Goal: Task Accomplishment & Management: Manage account settings

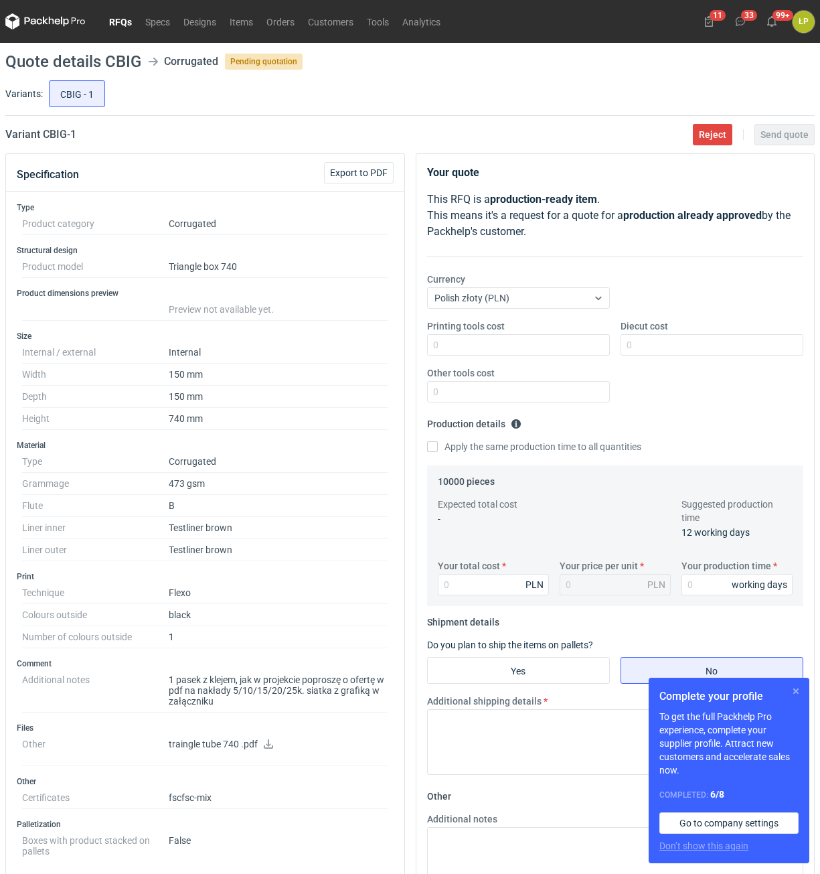
click at [795, 698] on button "button" at bounding box center [796, 691] width 16 height 16
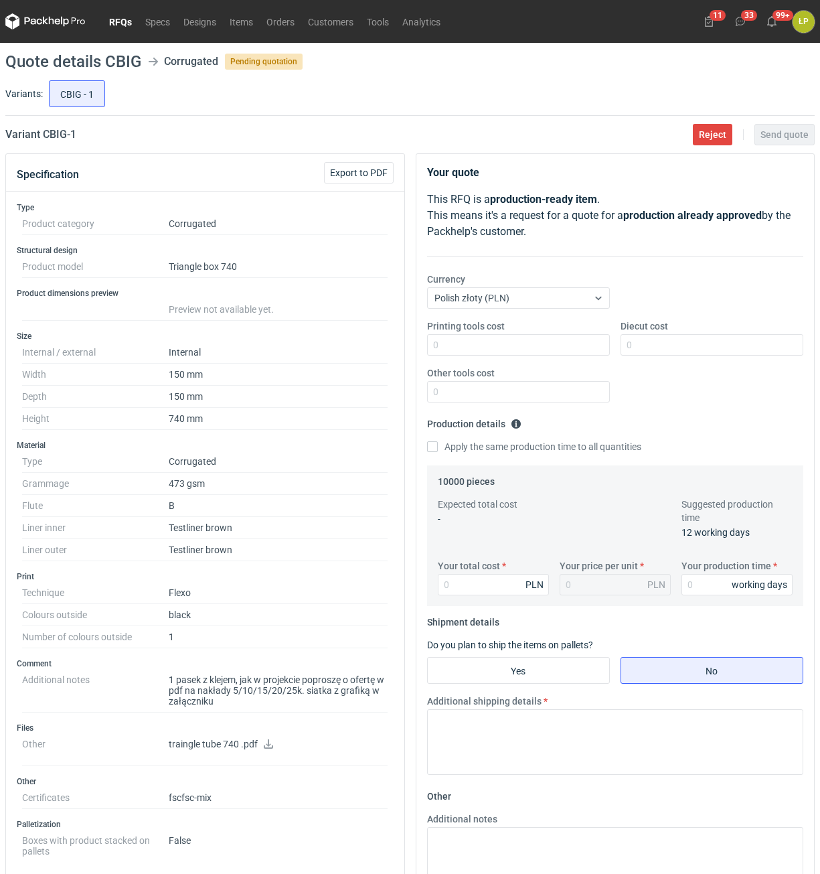
click at [267, 748] on link at bounding box center [268, 745] width 11 height 11
drag, startPoint x: 98, startPoint y: 141, endPoint x: 44, endPoint y: 142, distance: 53.6
click at [44, 142] on div "Variant CBIG - 1 Reject Send quote" at bounding box center [409, 135] width 809 height 16
copy h2 "CBIG - 1"
click at [479, 336] on input "Printing tools cost" at bounding box center [518, 344] width 183 height 21
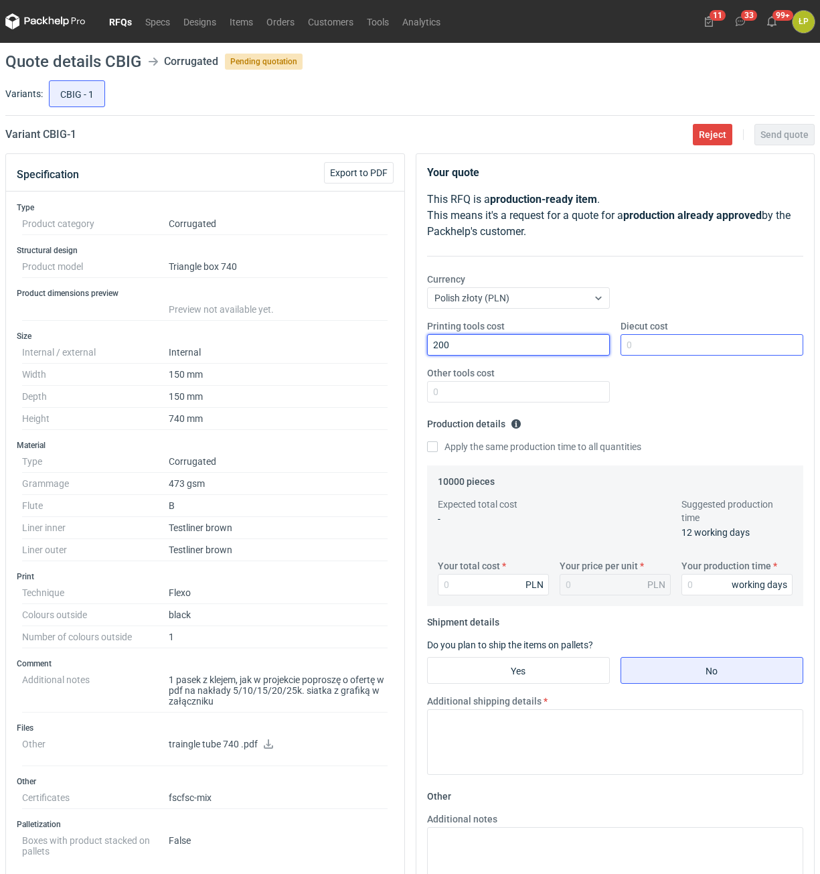
type input "200"
click at [666, 352] on input "Diecut cost" at bounding box center [712, 344] width 183 height 21
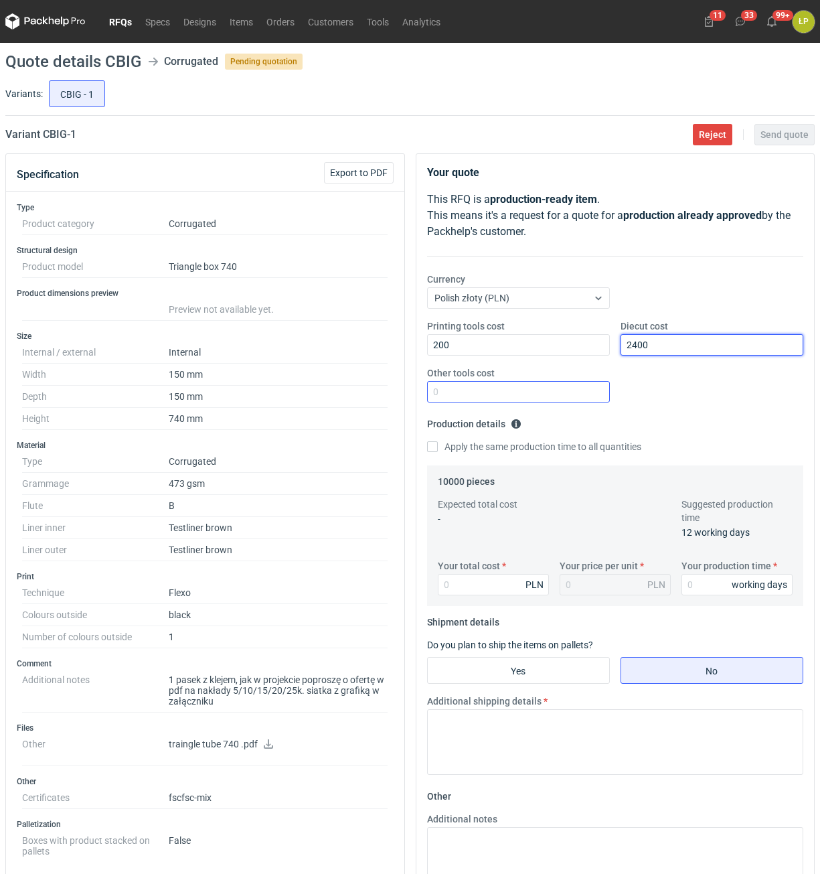
type input "2400"
click at [540, 394] on input "Other tools cost" at bounding box center [518, 391] width 183 height 21
type input "0"
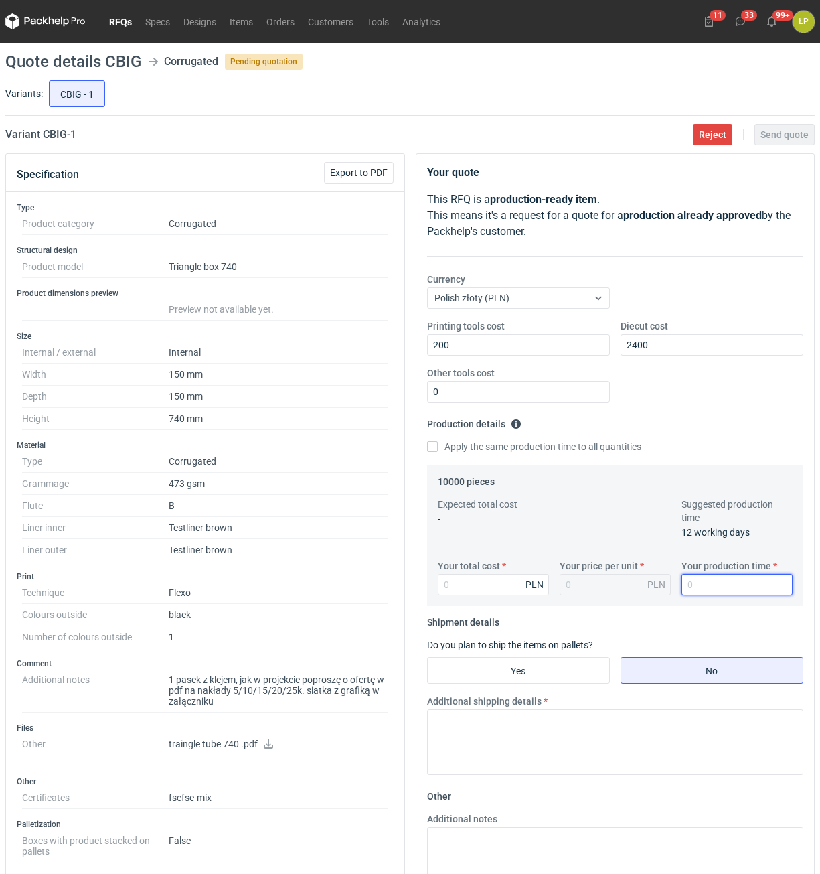
click at [703, 582] on input "Your production time" at bounding box center [737, 584] width 111 height 21
type input "12"
click at [518, 590] on input "Your total cost" at bounding box center [493, 584] width 111 height 21
type input "6750"
type input "0.68"
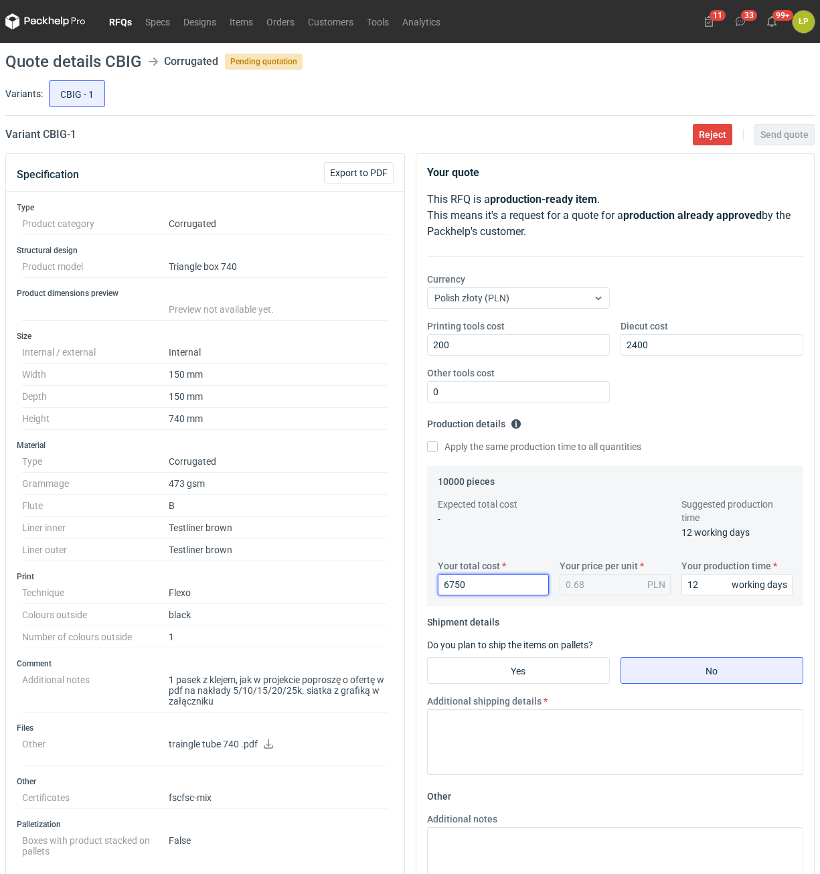
drag, startPoint x: 465, startPoint y: 588, endPoint x: 408, endPoint y: 590, distance: 56.9
click at [438, 590] on input "6750" at bounding box center [493, 584] width 111 height 21
type input "13"
type input "13000"
type input "1.3"
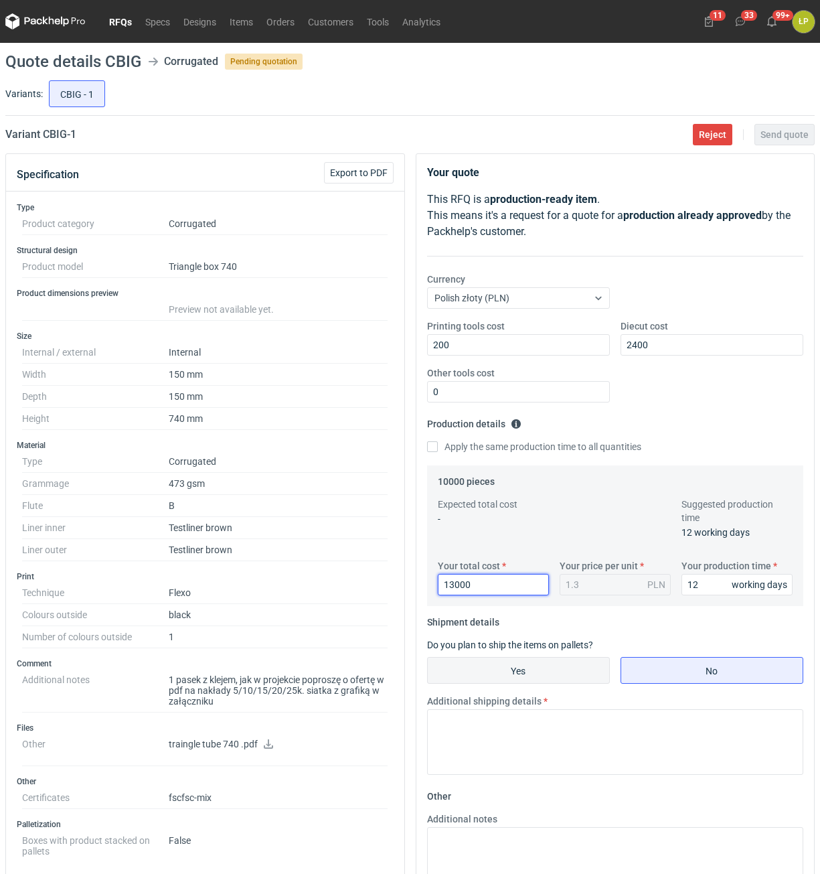
type input "13000"
click at [573, 659] on input "Yes" at bounding box center [518, 669] width 181 height 25
radio input "true"
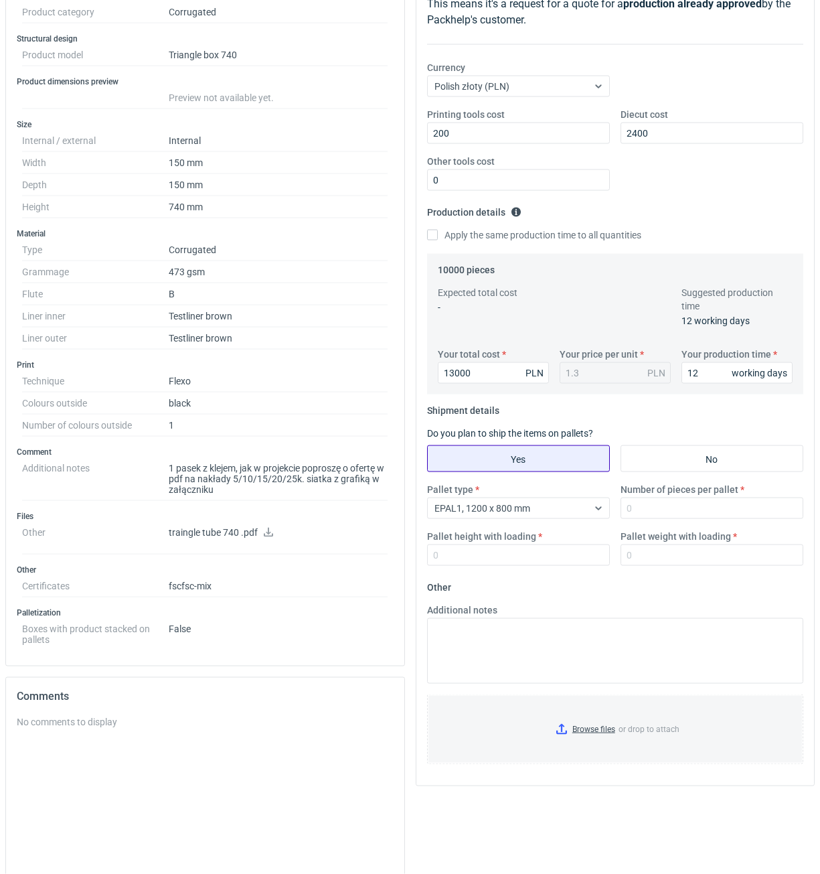
scroll to position [336, 0]
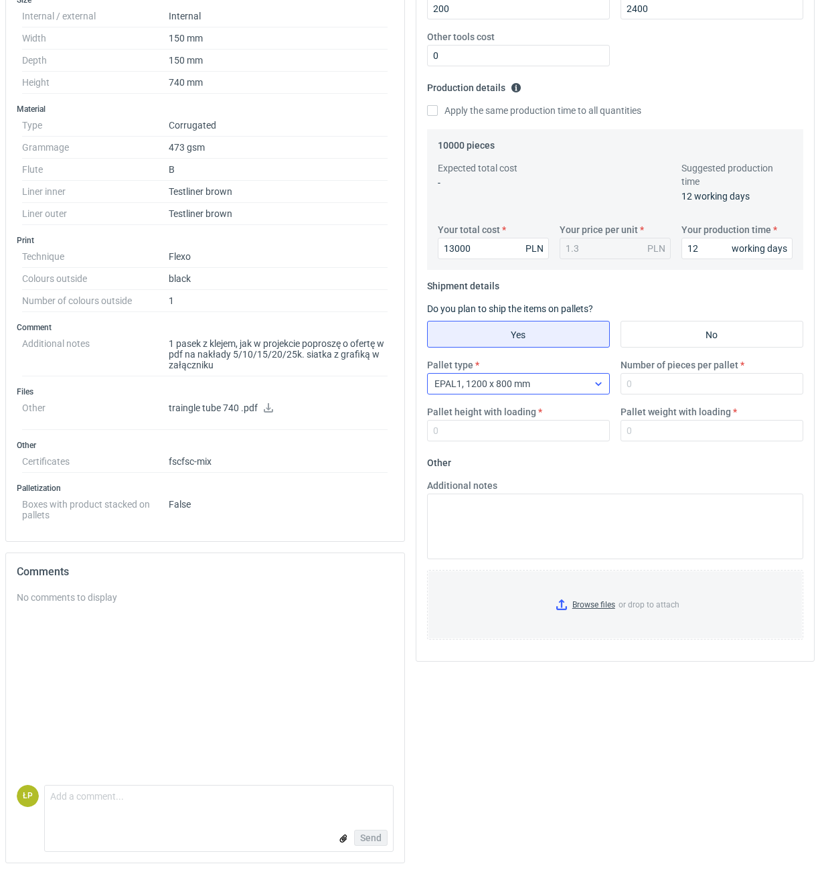
click at [541, 387] on div "EPAL1, 1200 x 800 mm" at bounding box center [508, 383] width 160 height 19
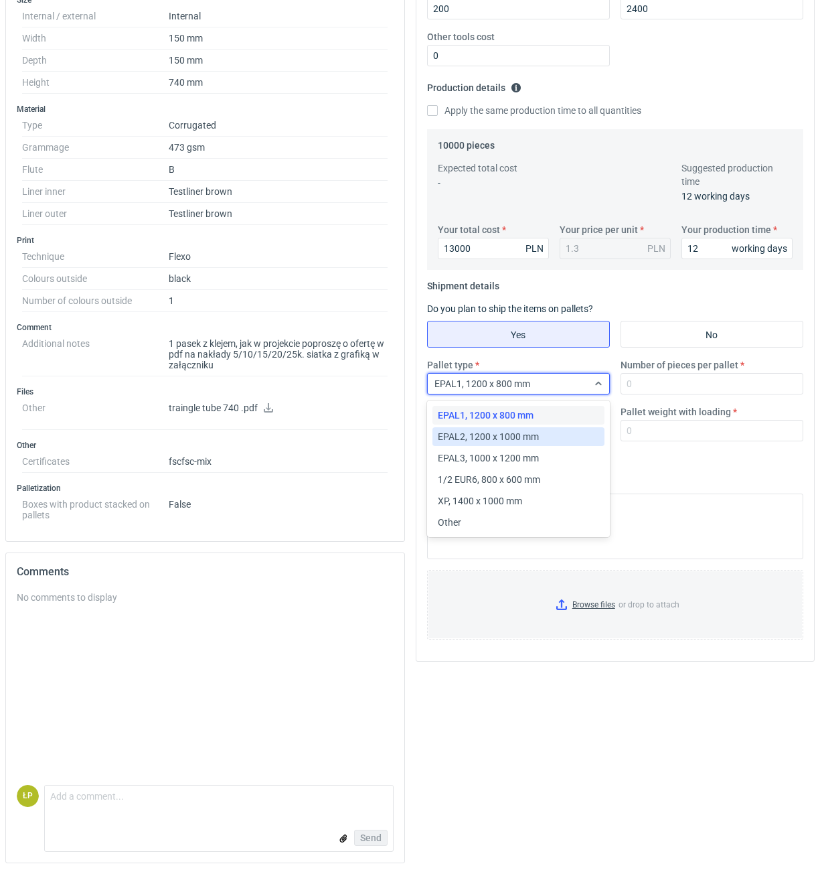
click at [535, 428] on div "EPAL2, 1200 x 1000 mm" at bounding box center [518, 436] width 172 height 19
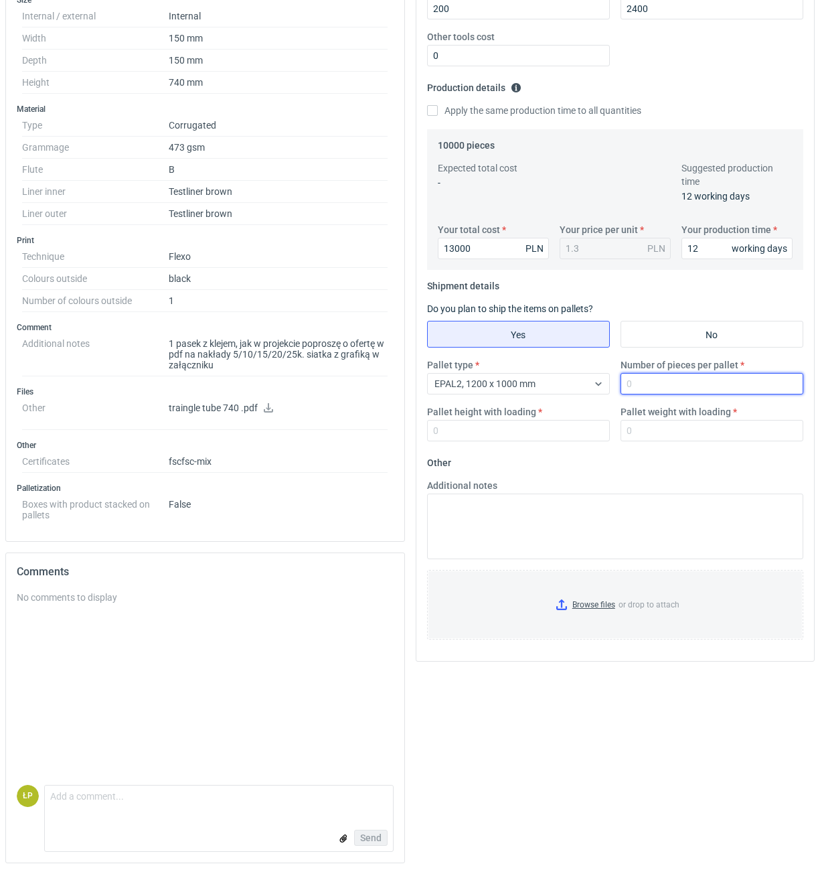
click at [663, 390] on input "Number of pieces per pallet" at bounding box center [712, 383] width 183 height 21
type input "1100"
click at [524, 433] on input "Pallet height with loading" at bounding box center [518, 430] width 183 height 21
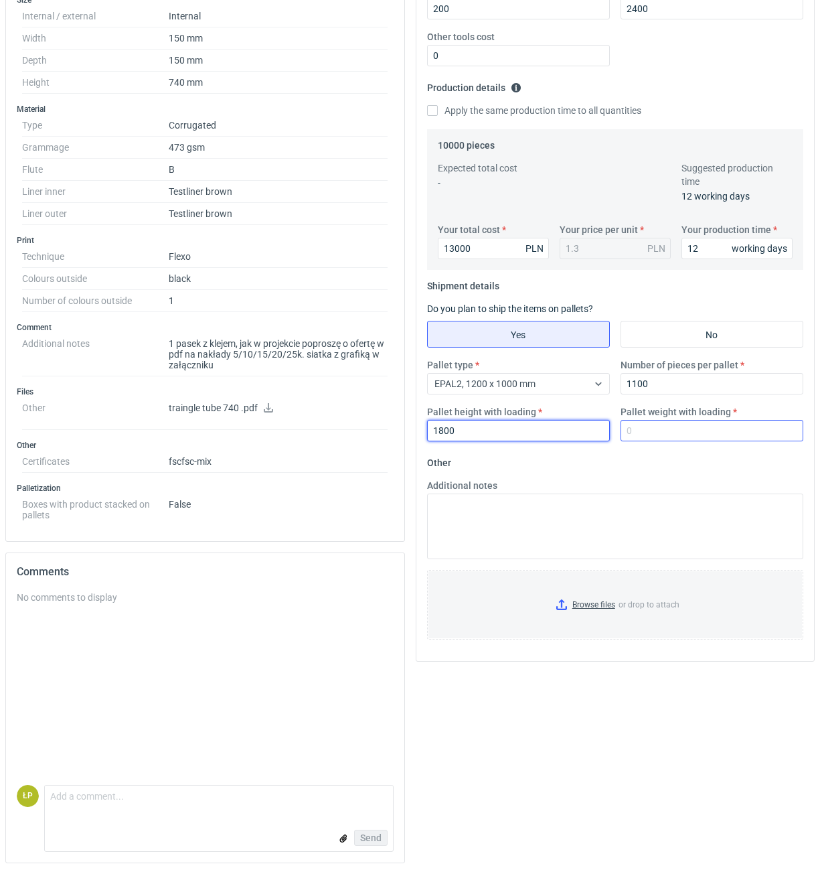
type input "1800"
click at [655, 438] on input "Pallet weight with loading" at bounding box center [712, 430] width 183 height 21
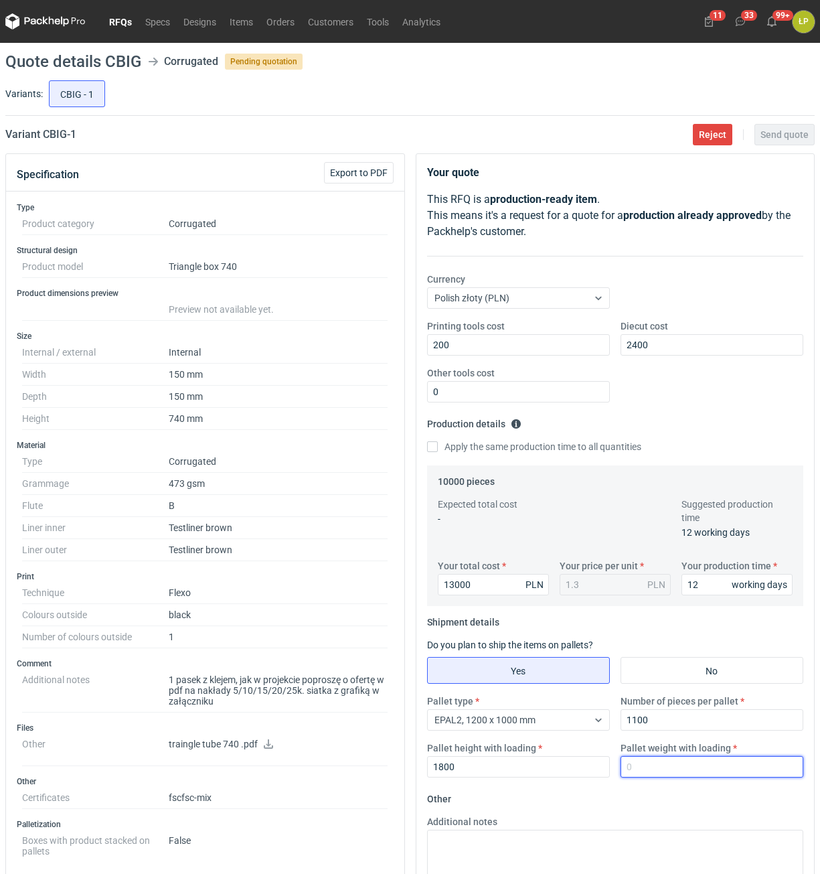
click at [724, 771] on input "Pallet weight with loading" at bounding box center [712, 766] width 183 height 21
type input "350"
click at [714, 824] on div "Additional notes" at bounding box center [616, 855] width 388 height 80
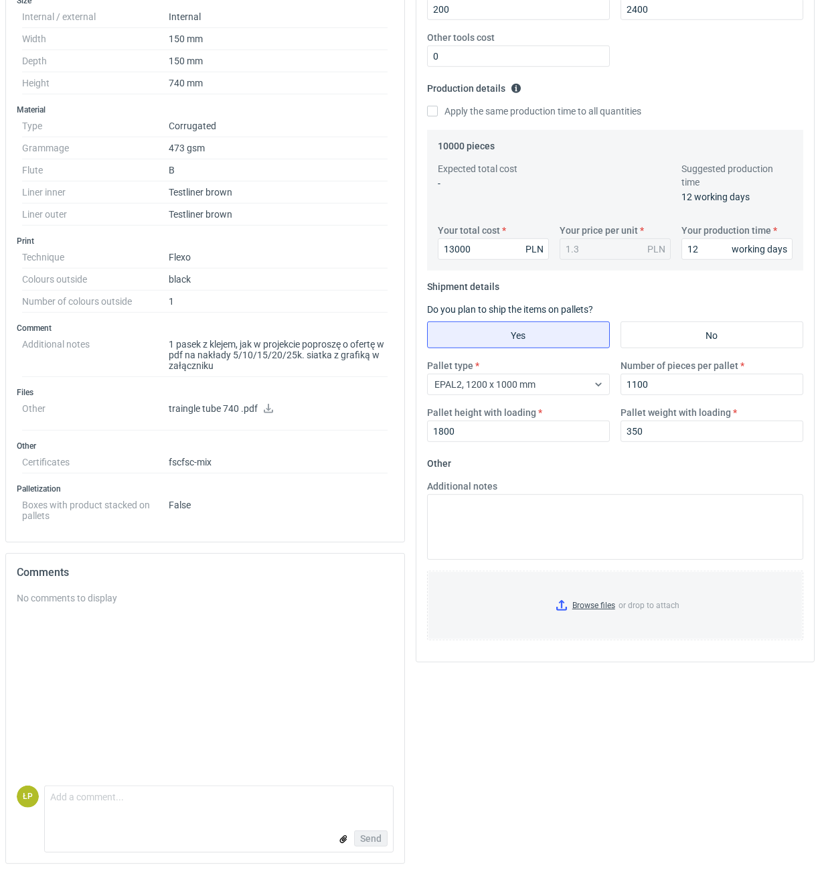
scroll to position [336, 0]
click at [603, 609] on input "Browse files or drop to attach" at bounding box center [615, 604] width 374 height 67
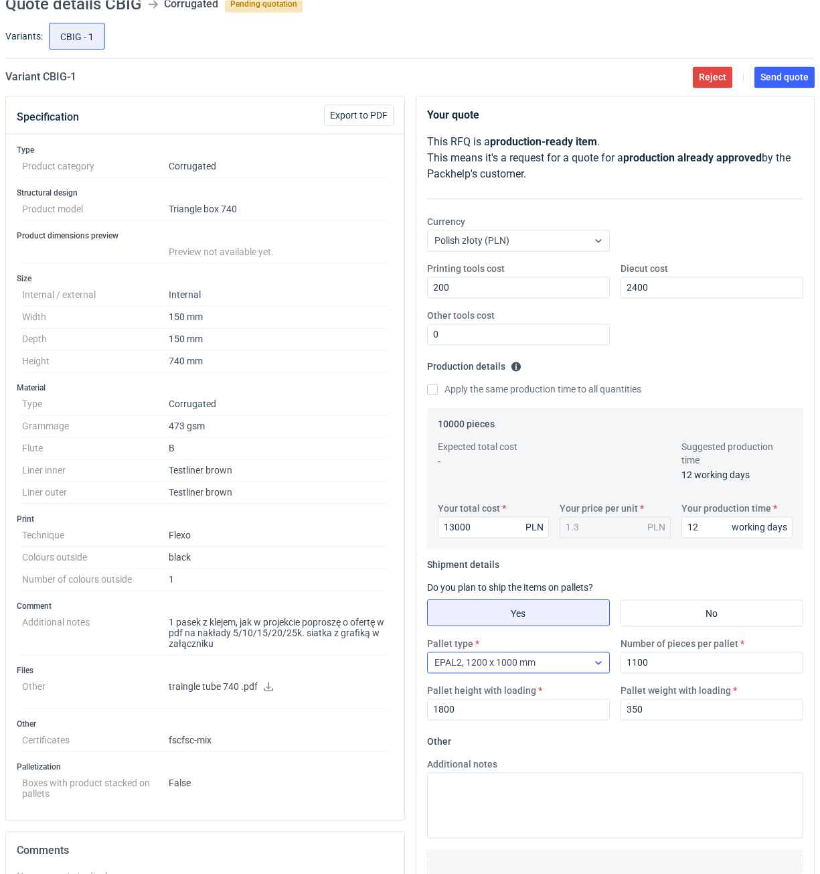
scroll to position [0, 0]
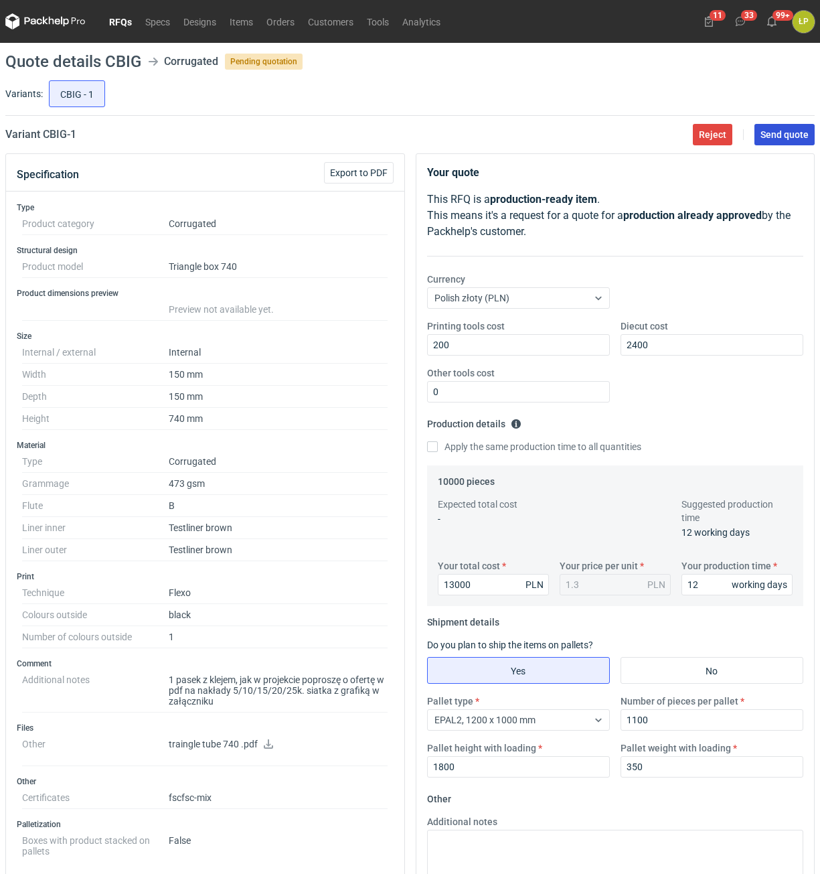
click at [782, 139] on span "Send quote" at bounding box center [785, 134] width 48 height 9
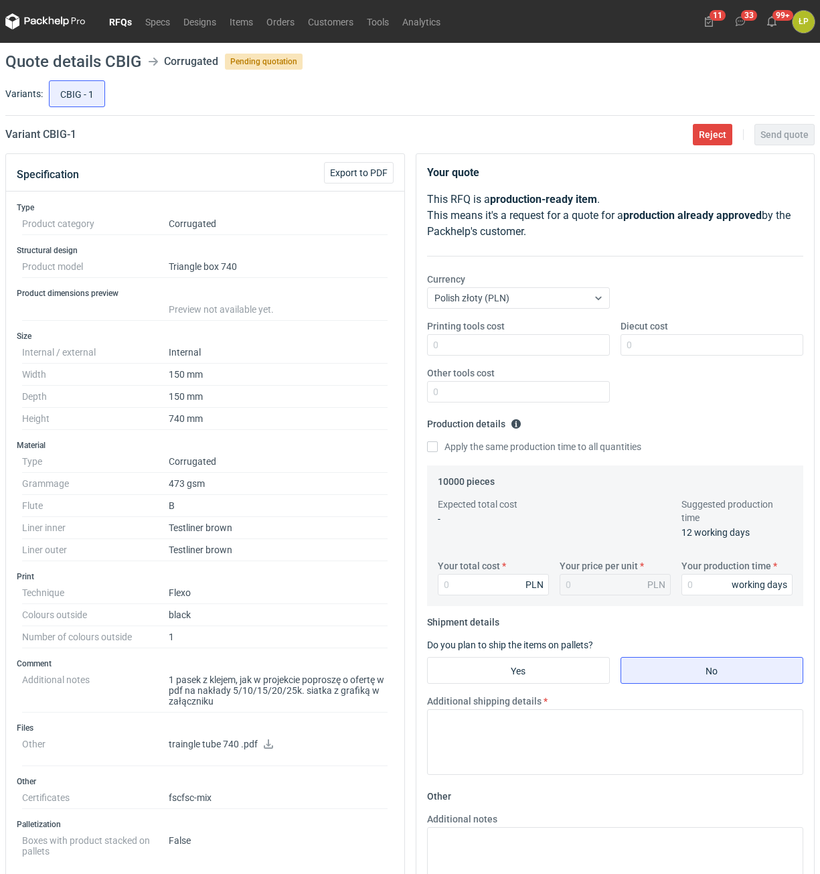
click at [266, 744] on icon at bounding box center [268, 743] width 9 height 9
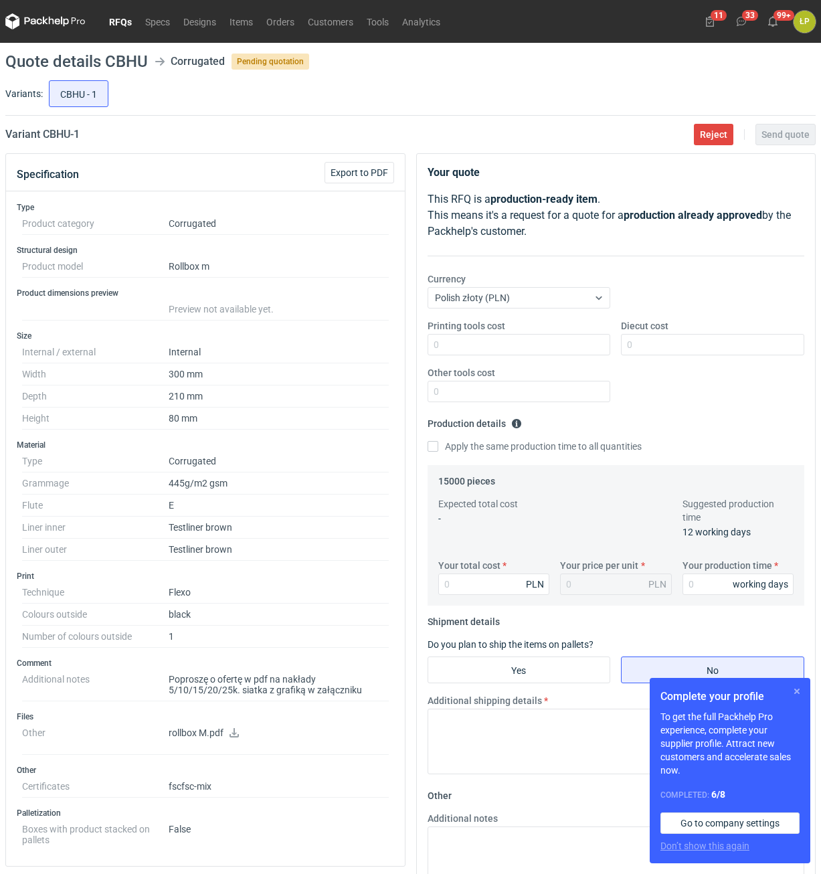
click at [796, 694] on button "button" at bounding box center [797, 692] width 16 height 16
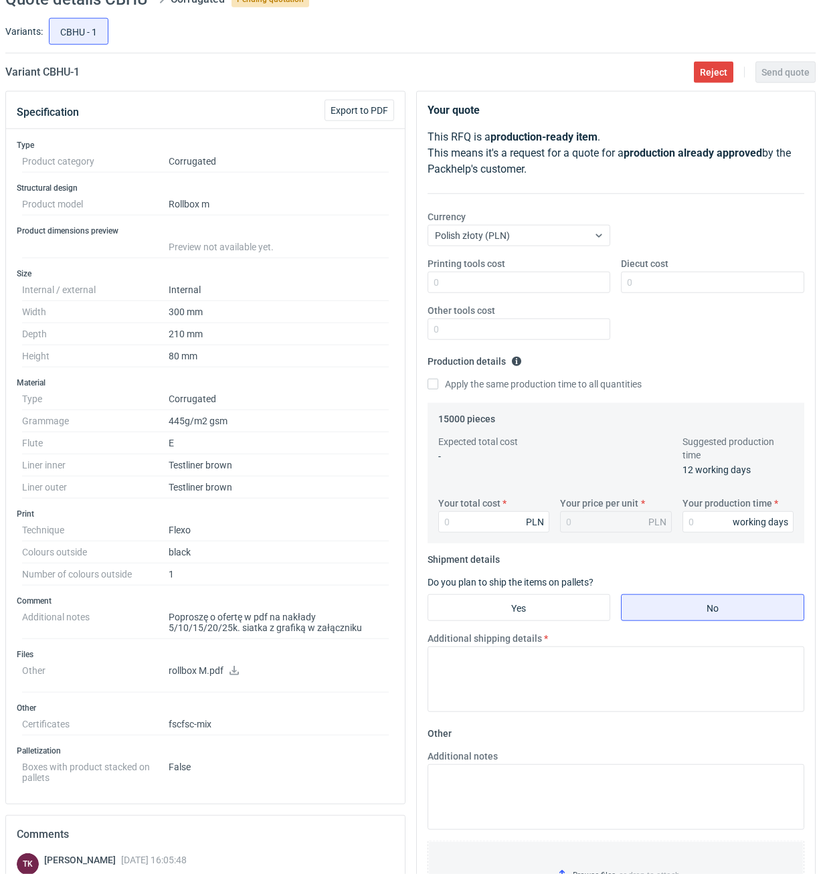
scroll to position [114, 0]
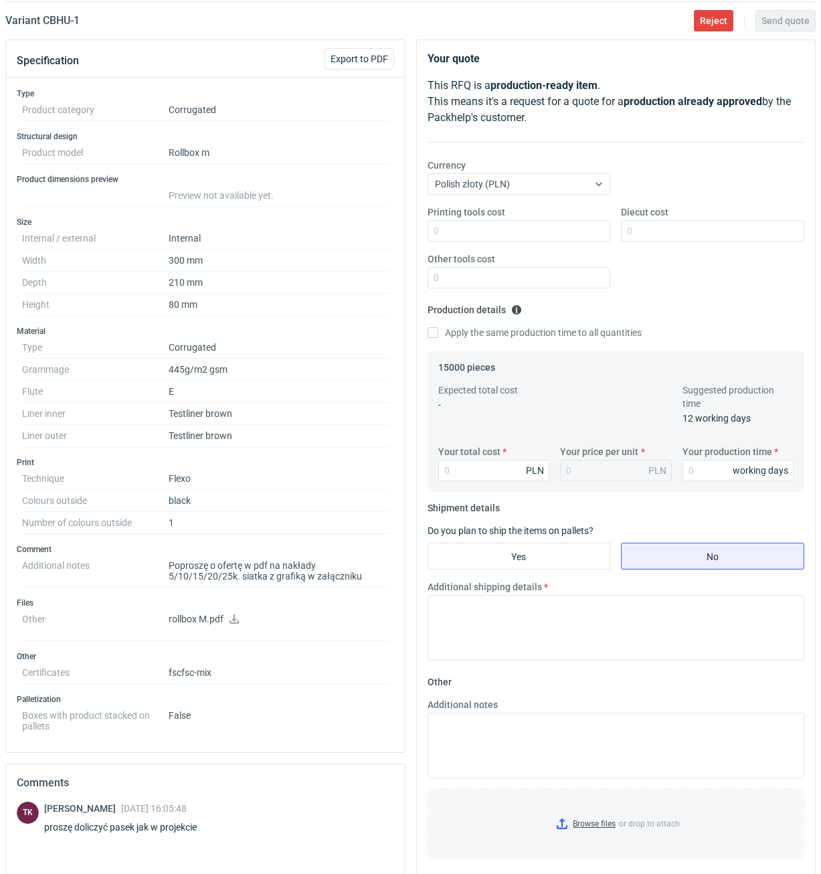
click at [236, 619] on icon at bounding box center [234, 619] width 9 height 9
drag, startPoint x: 97, startPoint y: 24, endPoint x: 46, endPoint y: 32, distance: 52.2
click at [46, 32] on main "Quote details CBHU Corrugated Pending quotation Variants: CBHU - 1 Variant CBHU…" at bounding box center [410, 507] width 821 height 1156
copy h2 "CBHU - 1"
click at [483, 225] on input "Printing tools cost" at bounding box center [519, 230] width 183 height 21
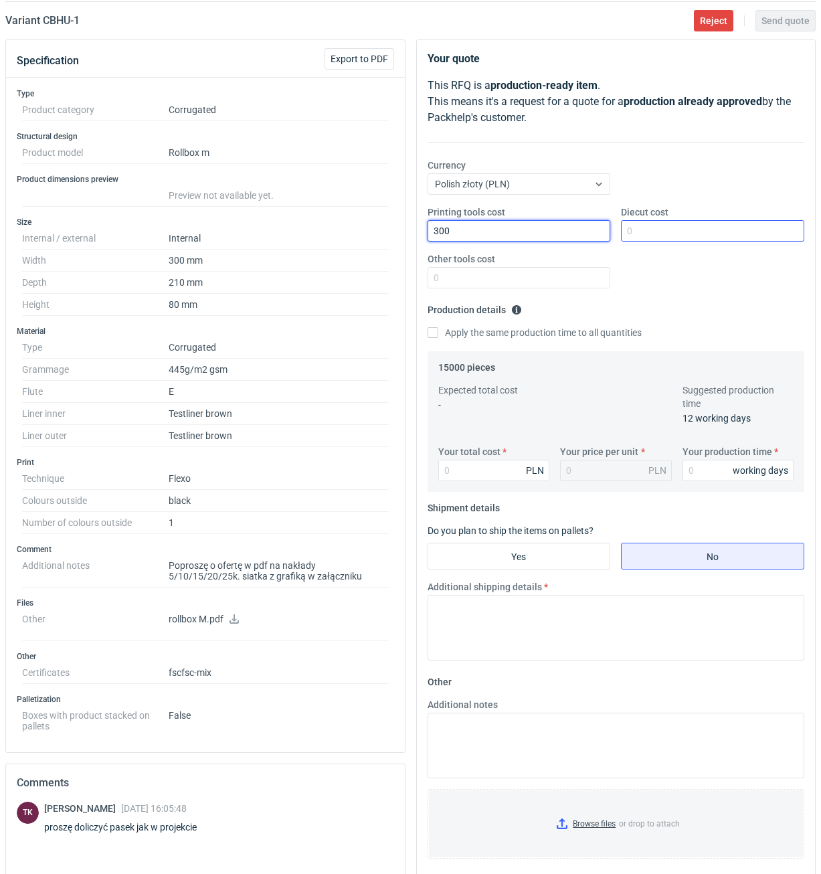
type input "300"
click at [644, 240] on input "Diecut cost" at bounding box center [712, 230] width 183 height 21
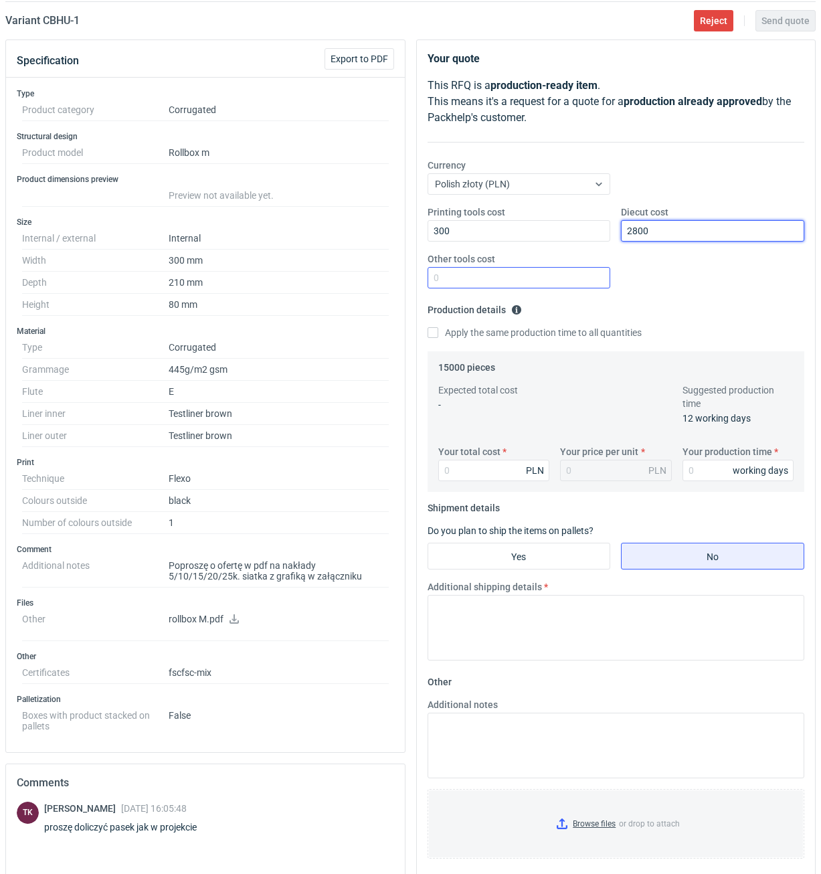
type input "2800"
click at [566, 273] on input "Other tools cost" at bounding box center [519, 277] width 183 height 21
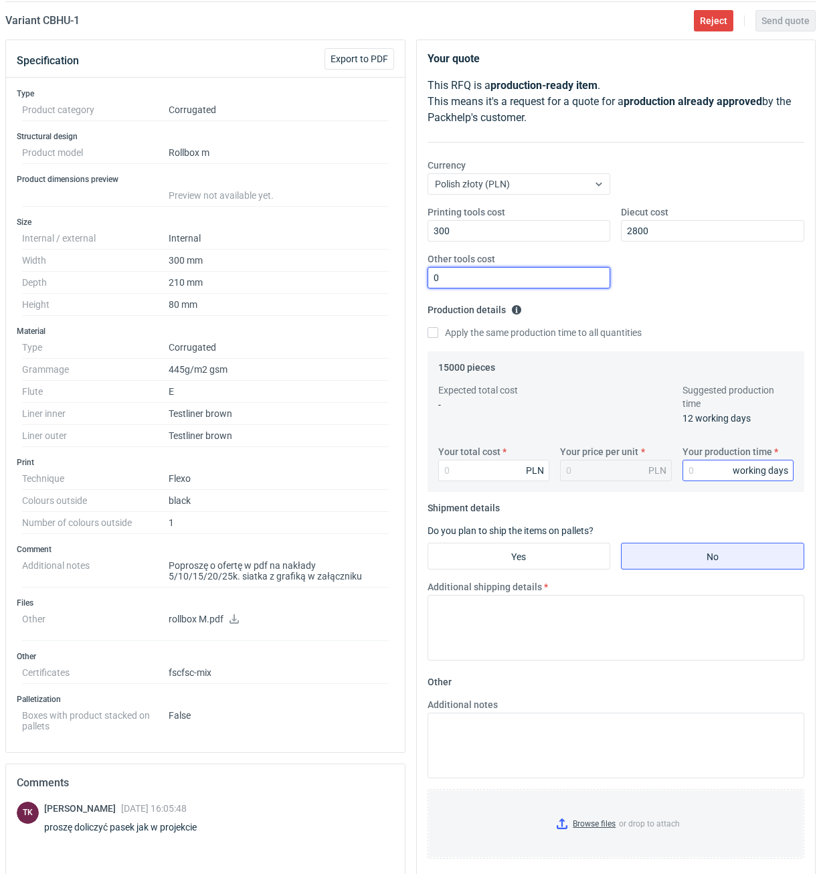
type input "0"
click at [706, 469] on input "Your production time" at bounding box center [739, 470] width 112 height 21
type input "12"
click at [500, 476] on input "Your total cost" at bounding box center [495, 470] width 112 height 21
click at [500, 475] on input "Your total cost" at bounding box center [495, 470] width 112 height 21
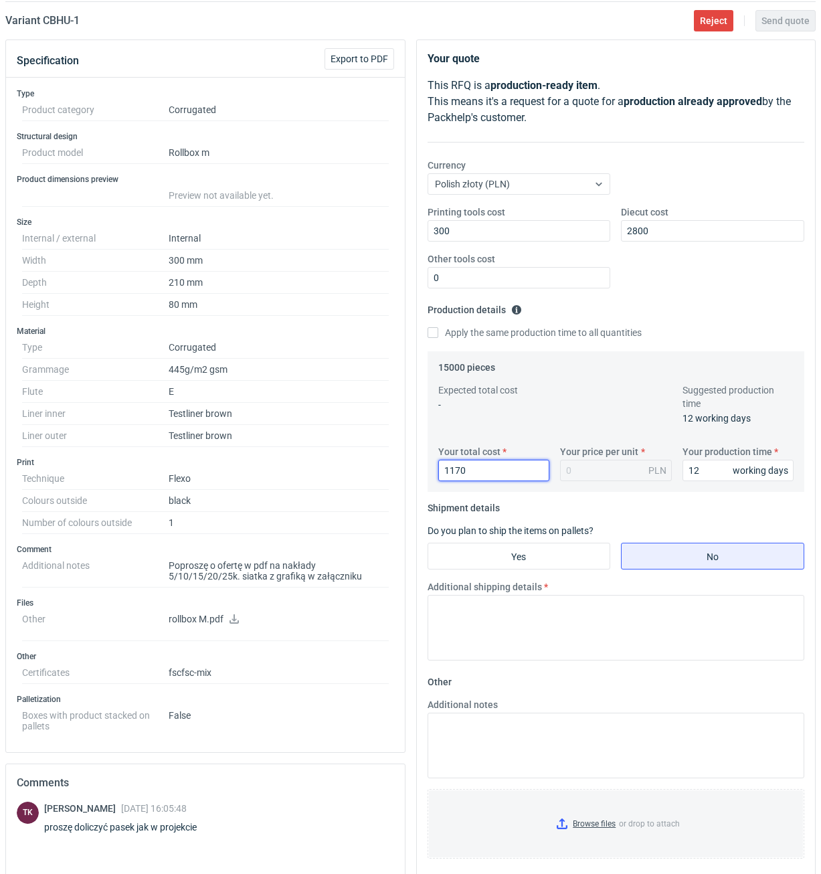
type input "11700"
type input "0.78"
type input "11700"
click at [563, 567] on input "Yes" at bounding box center [519, 556] width 182 height 25
radio input "true"
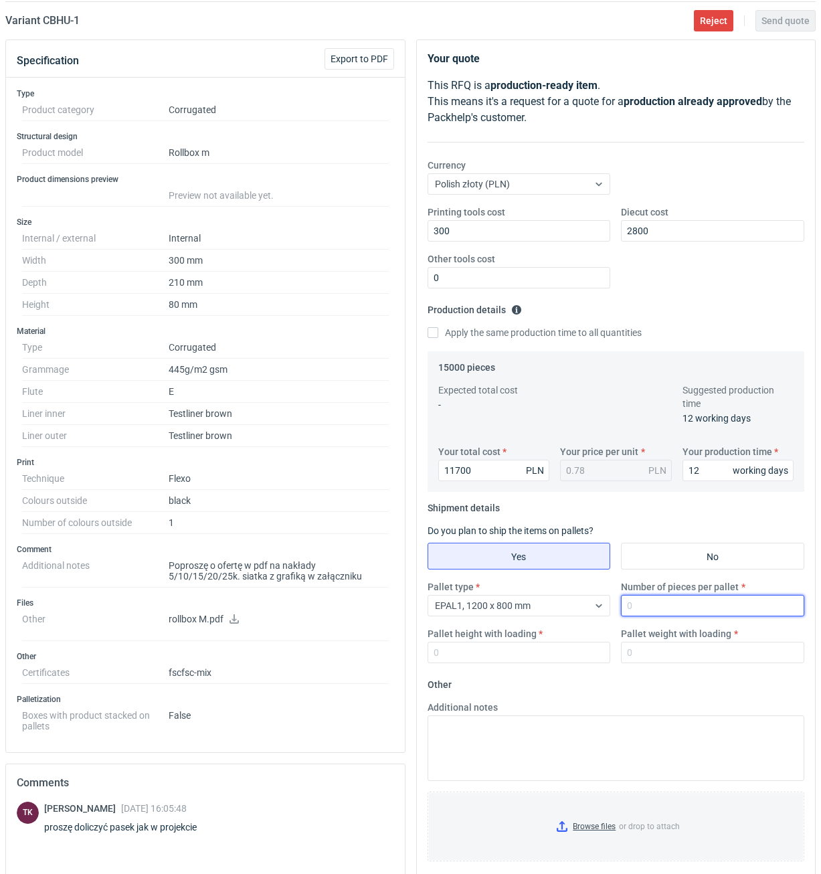
click at [631, 603] on input "Number of pieces per pallet" at bounding box center [712, 605] width 183 height 21
click at [678, 604] on input "Number of pieces per pallet" at bounding box center [712, 605] width 183 height 21
type input "1140"
click at [550, 635] on div "Pallet height with loading" at bounding box center [519, 645] width 194 height 36
click at [548, 644] on input "Pallet height with loading" at bounding box center [519, 652] width 183 height 21
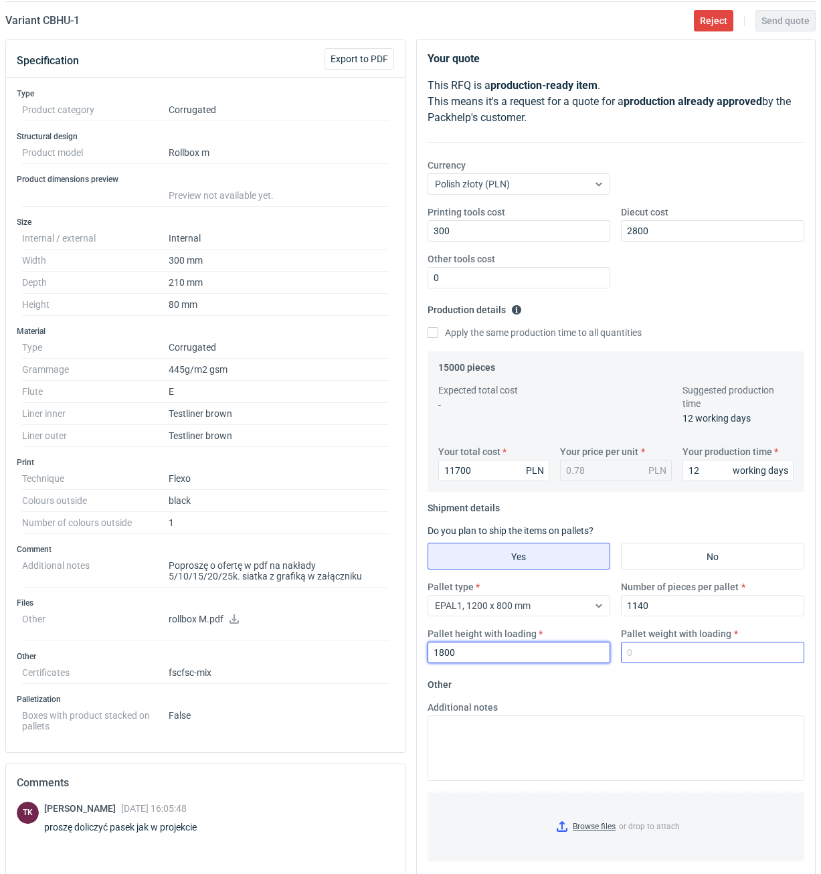
type input "1800"
click at [670, 656] on input "Pallet weight with loading" at bounding box center [712, 652] width 183 height 21
click at [706, 665] on div "Pallet type EPAL1, 1200 x 800 mm Number of pieces per pallet 1140 Pallet height…" at bounding box center [616, 627] width 388 height 94
click at [704, 656] on input "Pallet weight with loading" at bounding box center [712, 652] width 183 height 21
type input "190"
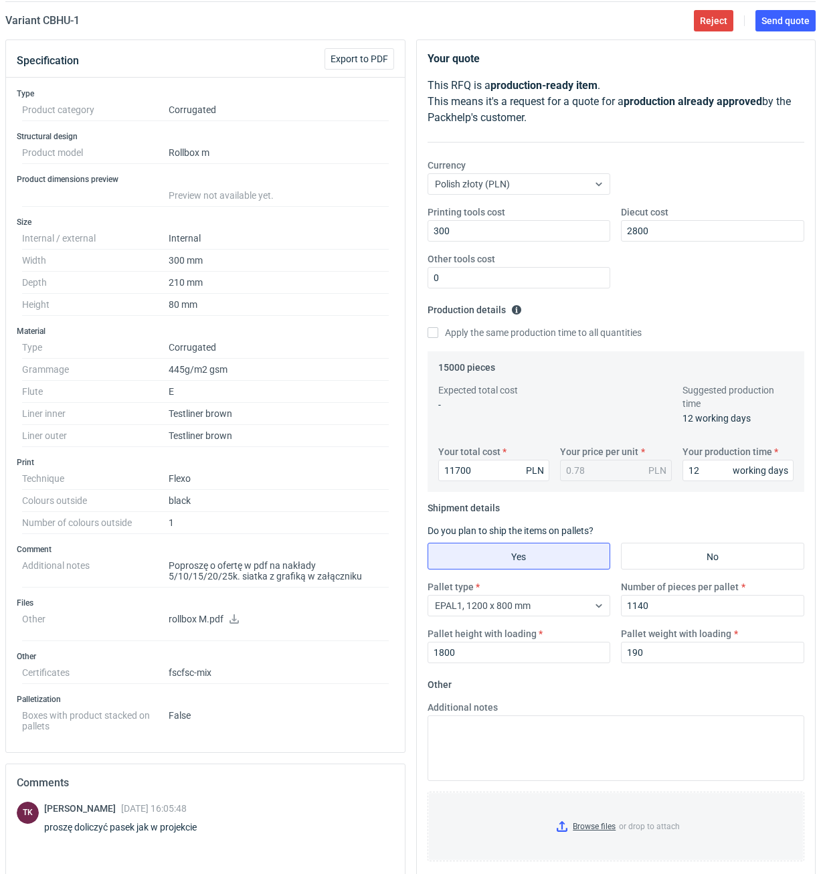
click at [704, 683] on fieldset "Other Additional notes Browse files or drop to attach" at bounding box center [617, 773] width 378 height 198
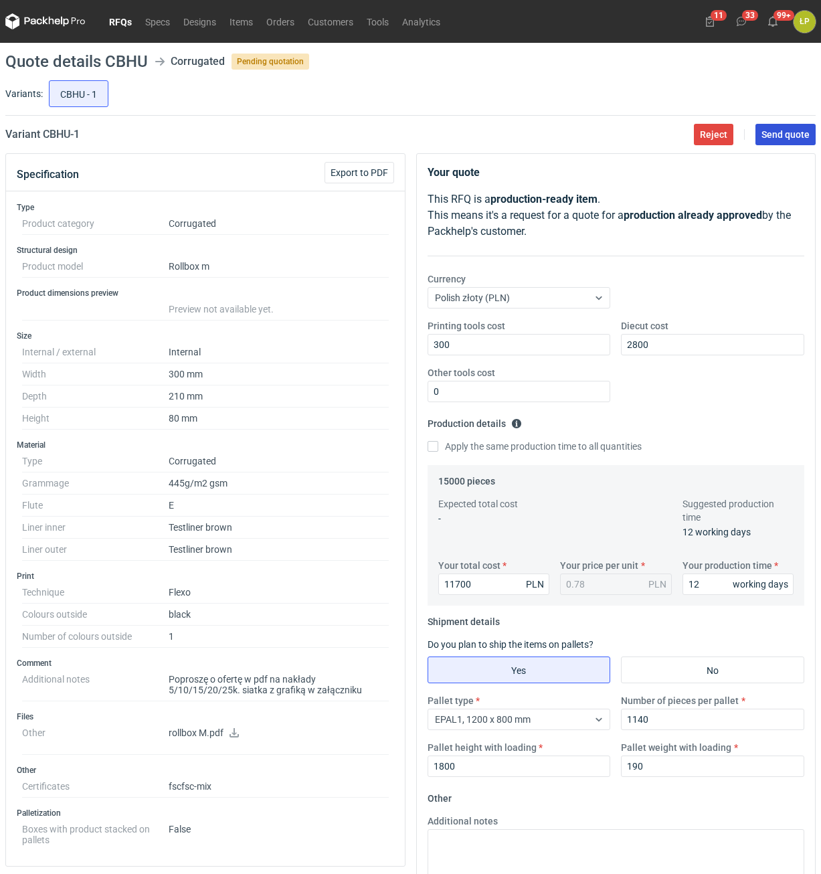
click at [775, 139] on span "Send quote" at bounding box center [786, 134] width 48 height 9
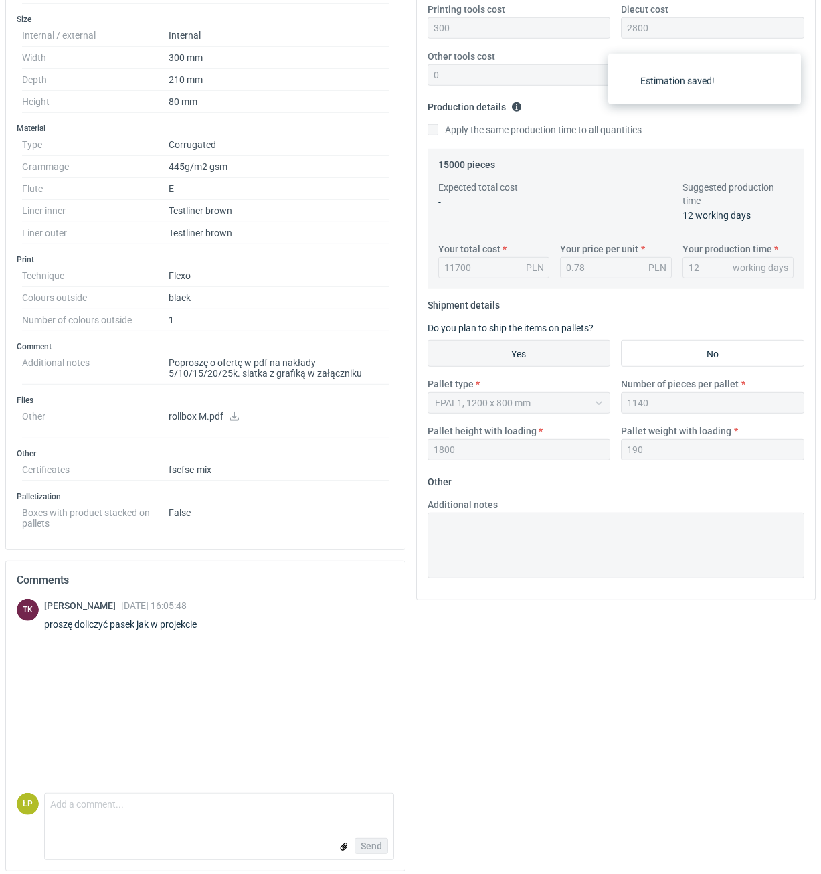
scroll to position [325, 0]
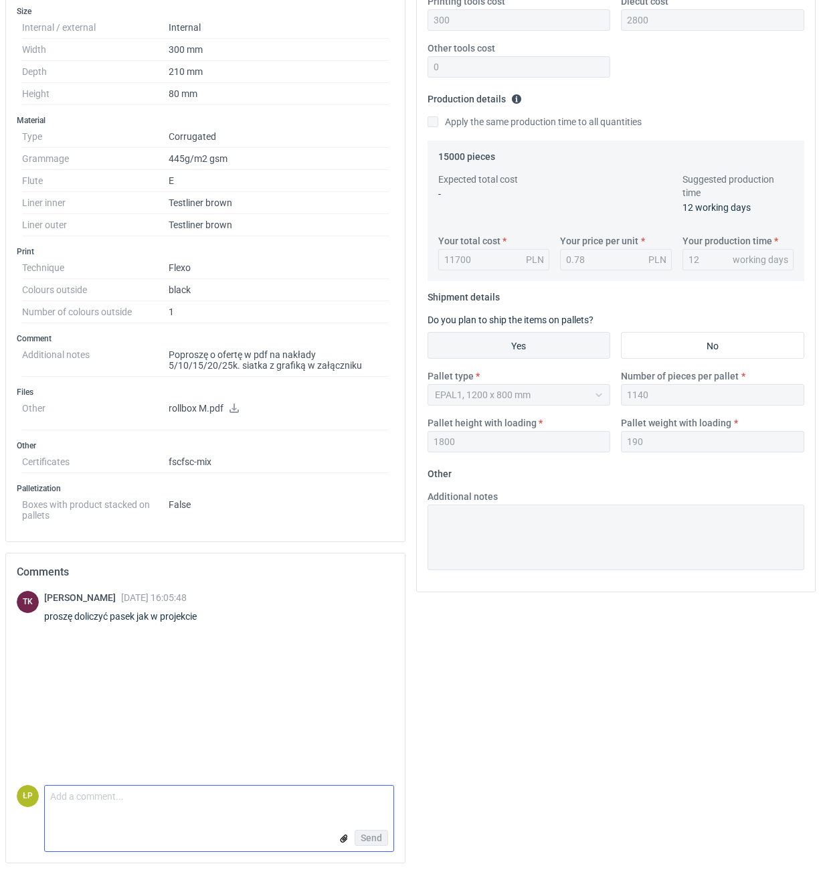
click at [343, 844] on input "file" at bounding box center [344, 839] width 11 height 14
click at [302, 755] on textarea "Comment message" at bounding box center [219, 744] width 349 height 28
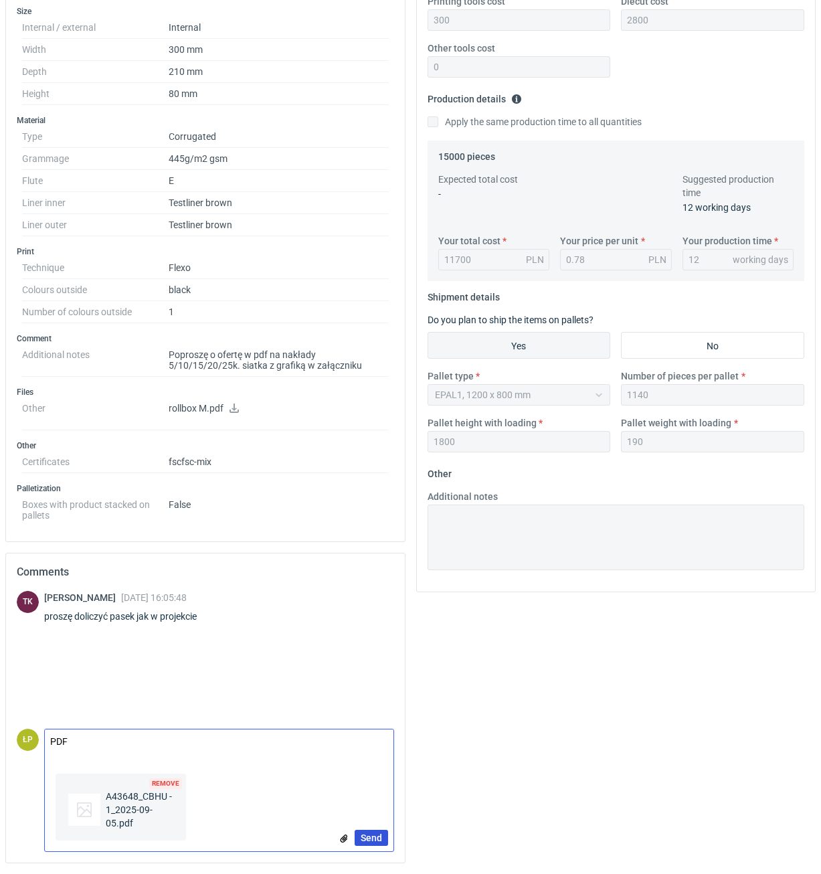
type textarea "PDF"
click at [370, 837] on span "Send" at bounding box center [371, 838] width 21 height 9
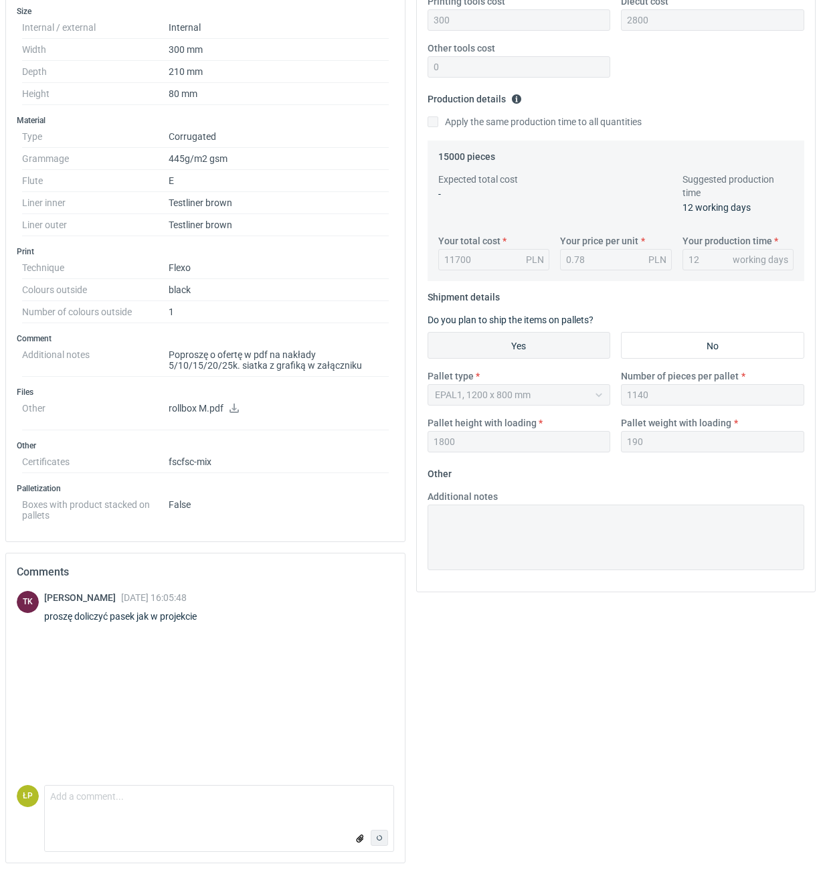
click at [463, 736] on div "Your quote This RFQ is a production-ready item . This means it's a request for …" at bounding box center [616, 352] width 411 height 1046
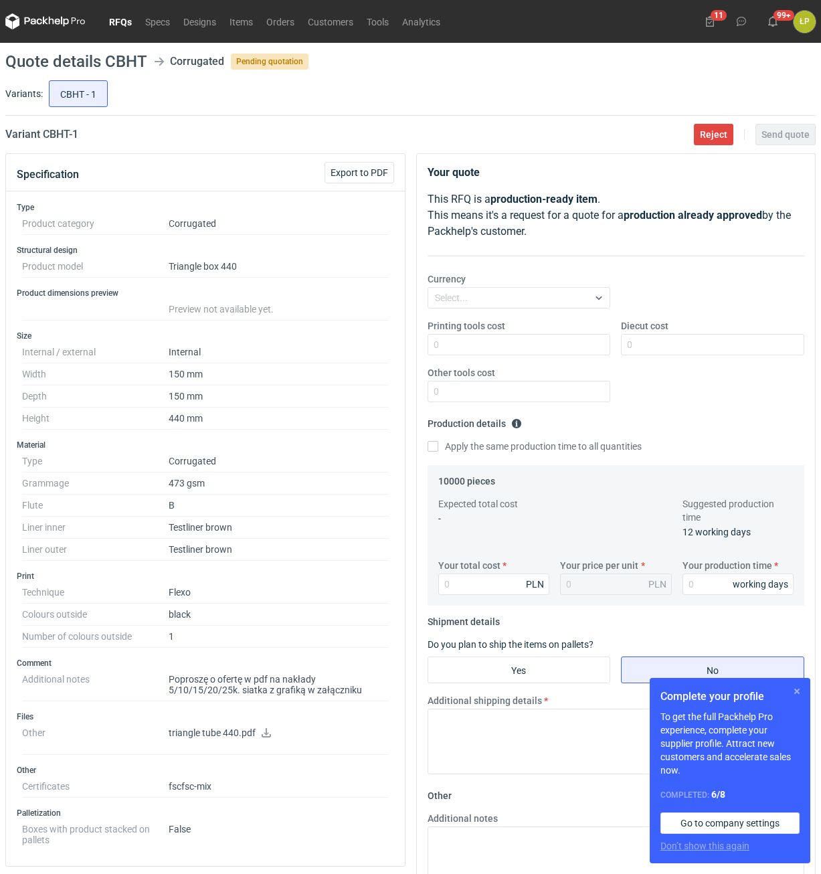
click at [793, 686] on button "button" at bounding box center [797, 692] width 16 height 16
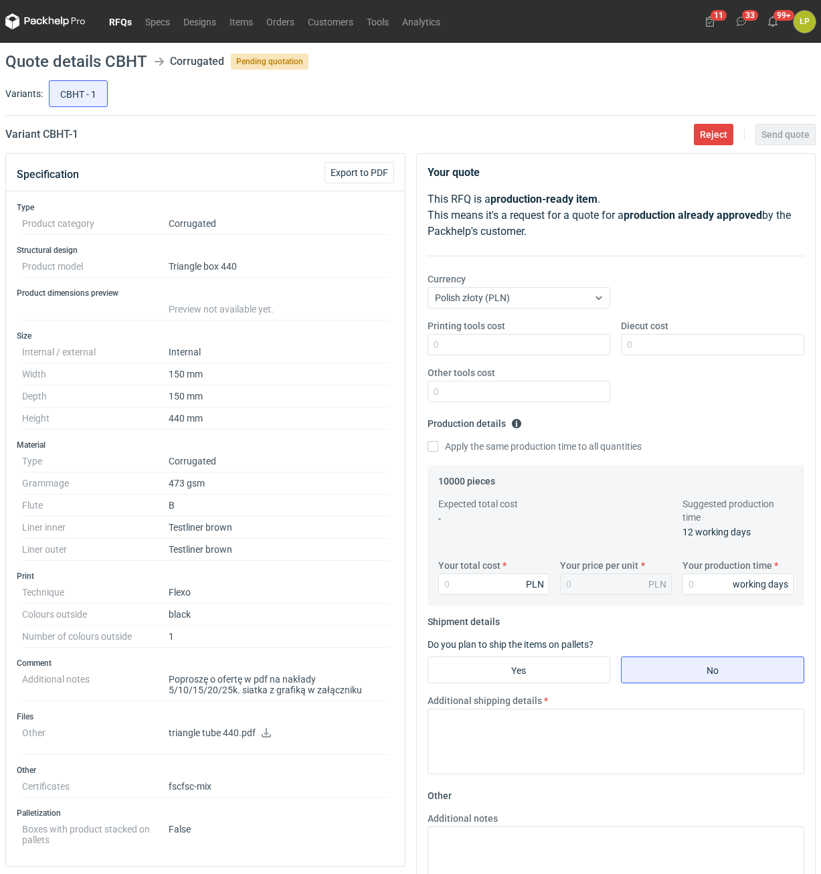
click at [264, 735] on icon at bounding box center [266, 732] width 11 height 9
drag, startPoint x: 84, startPoint y: 145, endPoint x: 44, endPoint y: 147, distance: 40.9
click at [44, 147] on main "Quote details CBHT Corrugated Pending quotation Variants: CBHT - 1 Variant CBHT…" at bounding box center [410, 621] width 821 height 1156
click at [469, 340] on input "Printing tools cost" at bounding box center [519, 344] width 183 height 21
type input "200"
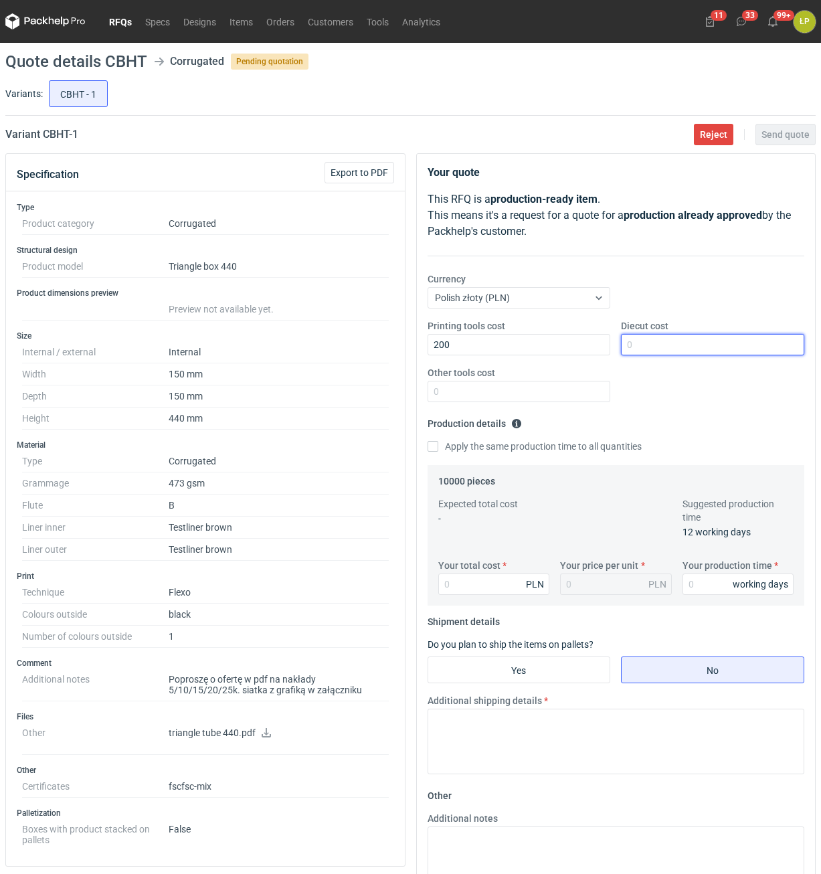
click at [655, 354] on input "Diecut cost" at bounding box center [712, 344] width 183 height 21
type input "1850"
click at [570, 386] on input "Other tools cost" at bounding box center [519, 391] width 183 height 21
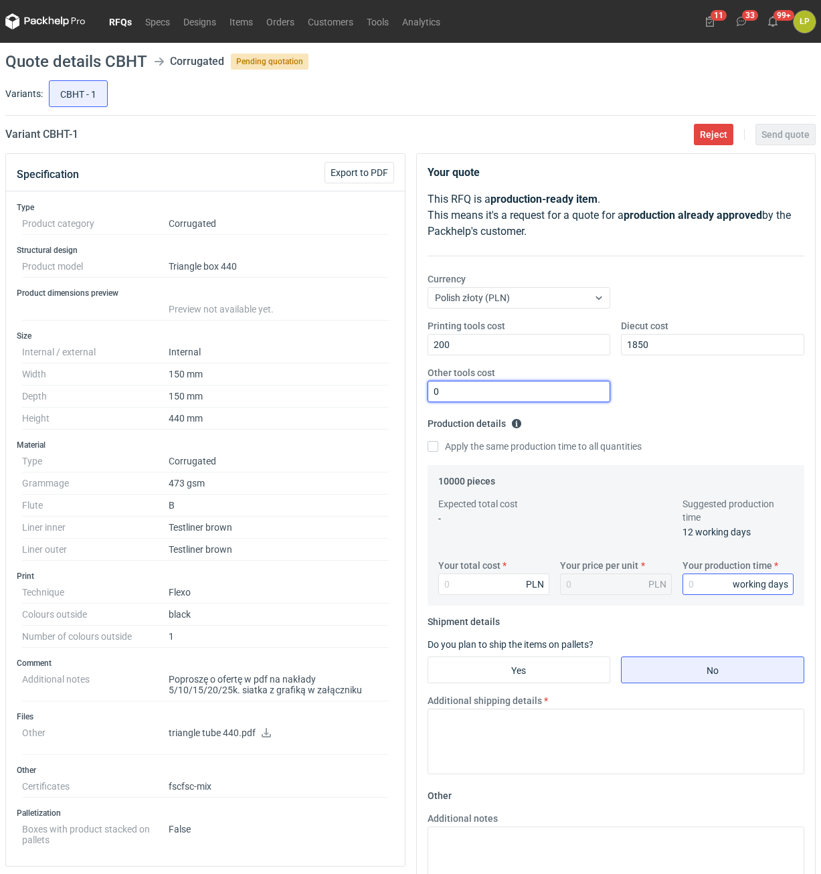
type input "0"
click at [691, 583] on input "Your production time" at bounding box center [739, 584] width 112 height 21
type input "12"
click at [493, 590] on input "Your total cost" at bounding box center [495, 584] width 112 height 21
type input "9800"
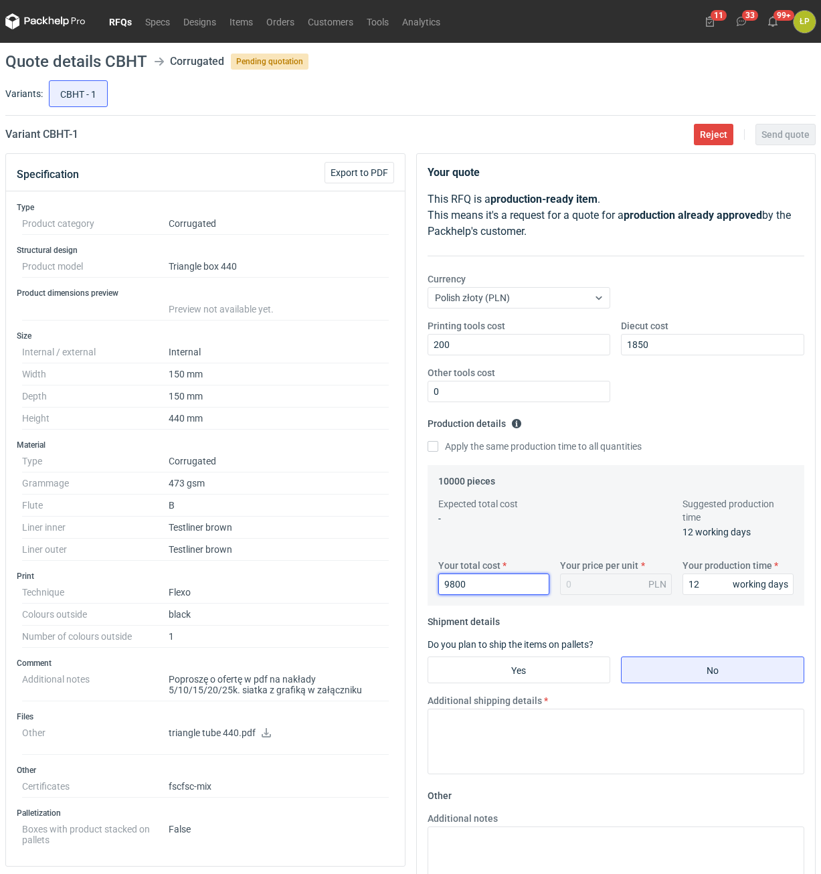
type input "0.98"
type input "9800"
click at [556, 665] on input "Yes" at bounding box center [519, 669] width 182 height 25
radio input "true"
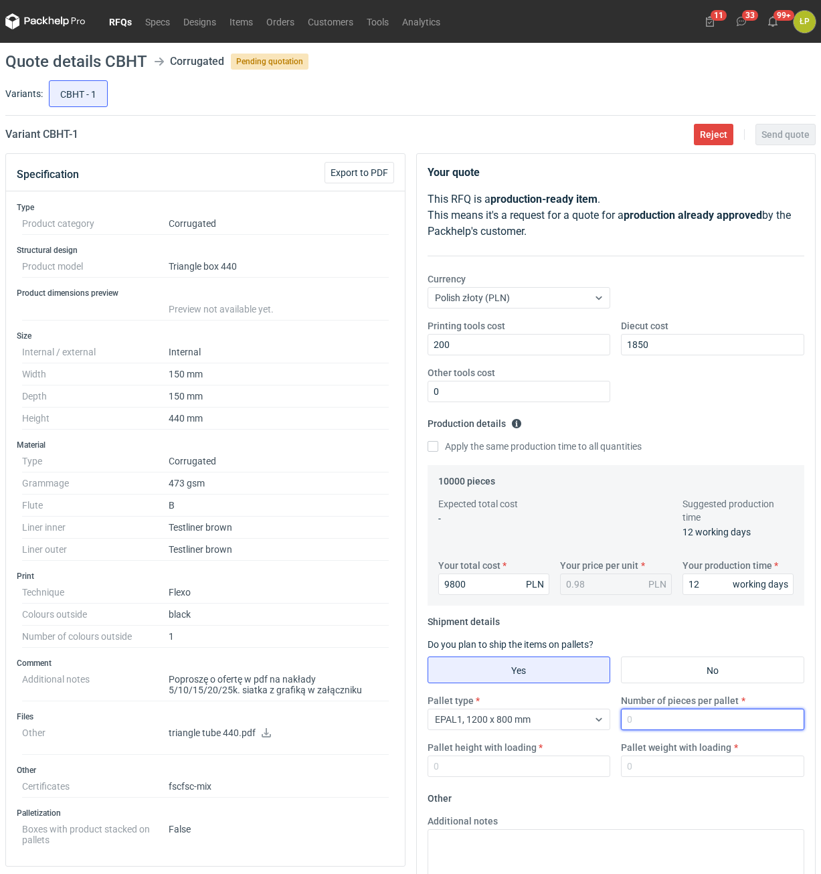
click at [635, 719] on input "Number of pieces per pallet" at bounding box center [712, 719] width 183 height 21
type input "1100"
click at [568, 761] on div "Pallet height with loading" at bounding box center [519, 759] width 194 height 36
click at [565, 773] on input "Pallet height with loading" at bounding box center [519, 766] width 183 height 21
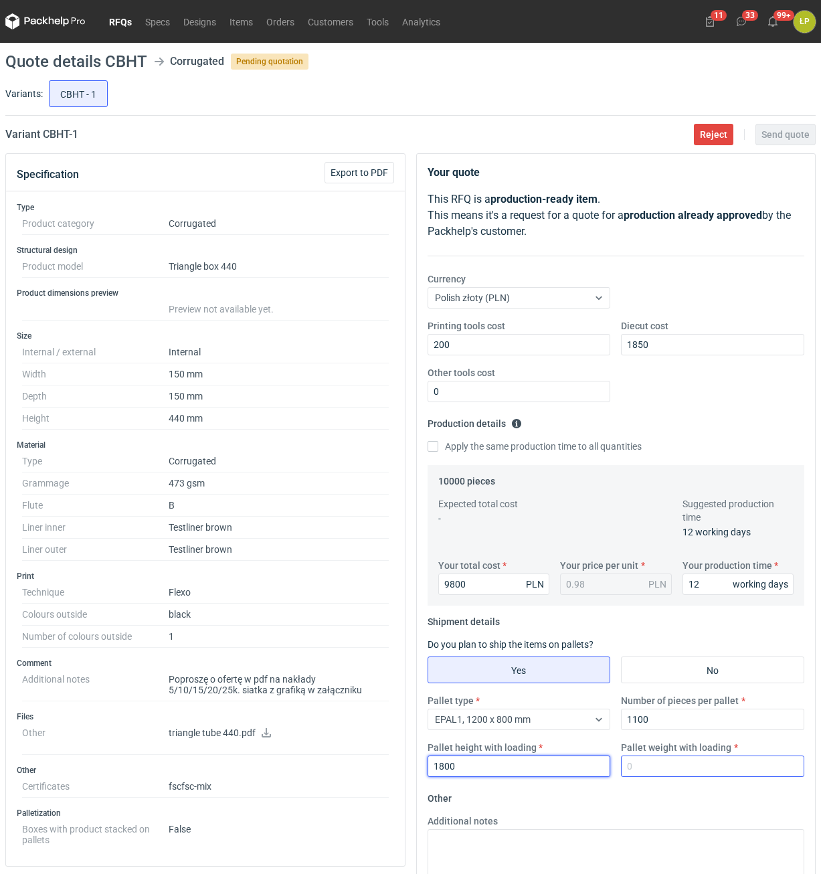
type input "1800"
click at [680, 773] on input "Pallet weight with loading" at bounding box center [712, 766] width 183 height 21
click at [670, 771] on input "Pallet weight with loading" at bounding box center [712, 766] width 183 height 21
type input "245"
click at [665, 797] on fieldset "Other Additional notes Browse files or drop to attach" at bounding box center [617, 887] width 378 height 198
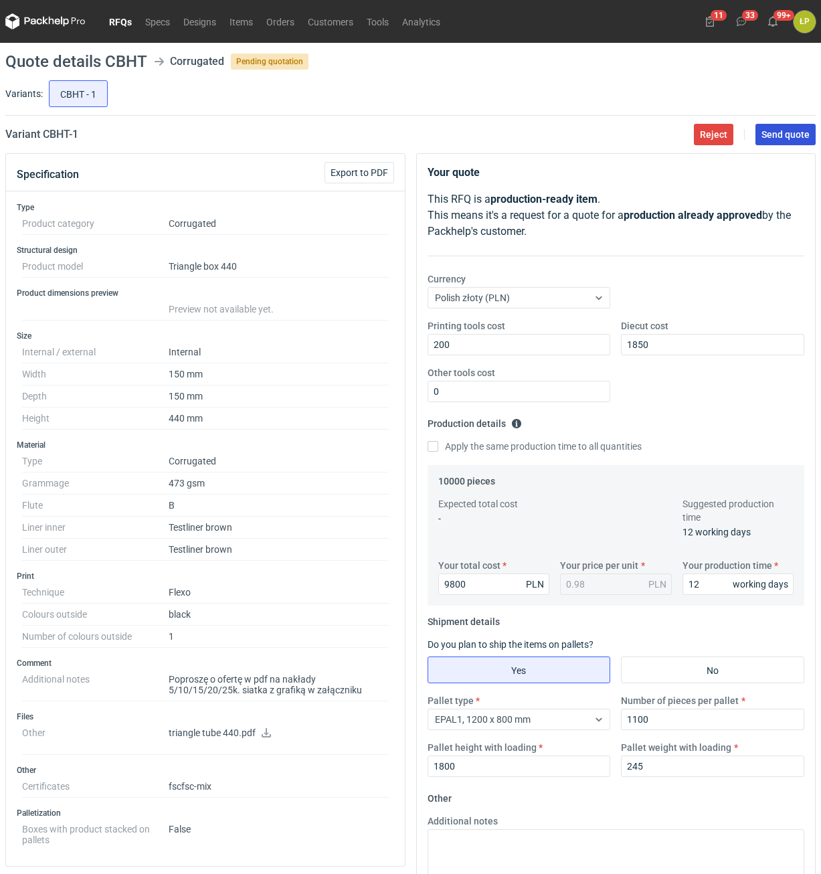
click at [779, 130] on span "Send quote" at bounding box center [786, 134] width 48 height 9
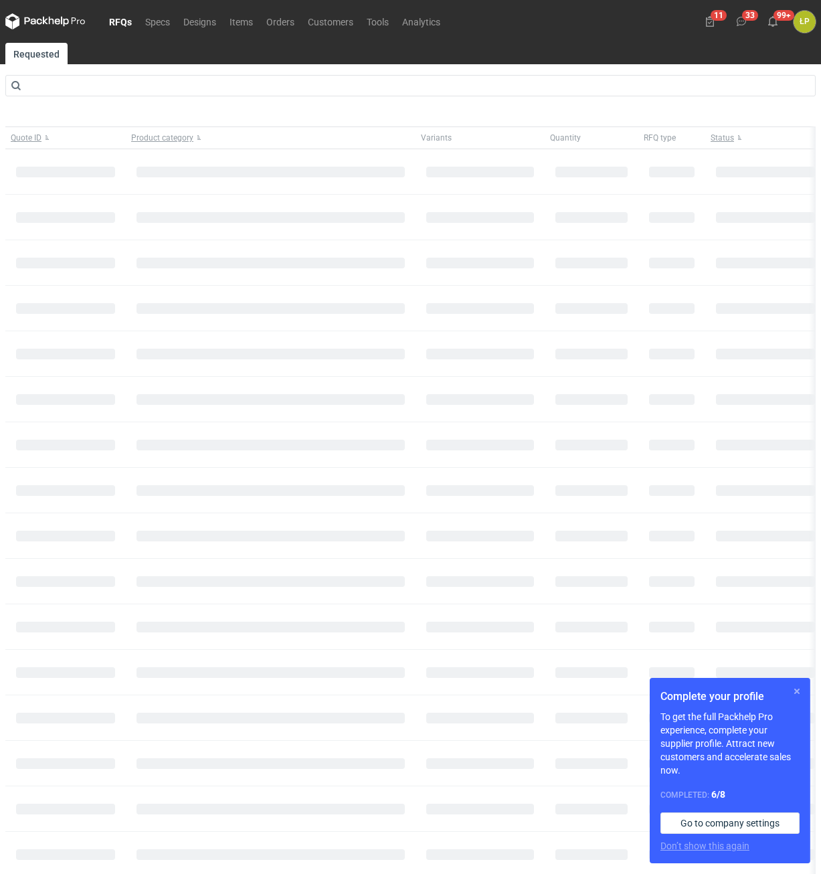
click at [794, 694] on button "button" at bounding box center [797, 692] width 16 height 16
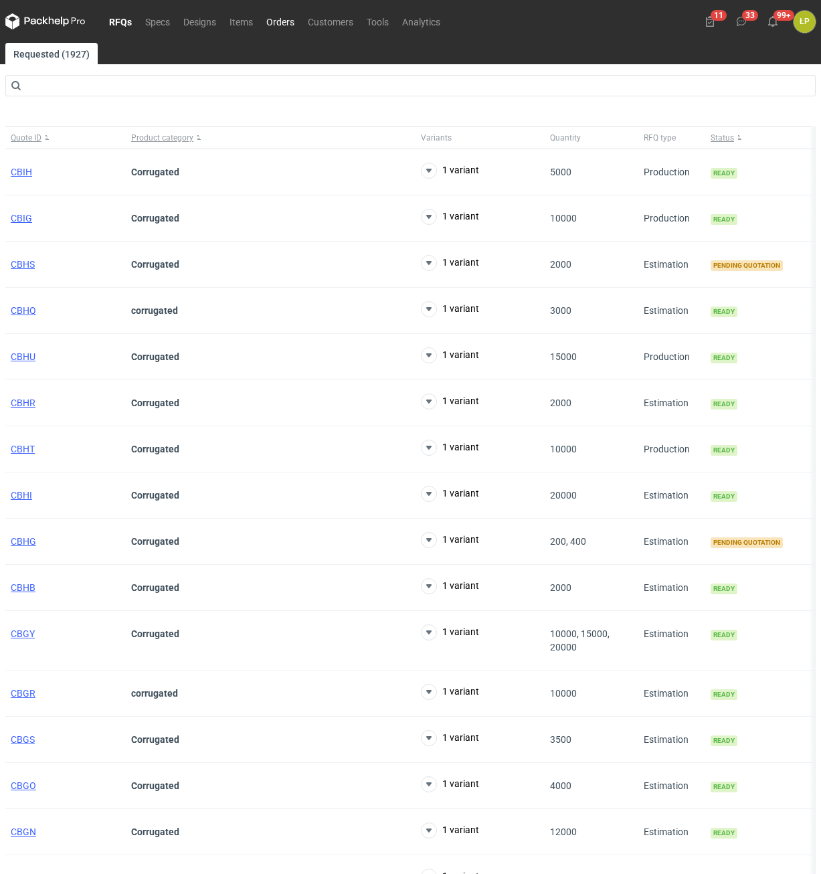
click at [277, 23] on link "Orders" at bounding box center [281, 21] width 42 height 16
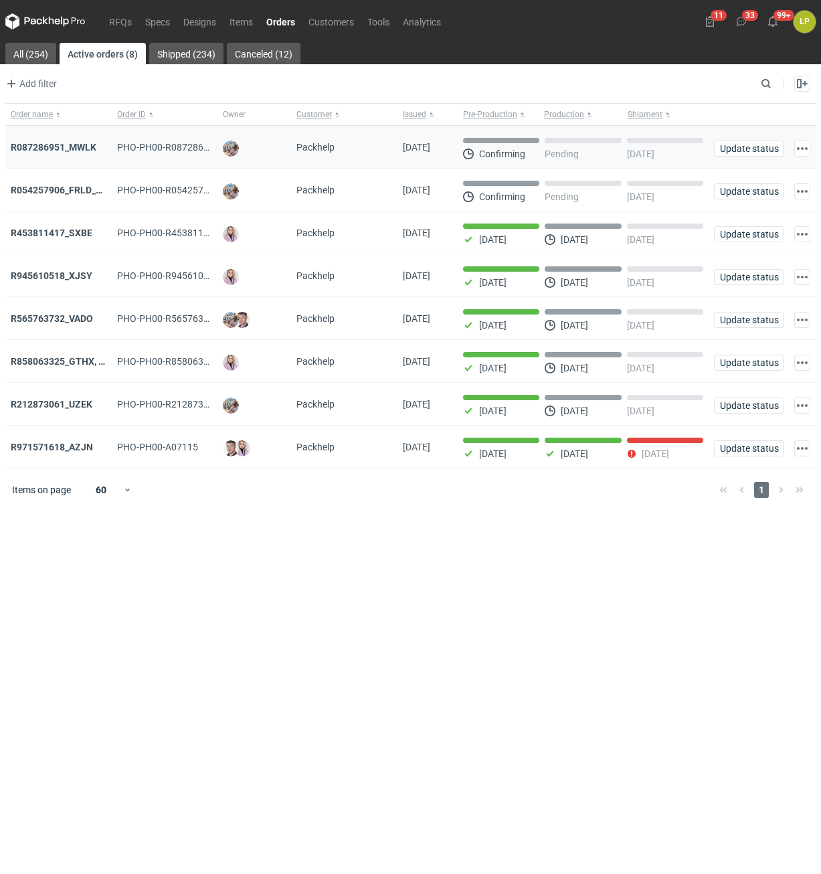
click at [68, 155] on div "R087286951_MWLK" at bounding box center [58, 147] width 106 height 43
click at [68, 147] on strong "R087286951_MWLK" at bounding box center [54, 147] width 86 height 11
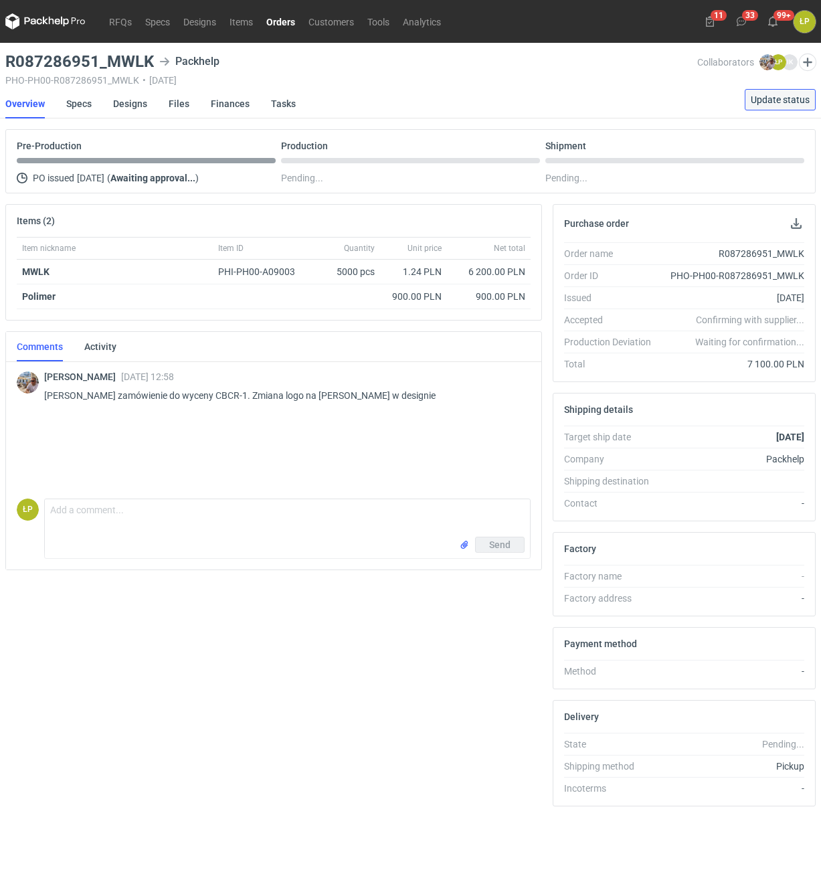
click at [778, 102] on span "Update status" at bounding box center [780, 99] width 59 height 9
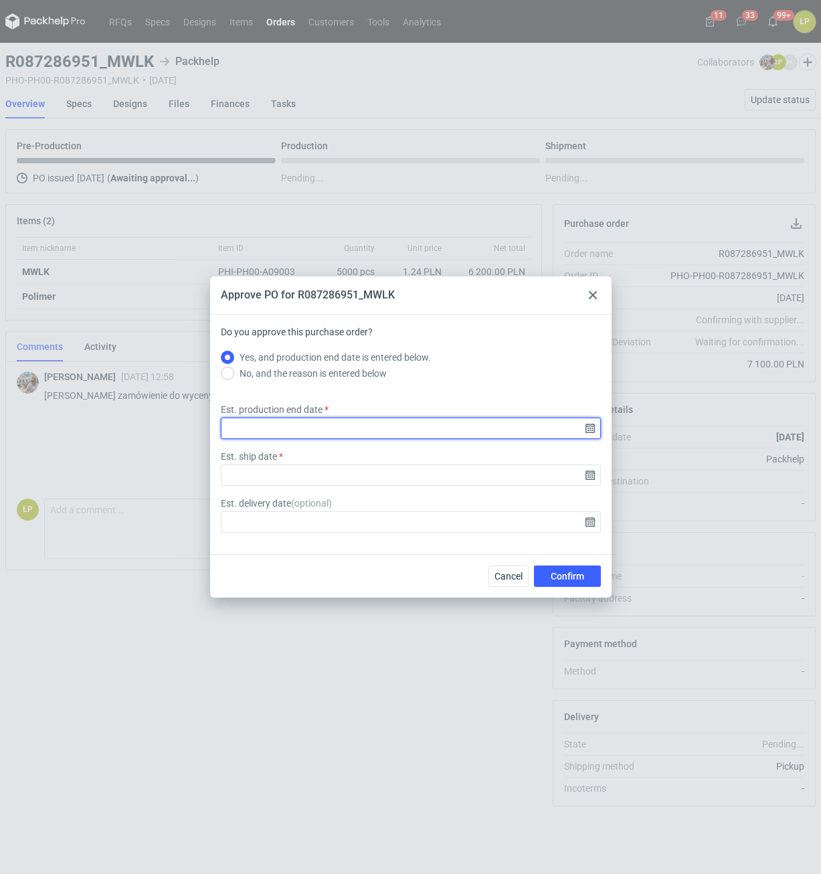
click at [588, 429] on input "Est. production end date" at bounding box center [411, 428] width 380 height 21
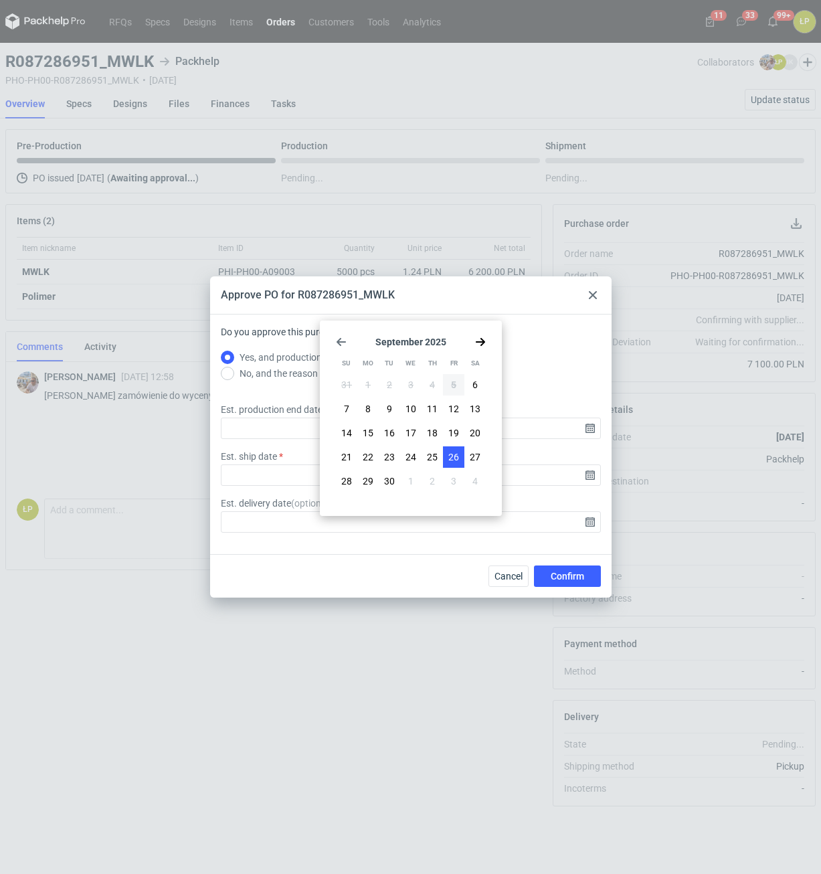
click at [454, 451] on span "26" at bounding box center [454, 457] width 11 height 13
type input "2025-09-26"
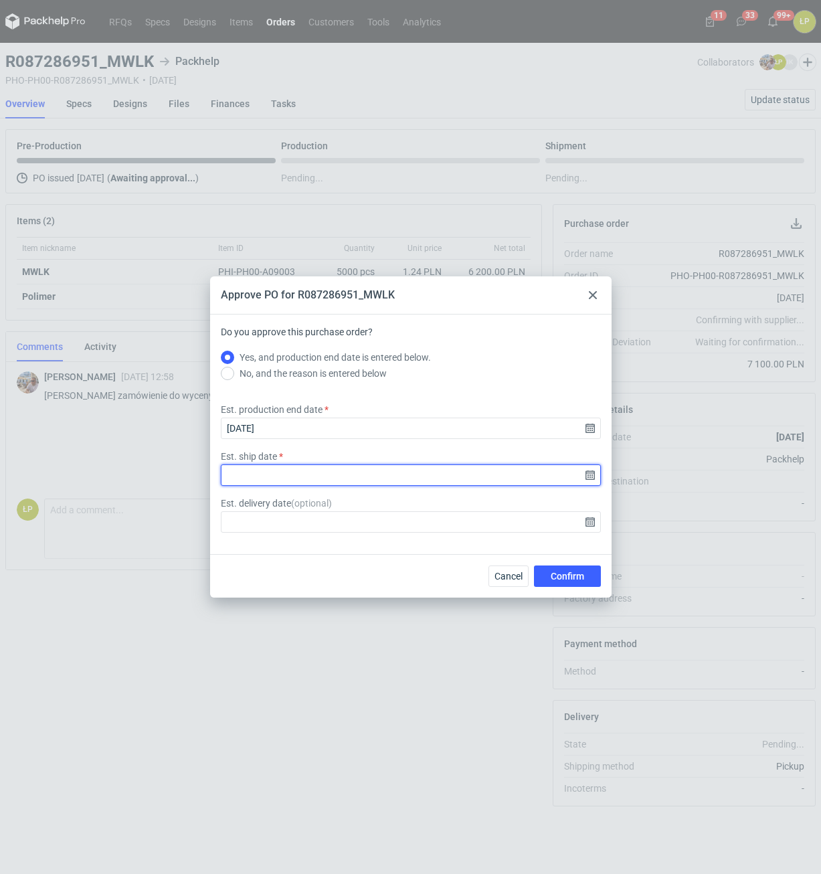
click at [590, 476] on input "Est. ship date" at bounding box center [411, 475] width 380 height 21
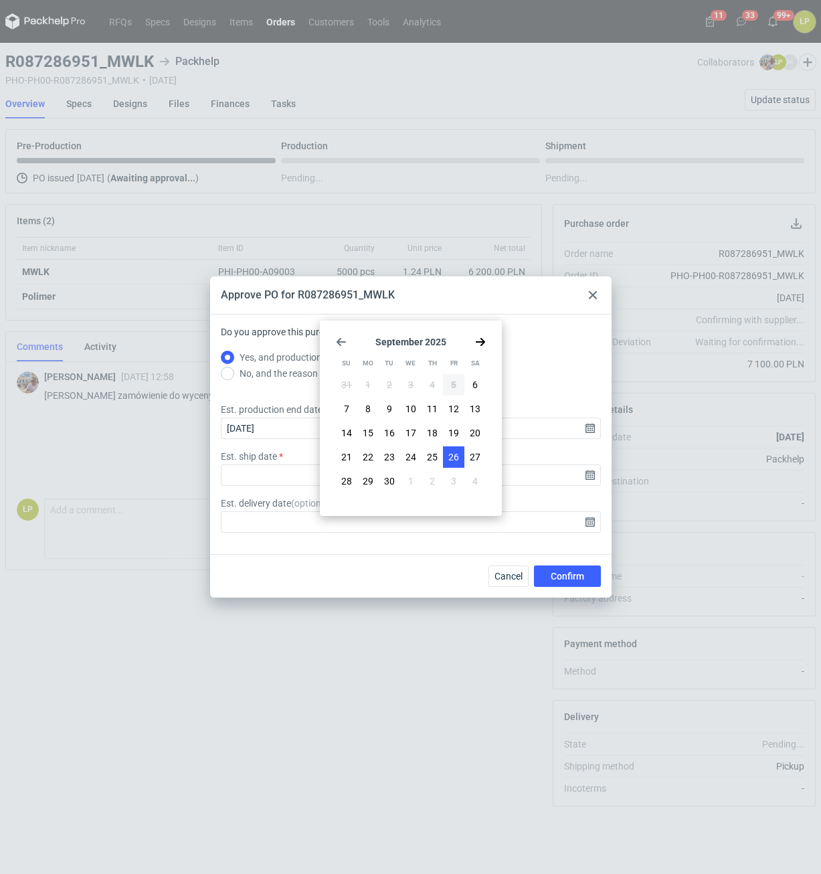
click at [459, 459] on button "26" at bounding box center [453, 457] width 21 height 21
type input "2025-09-26"
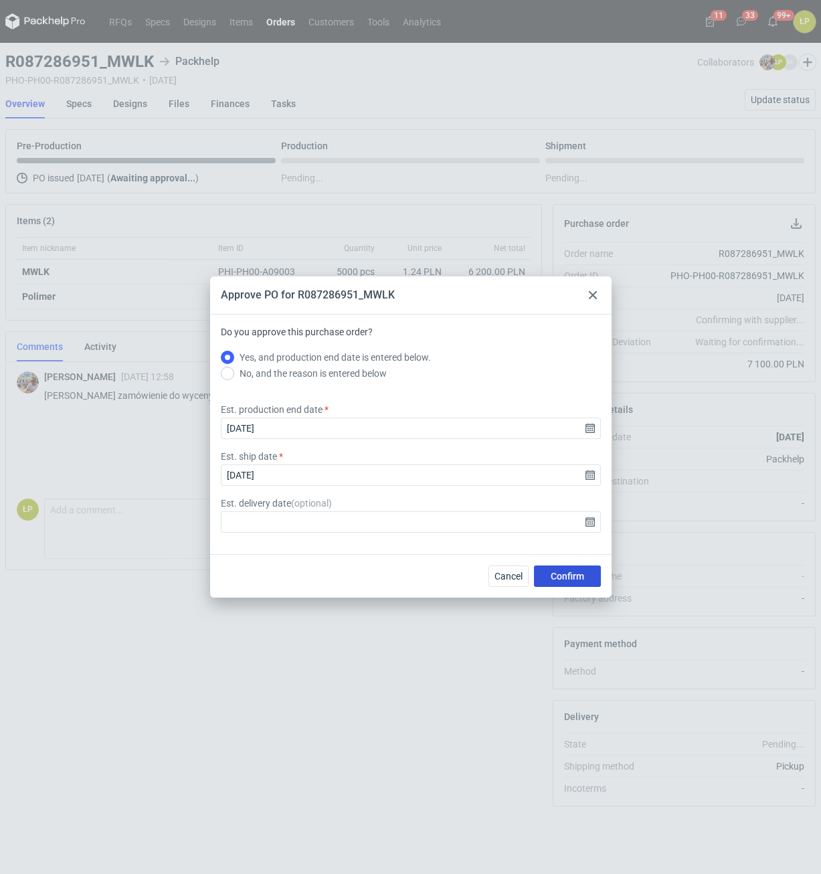
click at [561, 570] on button "Confirm" at bounding box center [567, 576] width 67 height 21
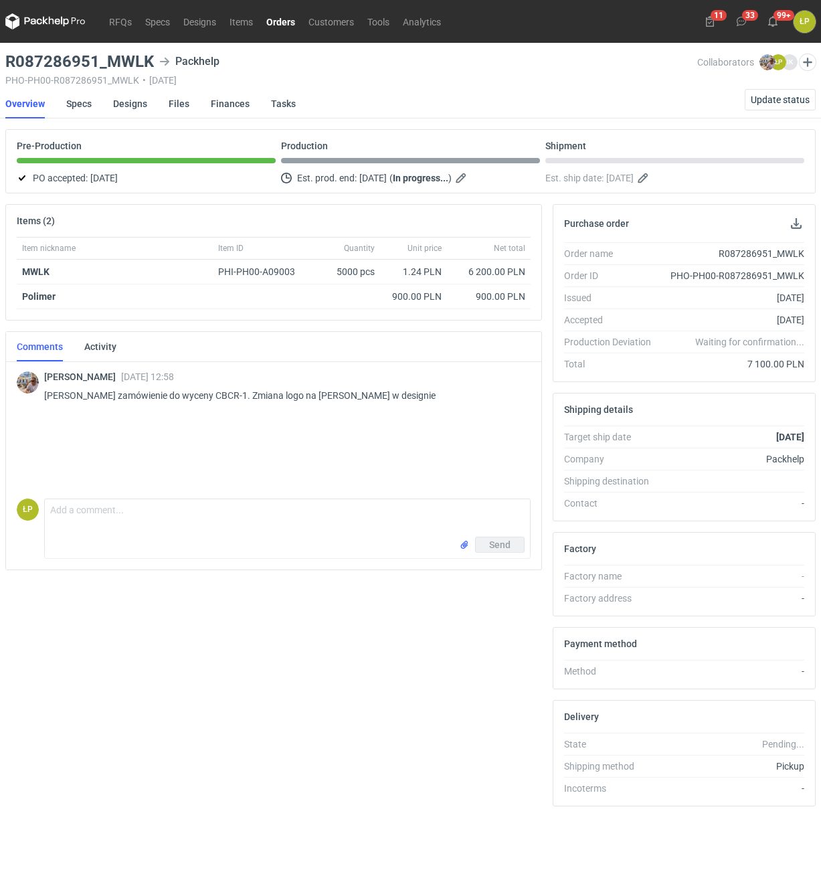
click at [278, 28] on link "Orders" at bounding box center [281, 21] width 42 height 16
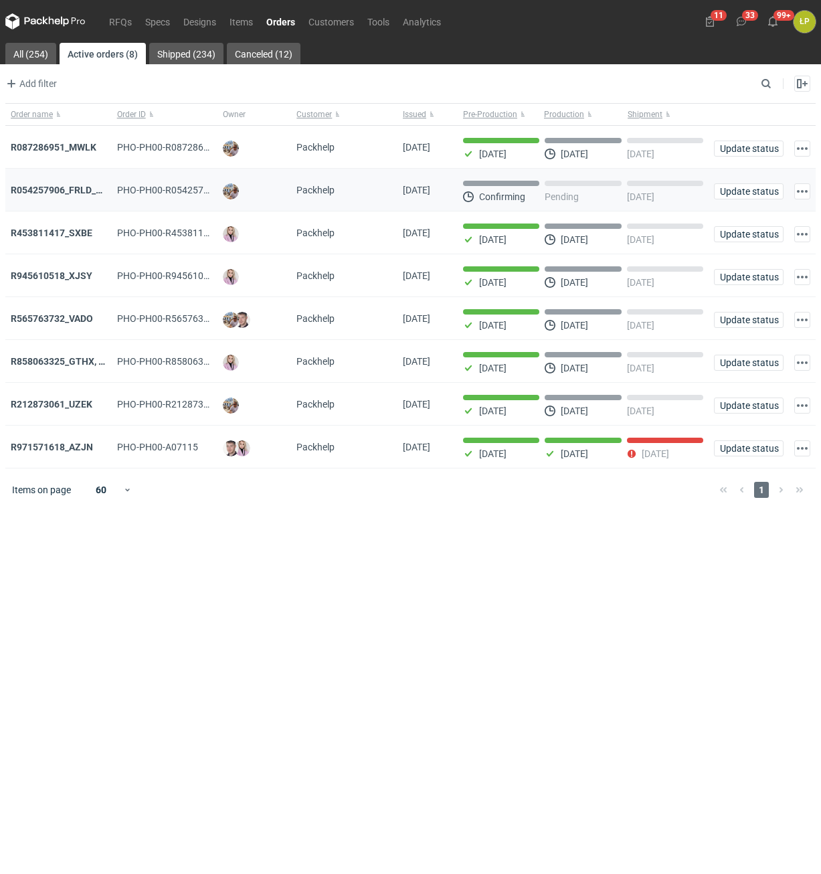
click at [72, 184] on div "R054257906_FRLD_GMZJ_SABM" at bounding box center [59, 189] width 96 height 13
click at [72, 188] on strong "R054257906_FRLD_GMZJ_SABM" at bounding box center [81, 190] width 141 height 11
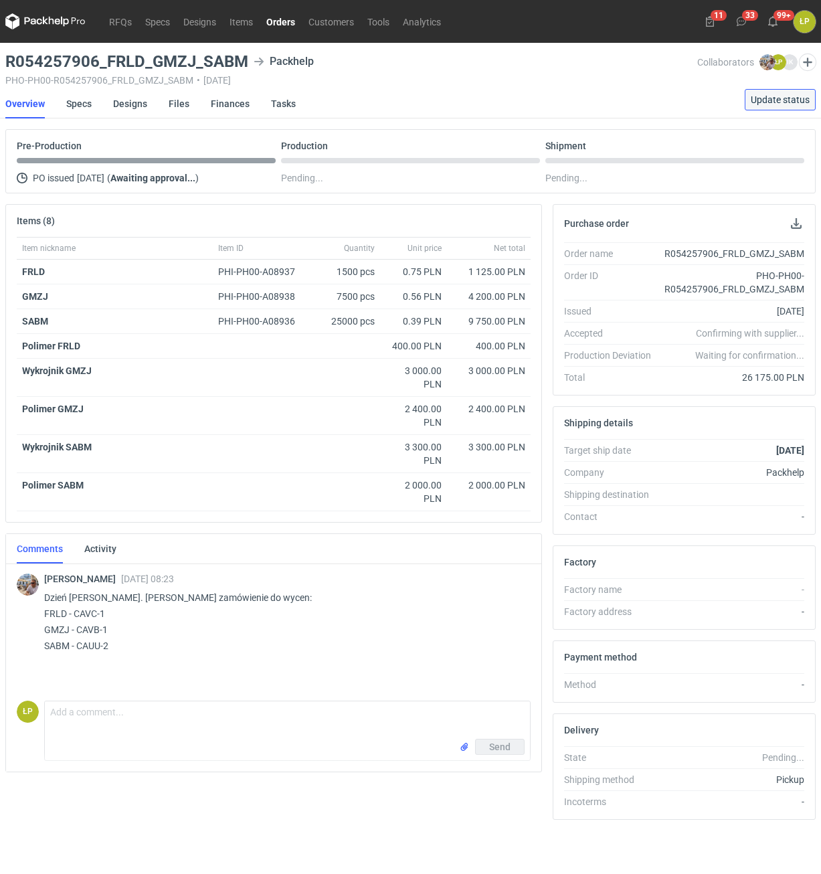
click at [755, 104] on span "Update status" at bounding box center [780, 99] width 59 height 9
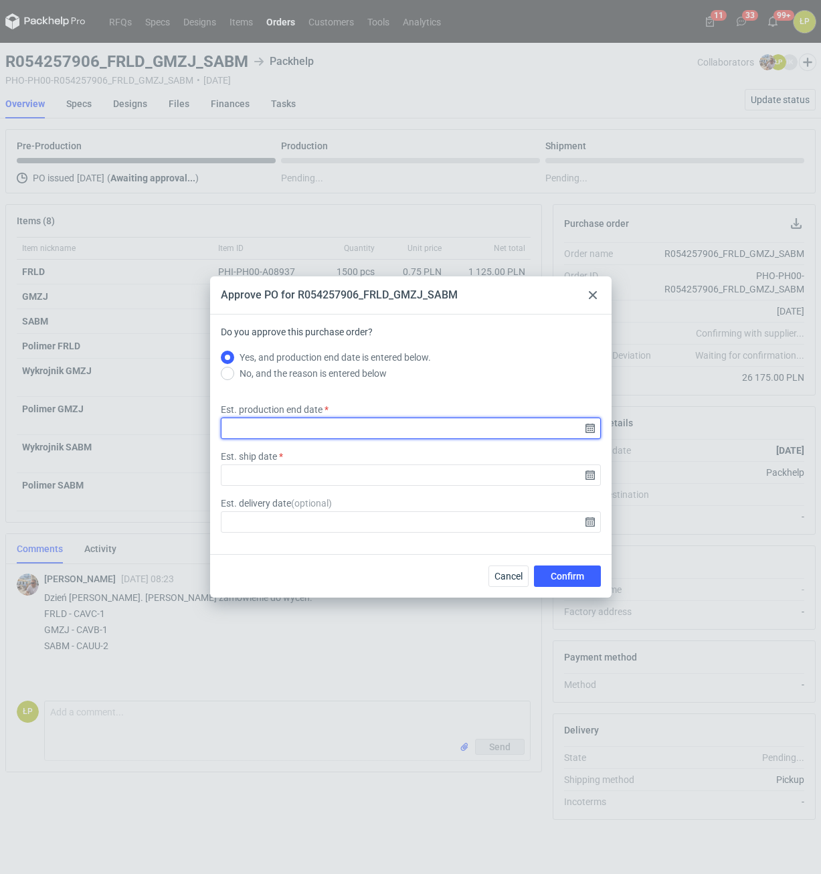
click at [588, 433] on input "Est. production end date" at bounding box center [411, 428] width 380 height 21
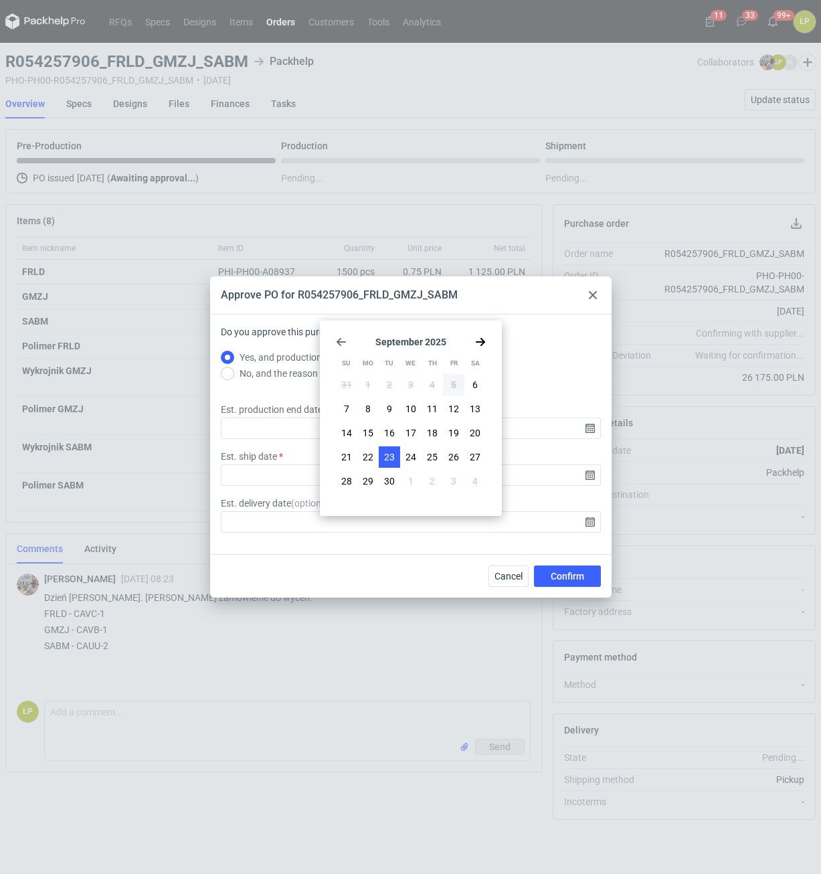
click at [380, 455] on button "23" at bounding box center [389, 457] width 21 height 21
type input "2025-09-23"
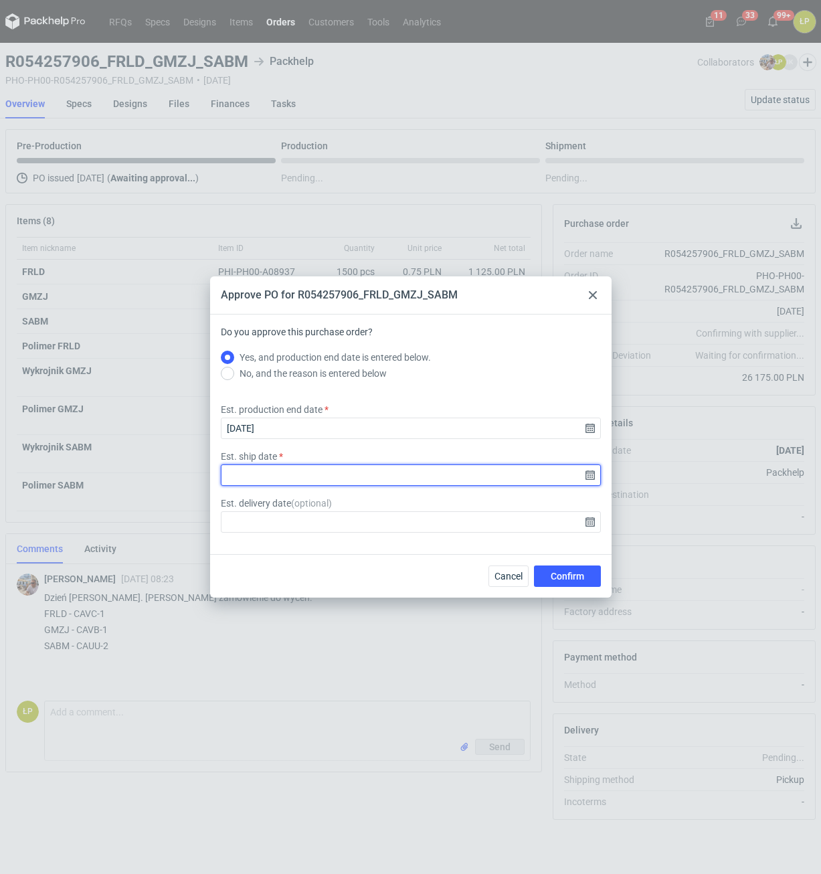
click at [587, 478] on input "Est. ship date" at bounding box center [411, 475] width 380 height 21
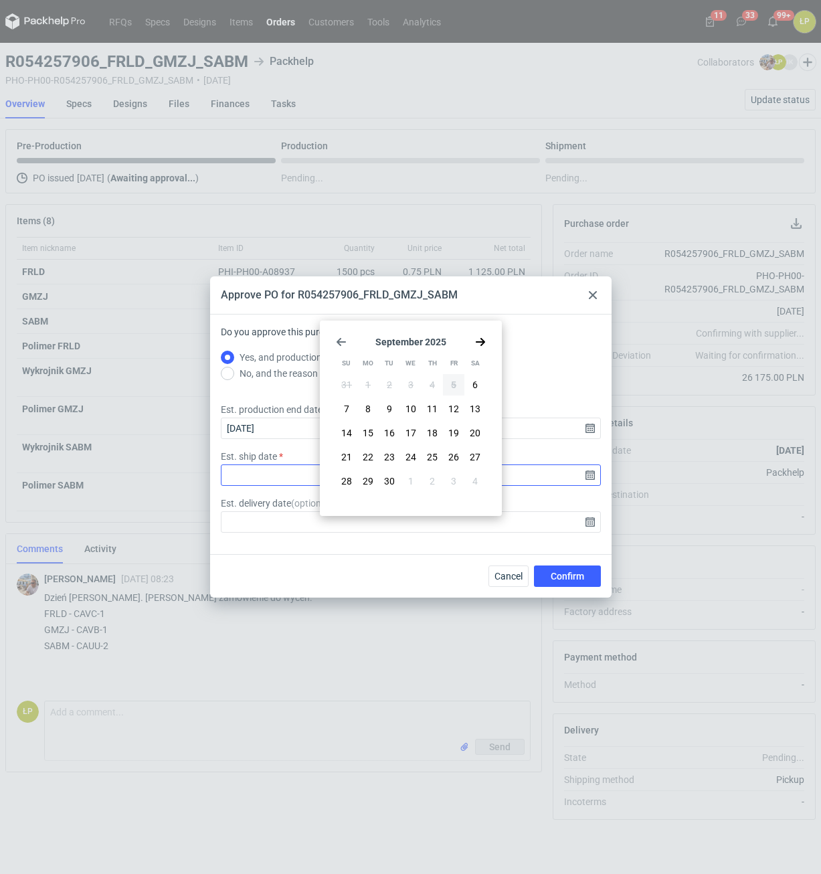
drag, startPoint x: 396, startPoint y: 456, endPoint x: 410, endPoint y: 468, distance: 18.5
click at [395, 456] on button "23" at bounding box center [389, 457] width 21 height 21
type input "2025-09-23"
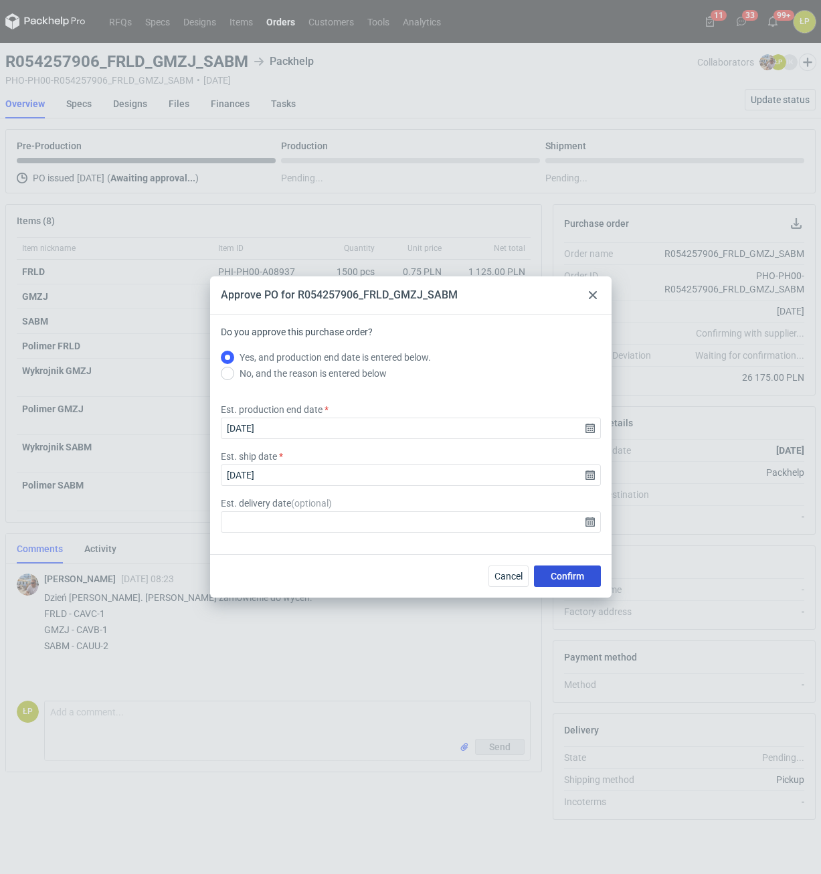
click at [555, 568] on button "Confirm" at bounding box center [567, 576] width 67 height 21
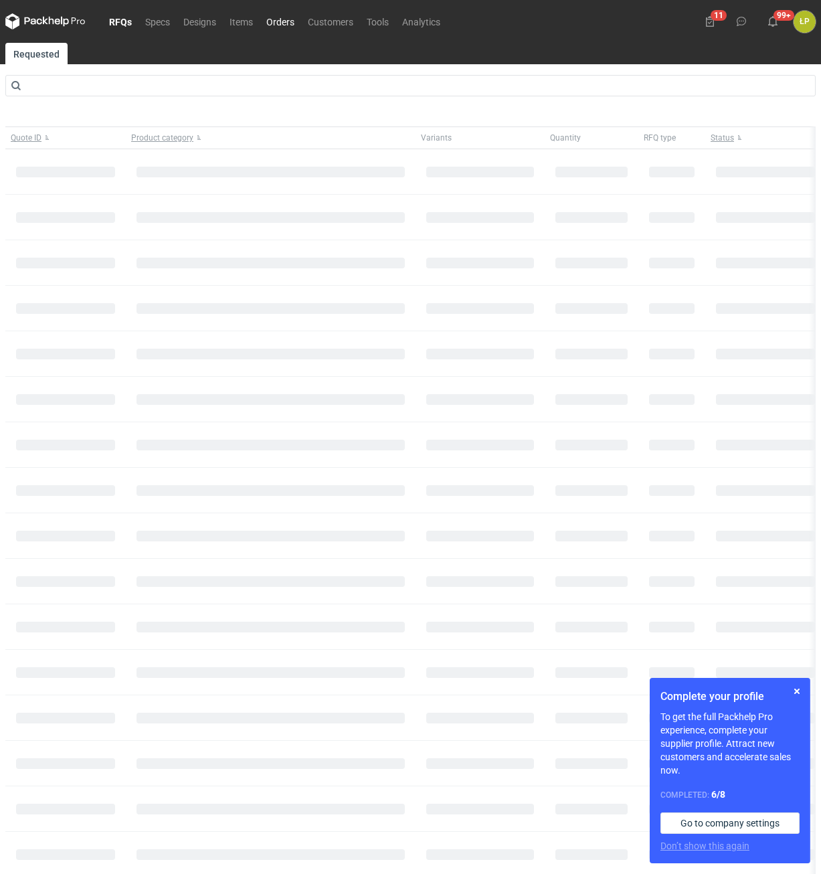
click at [283, 17] on link "Orders" at bounding box center [281, 21] width 42 height 16
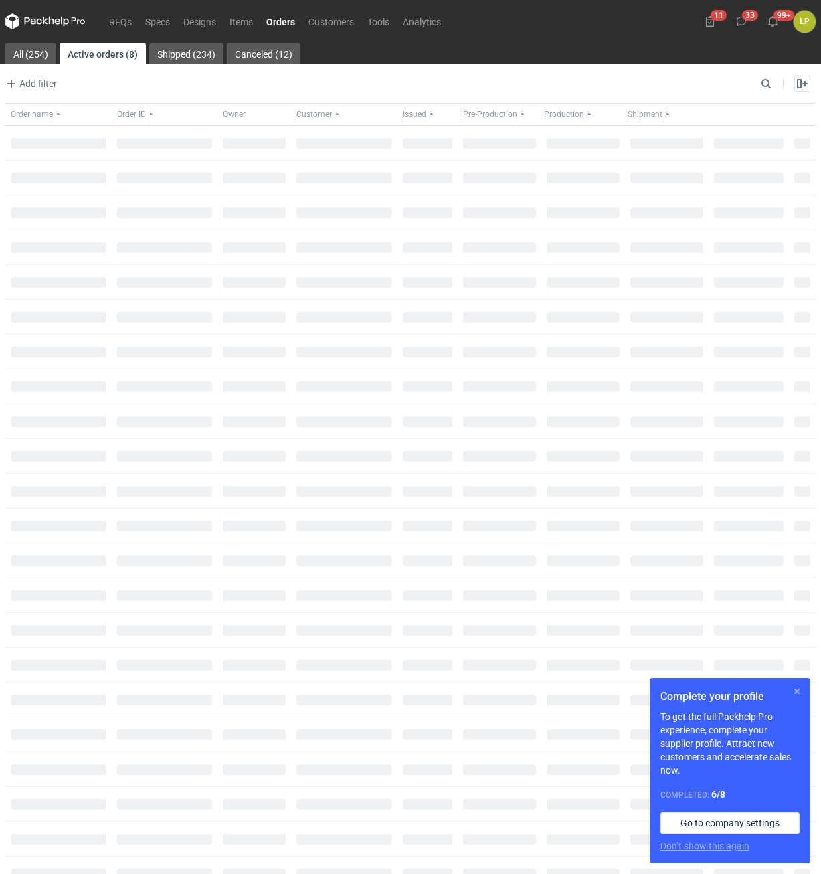
click at [794, 692] on button "button" at bounding box center [797, 692] width 16 height 16
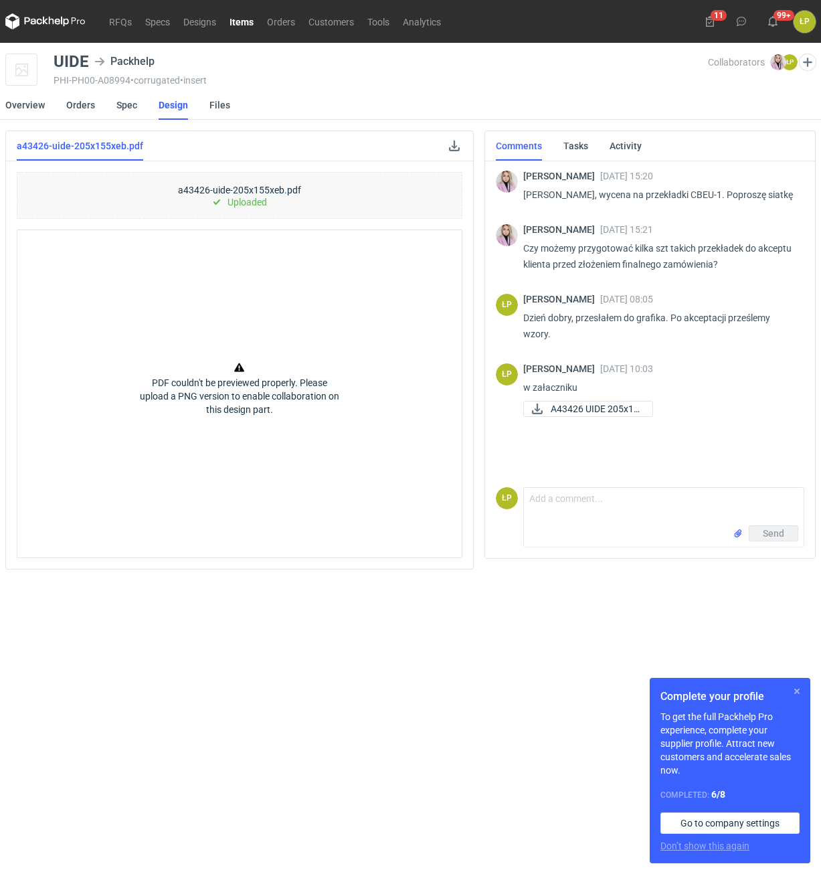
click at [793, 690] on button "button" at bounding box center [797, 692] width 16 height 16
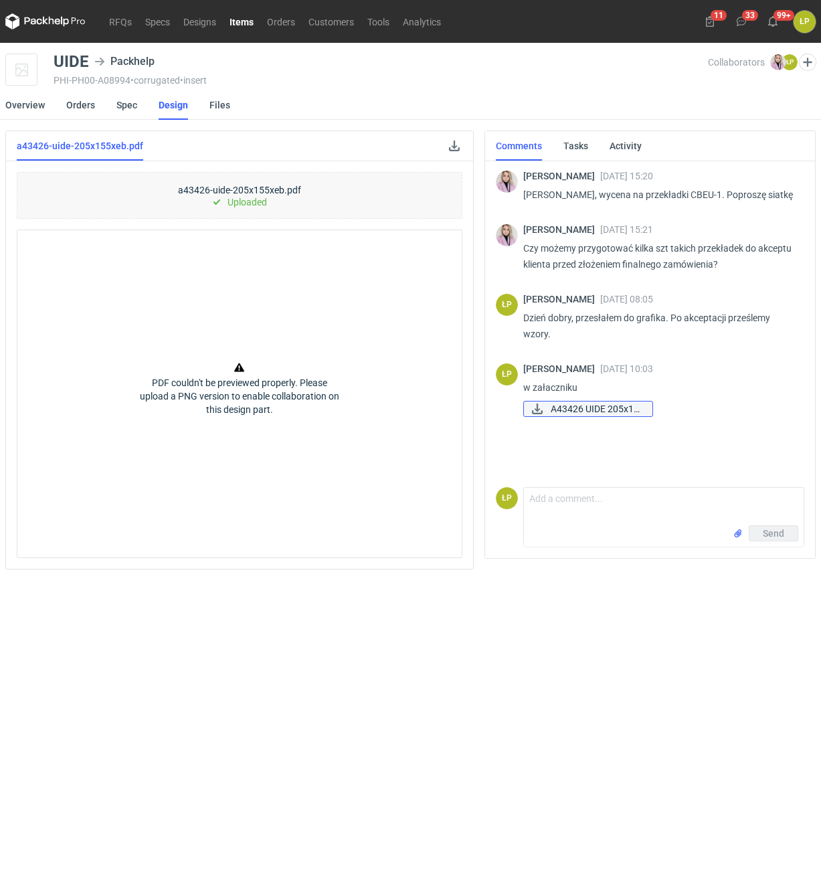
click at [580, 409] on span "A43426 UIDE 205x15..." at bounding box center [596, 409] width 91 height 15
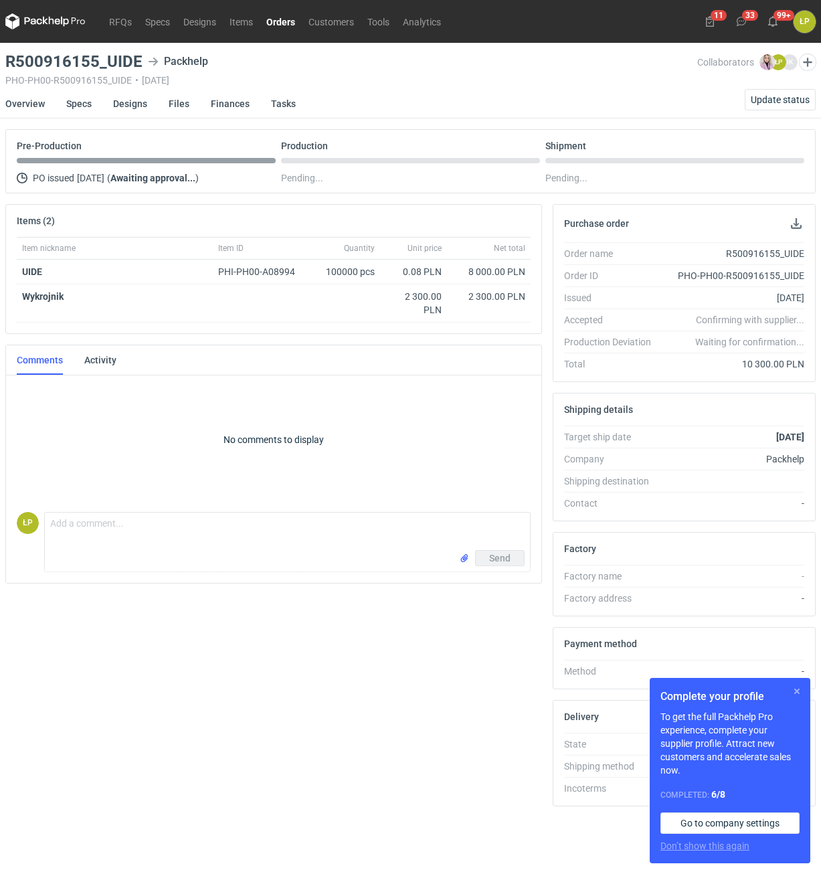
click at [798, 693] on button "button" at bounding box center [797, 692] width 16 height 16
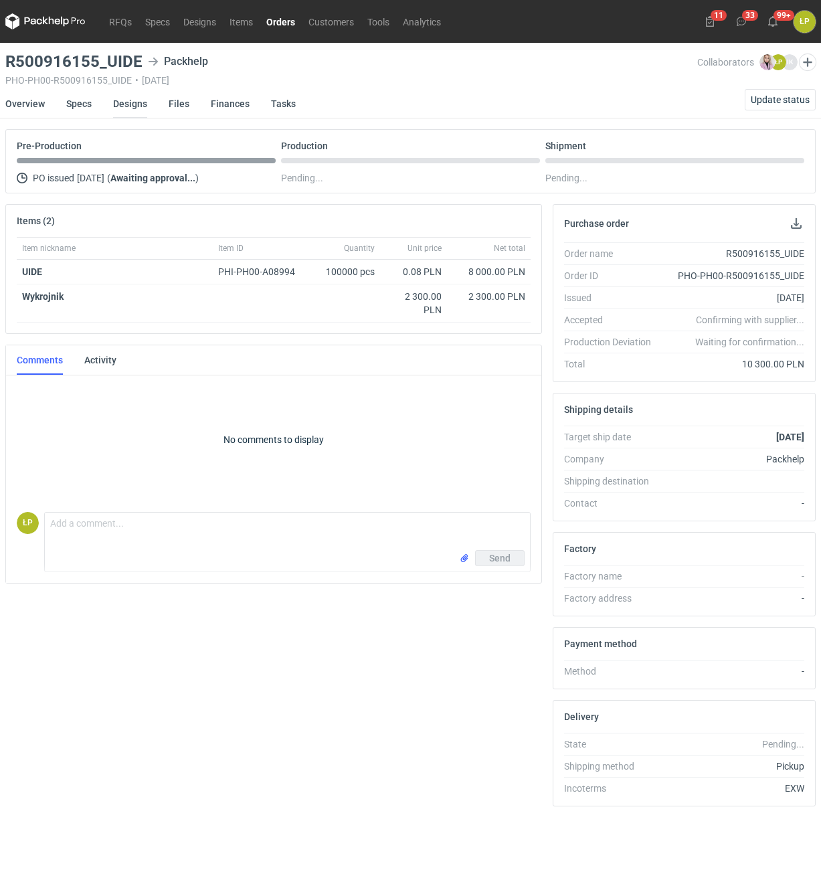
click at [134, 107] on link "Designs" at bounding box center [130, 103] width 34 height 29
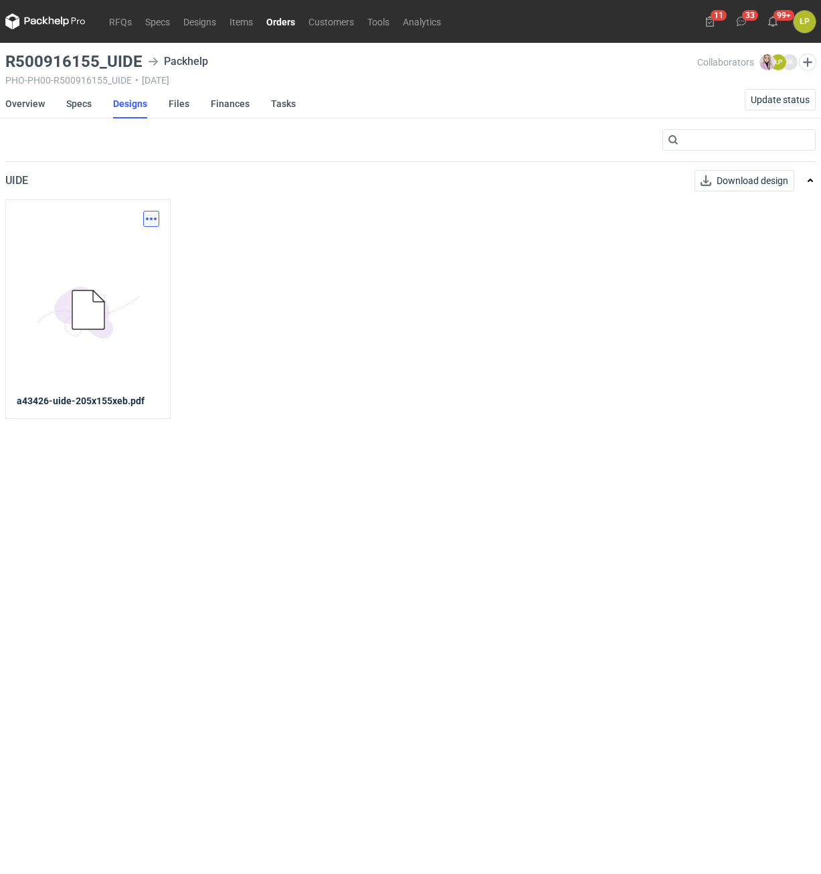
click at [155, 218] on button "button" at bounding box center [151, 219] width 16 height 16
click at [130, 258] on link "Download design part" at bounding box center [92, 248] width 123 height 21
click at [13, 102] on link "Overview" at bounding box center [24, 103] width 39 height 29
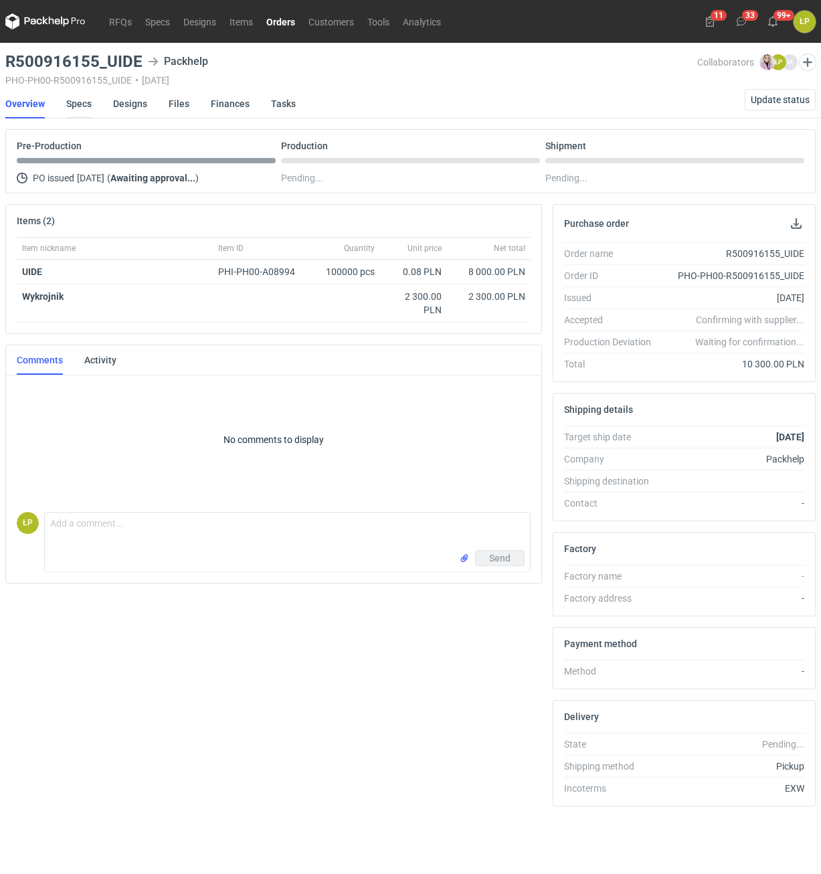
click at [79, 109] on link "Specs" at bounding box center [78, 103] width 25 height 29
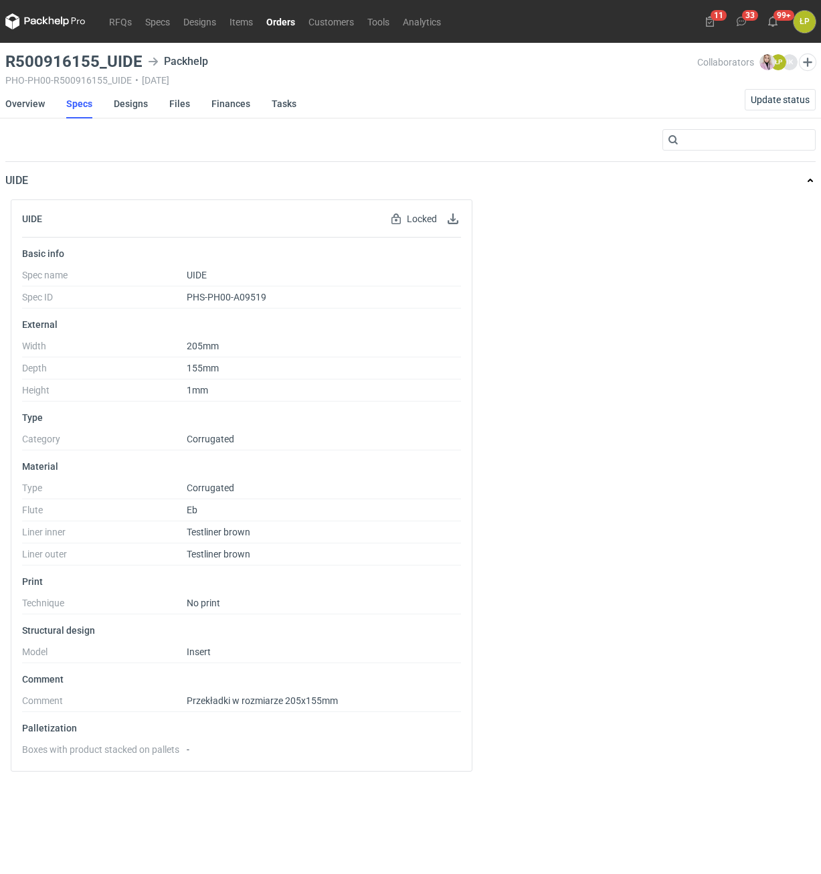
click at [139, 67] on h3 "R500916155_UIDE" at bounding box center [73, 62] width 137 height 16
drag, startPoint x: 141, startPoint y: 65, endPoint x: 82, endPoint y: 66, distance: 58.2
click at [82, 66] on div "R500916155_UIDE Packhelp" at bounding box center [351, 62] width 692 height 16
copy h3 "R500916155_UIDE"
click at [42, 105] on link "Overview" at bounding box center [24, 103] width 39 height 29
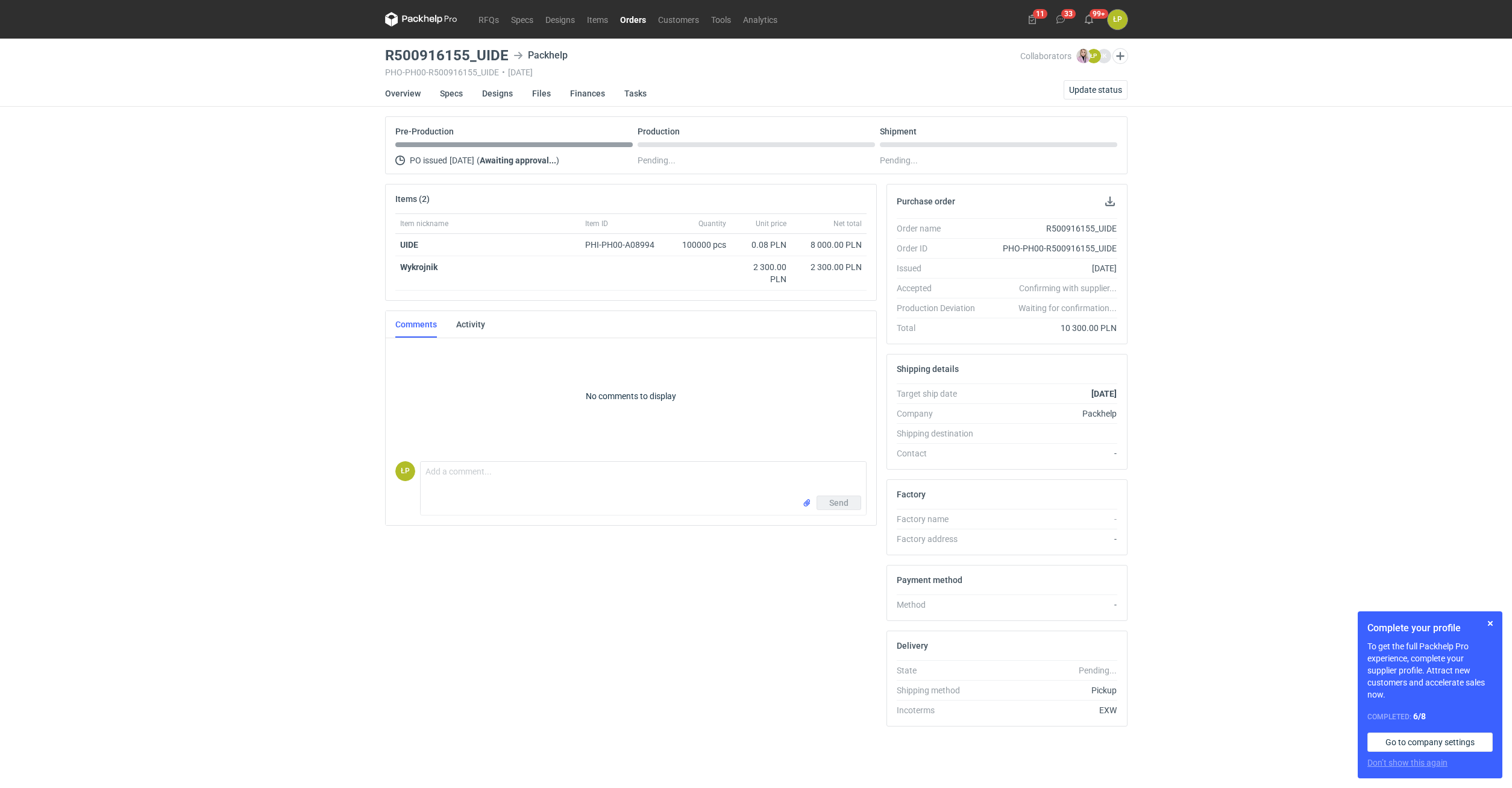
click at [634, 24] on link "Orders" at bounding box center [633, 19] width 38 height 14
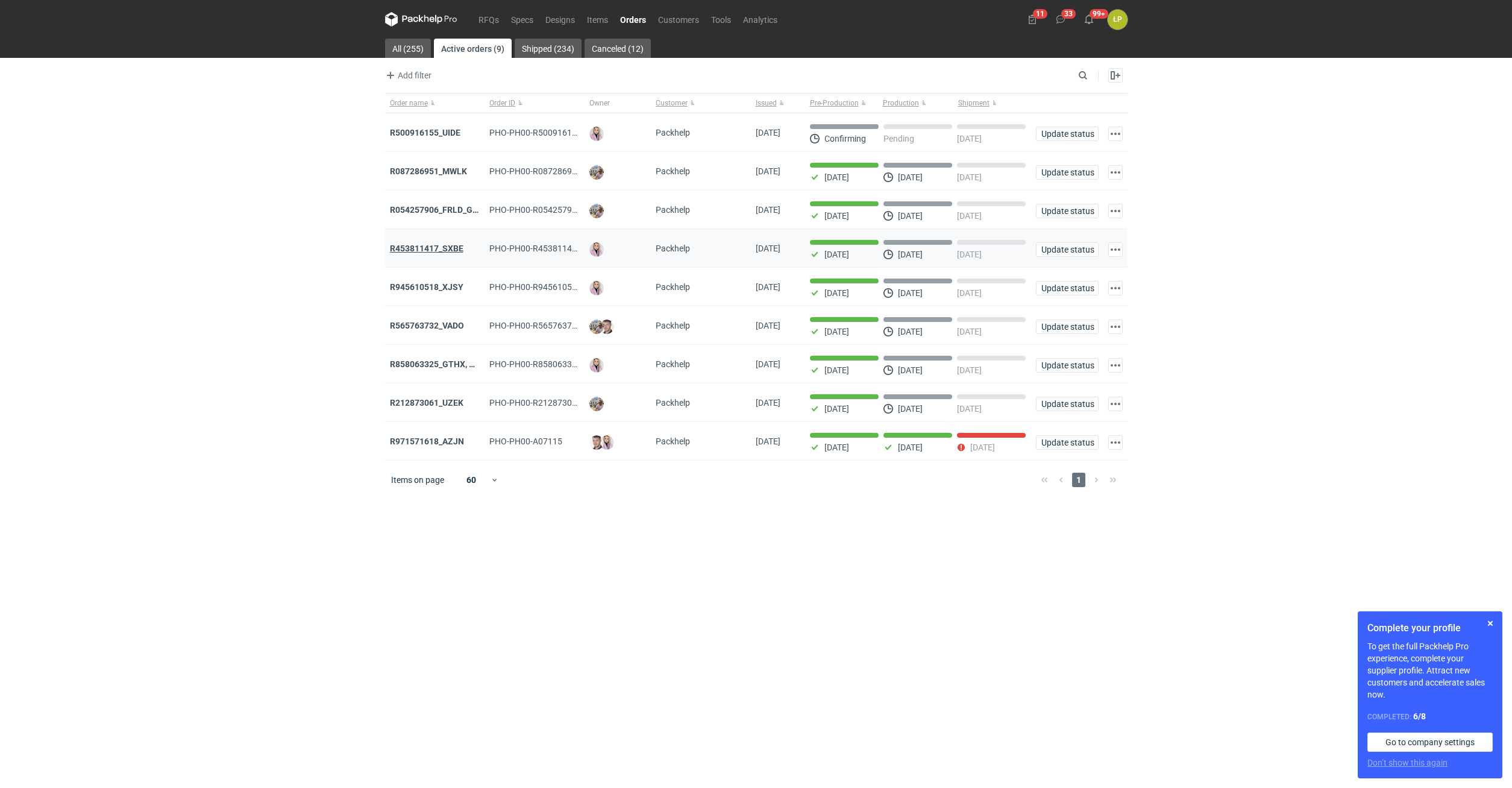
click at [446, 251] on strong "R453811417_SXBE" at bounding box center [427, 248] width 74 height 10
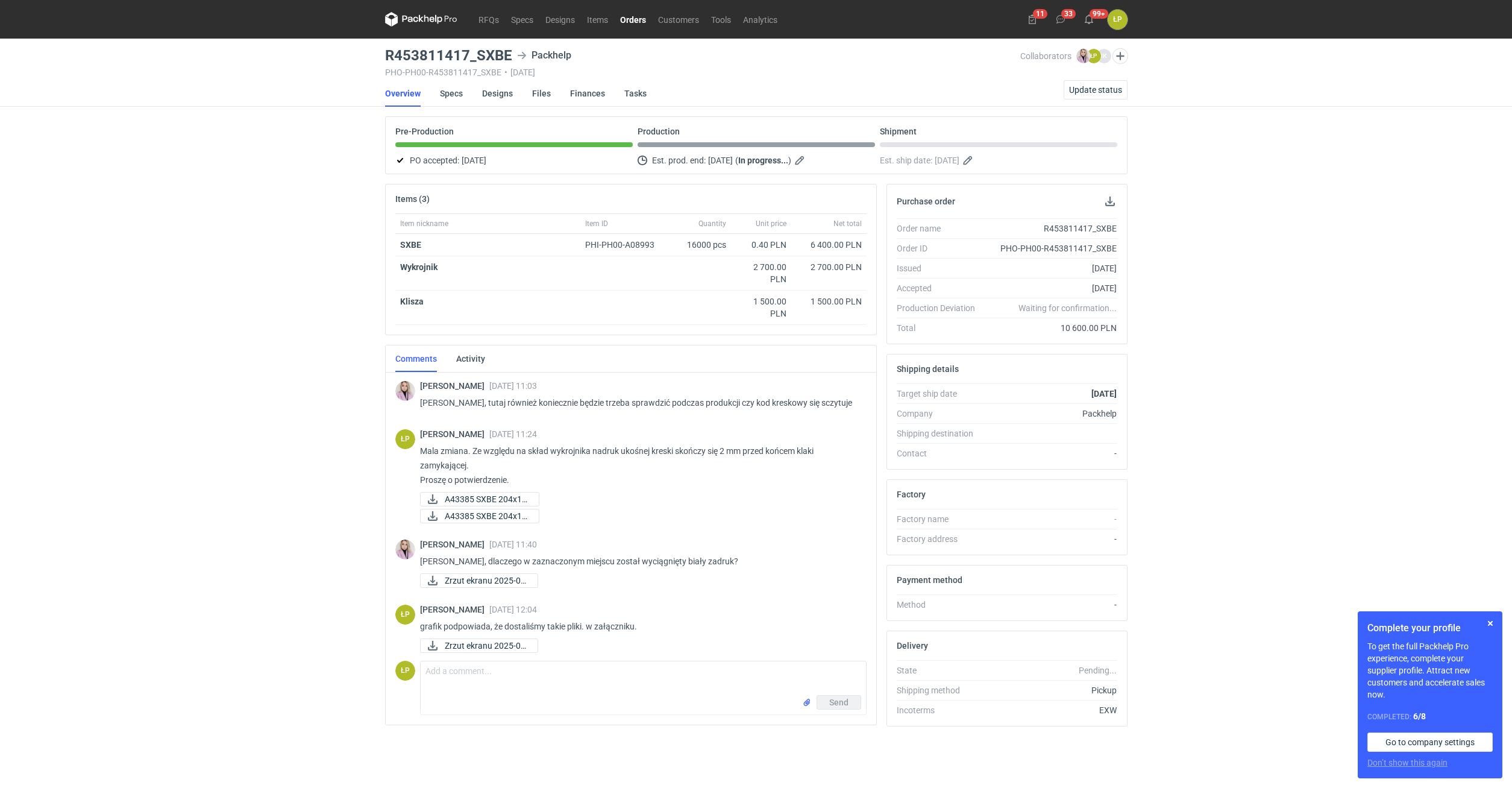
click at [632, 25] on link "Orders" at bounding box center [633, 19] width 38 height 14
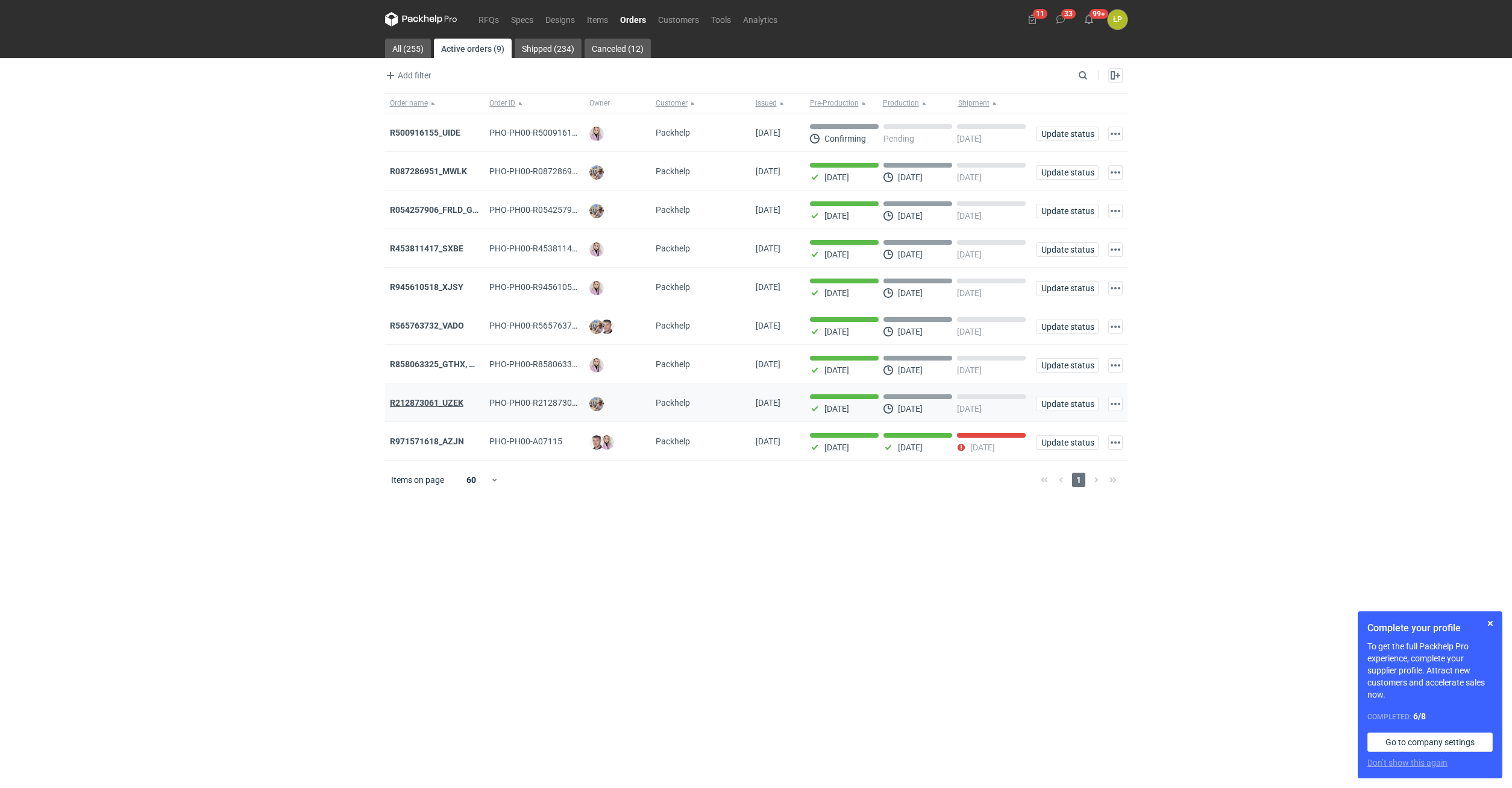
click at [449, 404] on strong "R212873061_UZEK" at bounding box center [427, 403] width 74 height 10
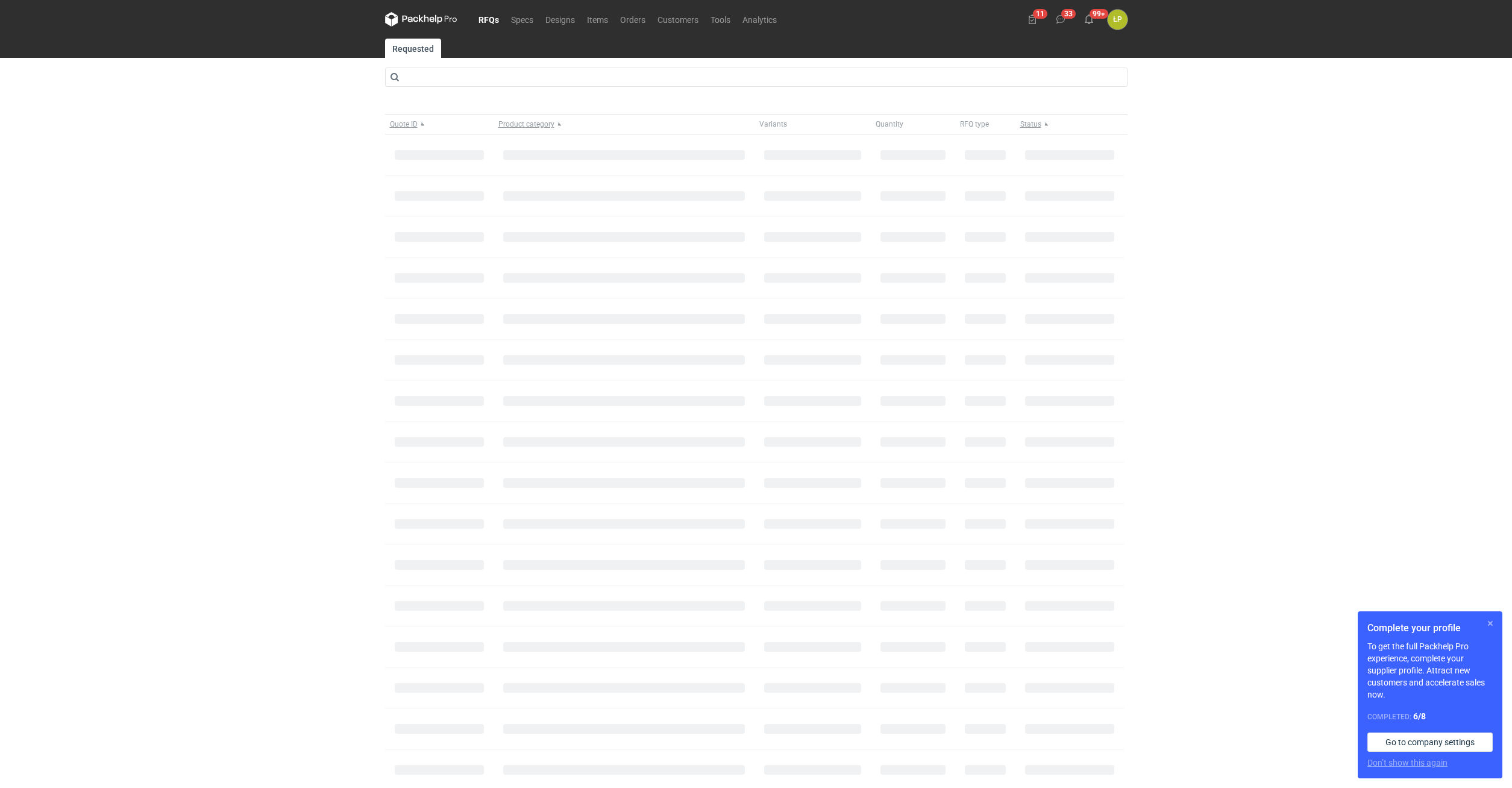
click at [1493, 627] on button "button" at bounding box center [1490, 623] width 14 height 14
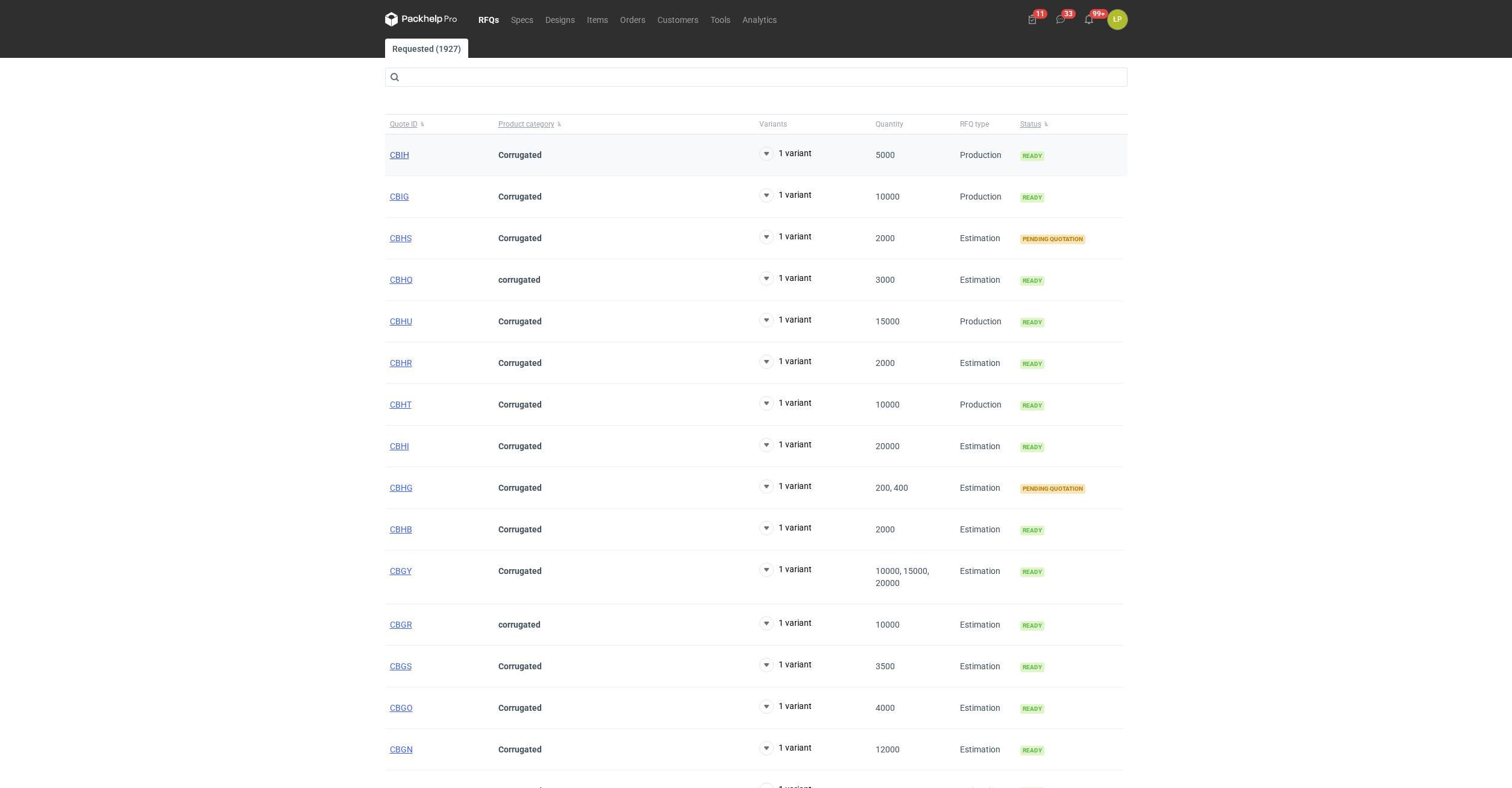
click at [397, 159] on span "CBIH" at bounding box center [399, 155] width 19 height 10
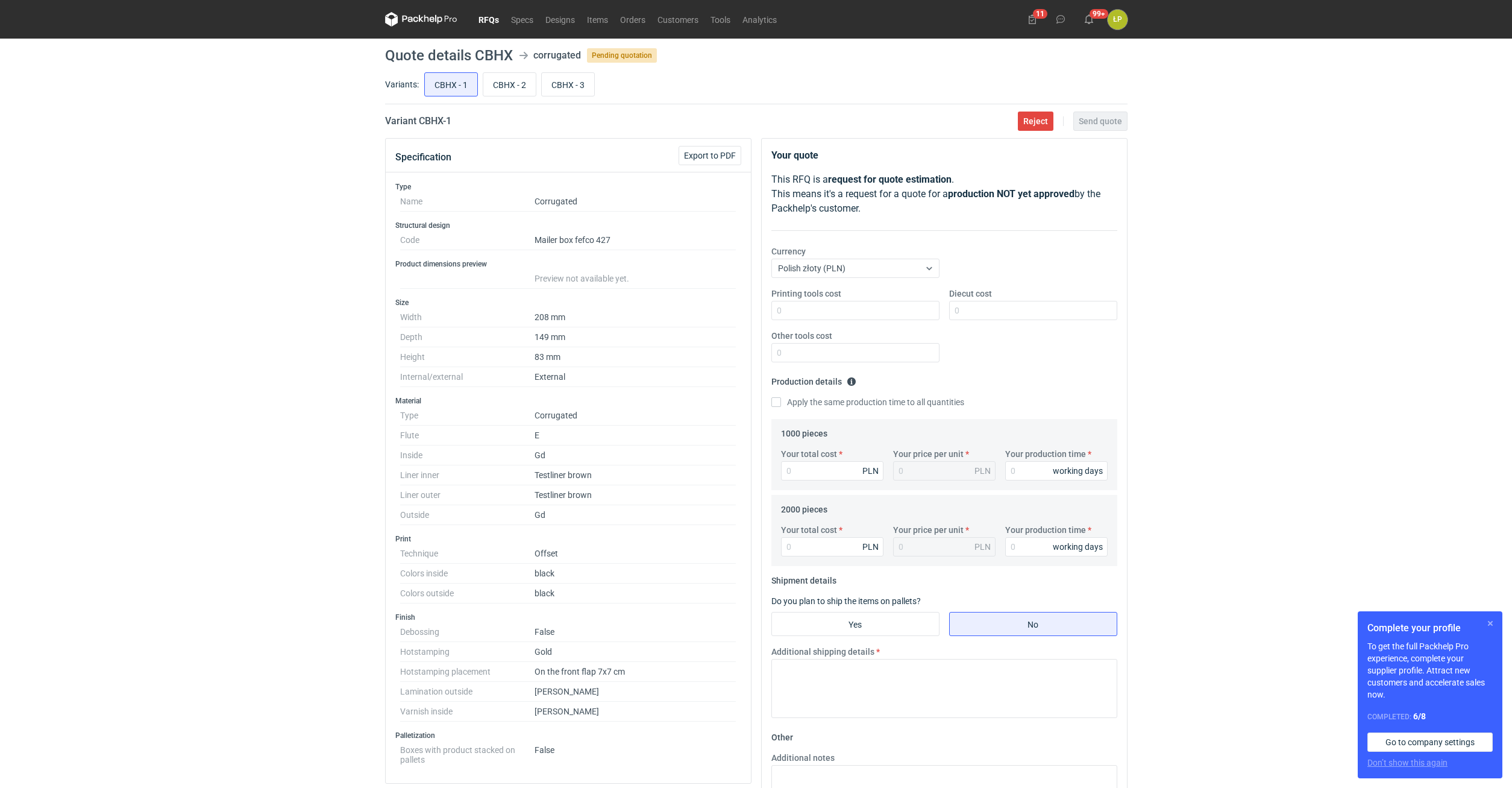
click at [1496, 629] on button "button" at bounding box center [1490, 623] width 14 height 14
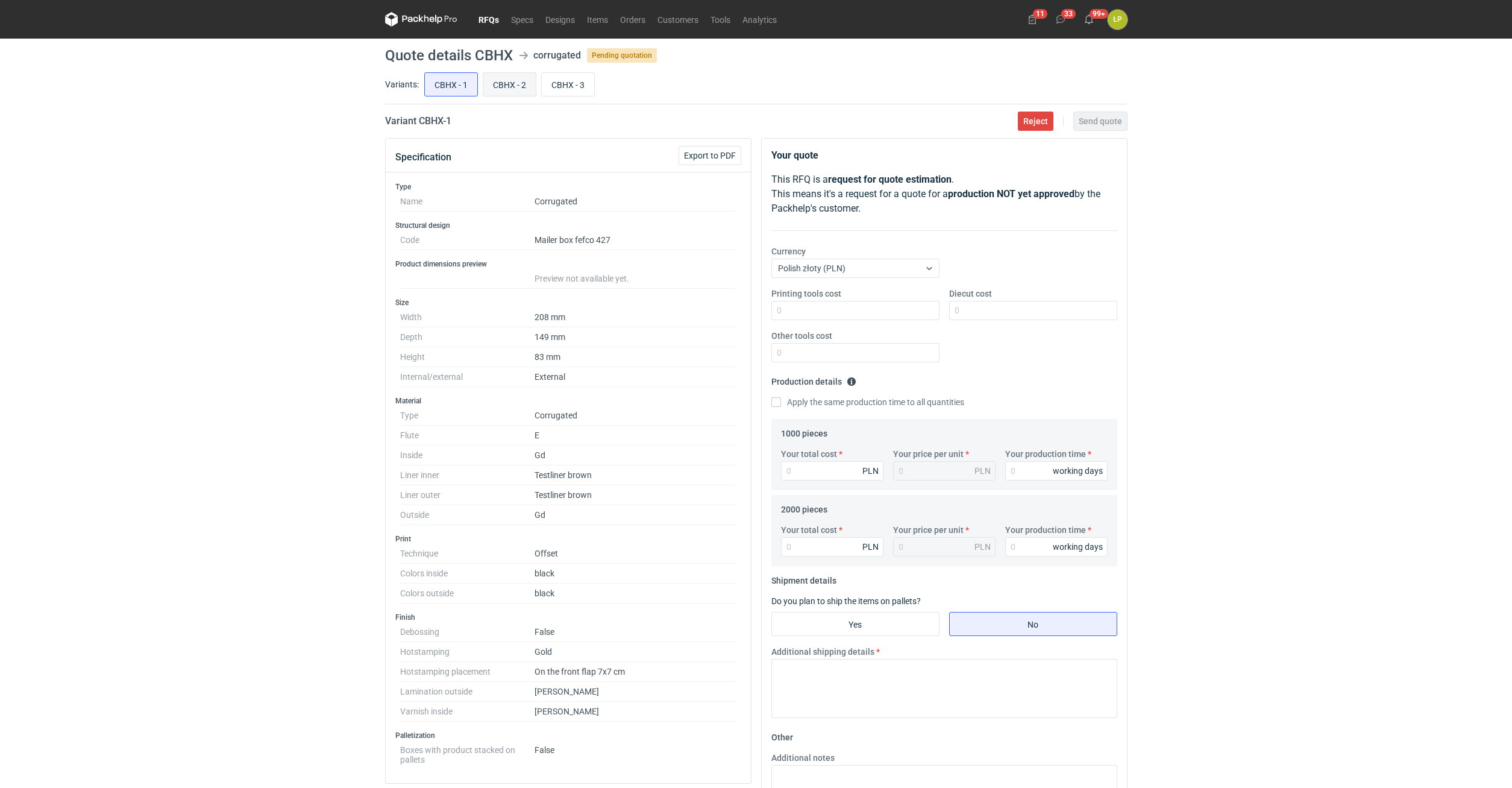
click at [510, 83] on input "CBHX - 2" at bounding box center [509, 84] width 52 height 23
radio input "true"
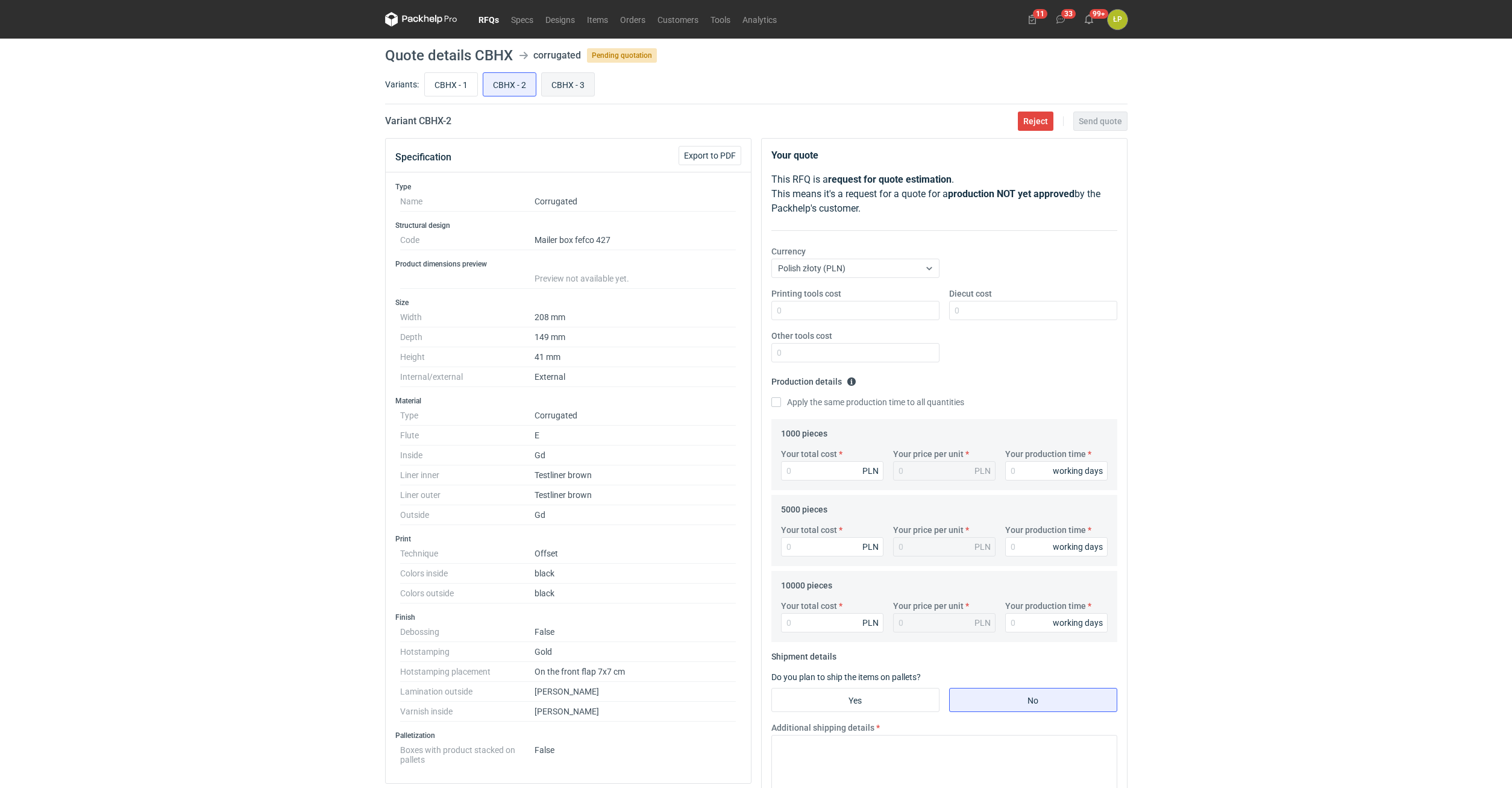
click at [564, 79] on input "CBHX - 3" at bounding box center [568, 84] width 52 height 23
radio input "true"
click at [464, 75] on input "CBHX - 1" at bounding box center [451, 84] width 52 height 23
radio input "true"
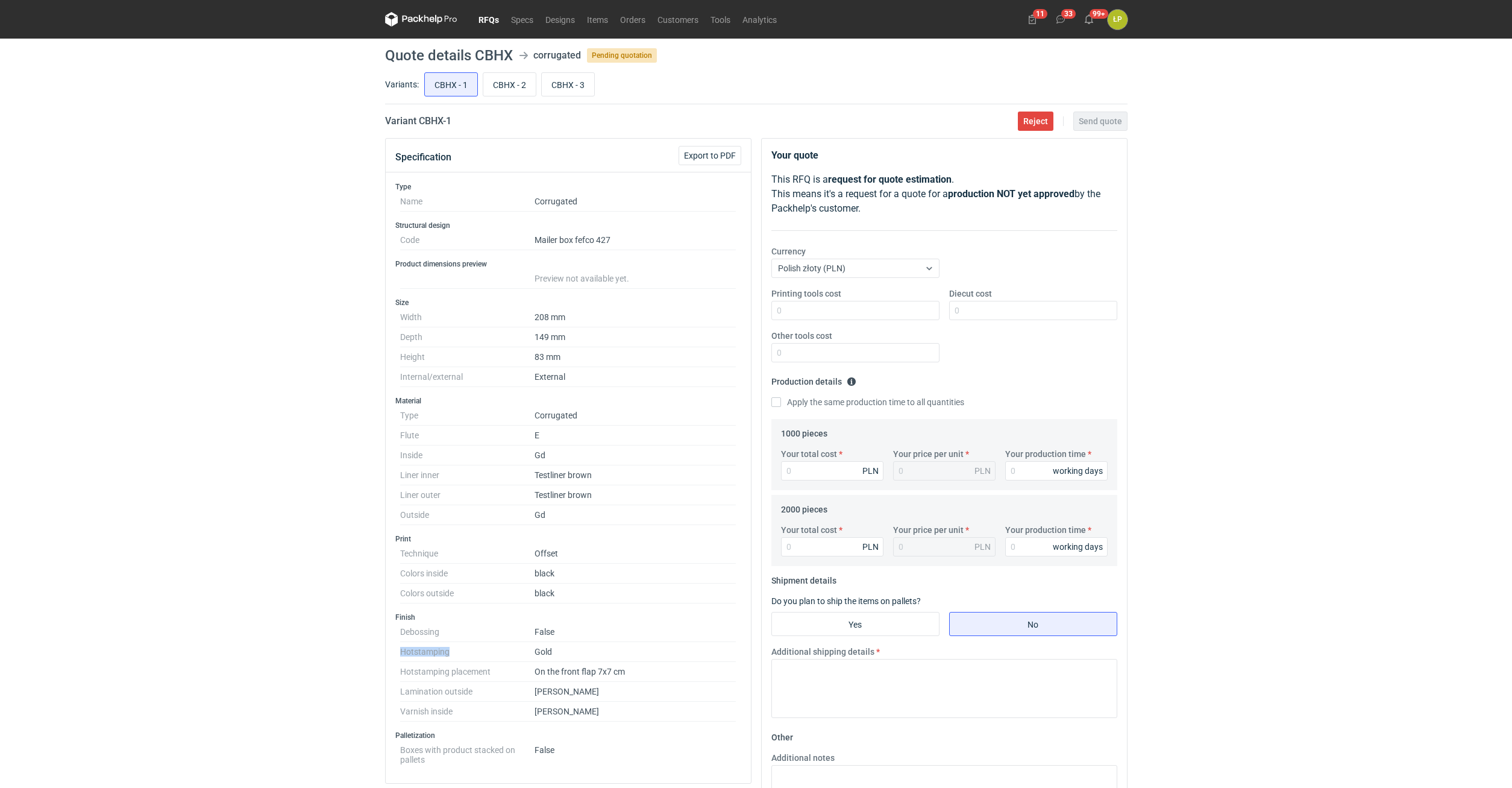
drag, startPoint x: 442, startPoint y: 654, endPoint x: 399, endPoint y: 654, distance: 43.0
click at [399, 654] on div "Finish Debossing False Hotstamping Gold Hotstamping placement On the front flap…" at bounding box center [568, 666] width 346 height 109
copy dt "Hotstamping"
click at [1042, 121] on span "Reject" at bounding box center [1035, 121] width 24 height 8
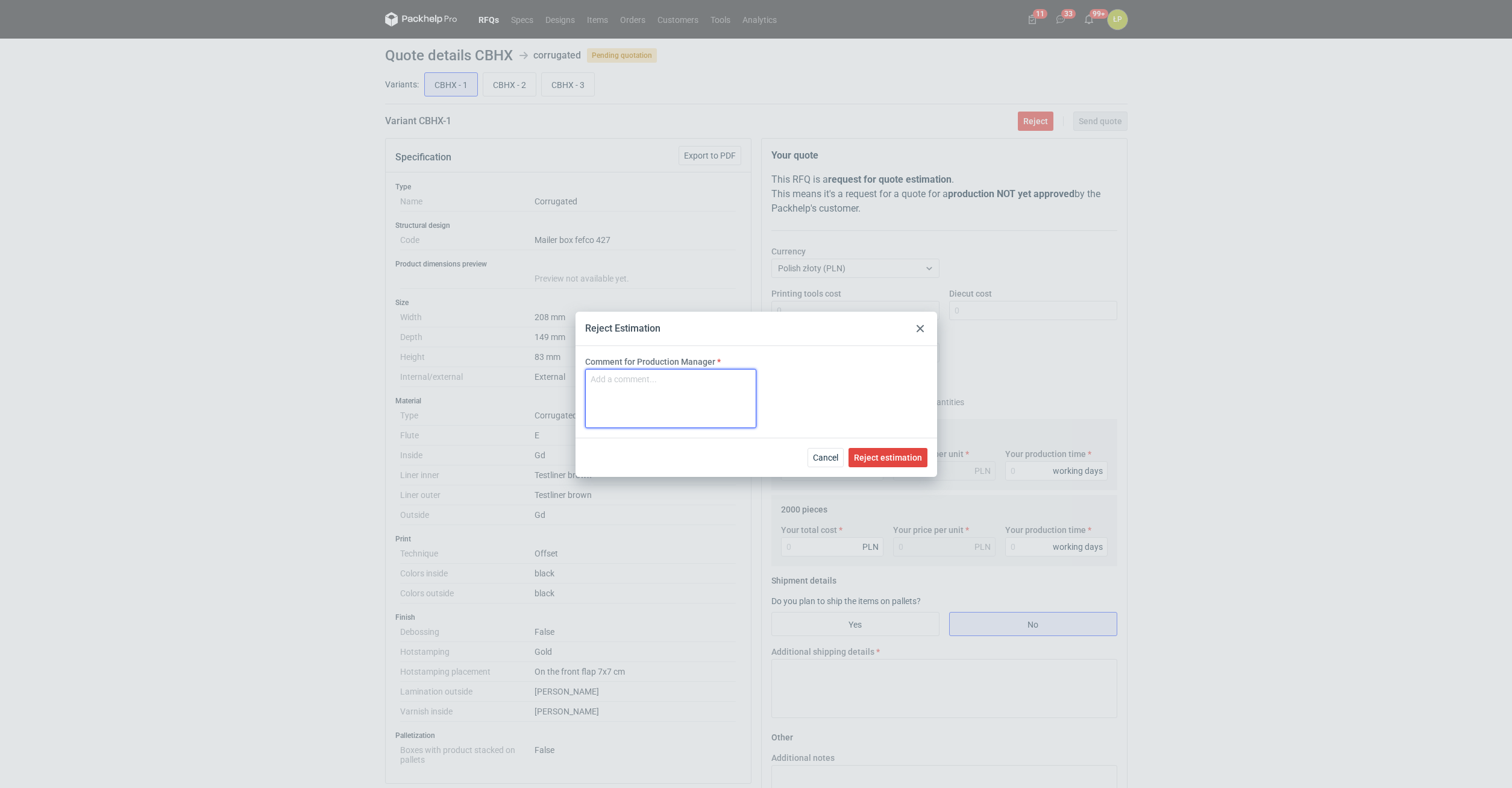
click at [721, 397] on textarea "Comment for Production Manager" at bounding box center [670, 399] width 171 height 59
paste textarea "Hotstamping"
type textarea "Hotstamping"
click at [868, 457] on span "Reject estimation" at bounding box center [888, 457] width 68 height 8
click at [506, 88] on div "Reject Estimation Comment for Production Manager Hotstamping Cancel Reject esti…" at bounding box center [756, 394] width 1512 height 788
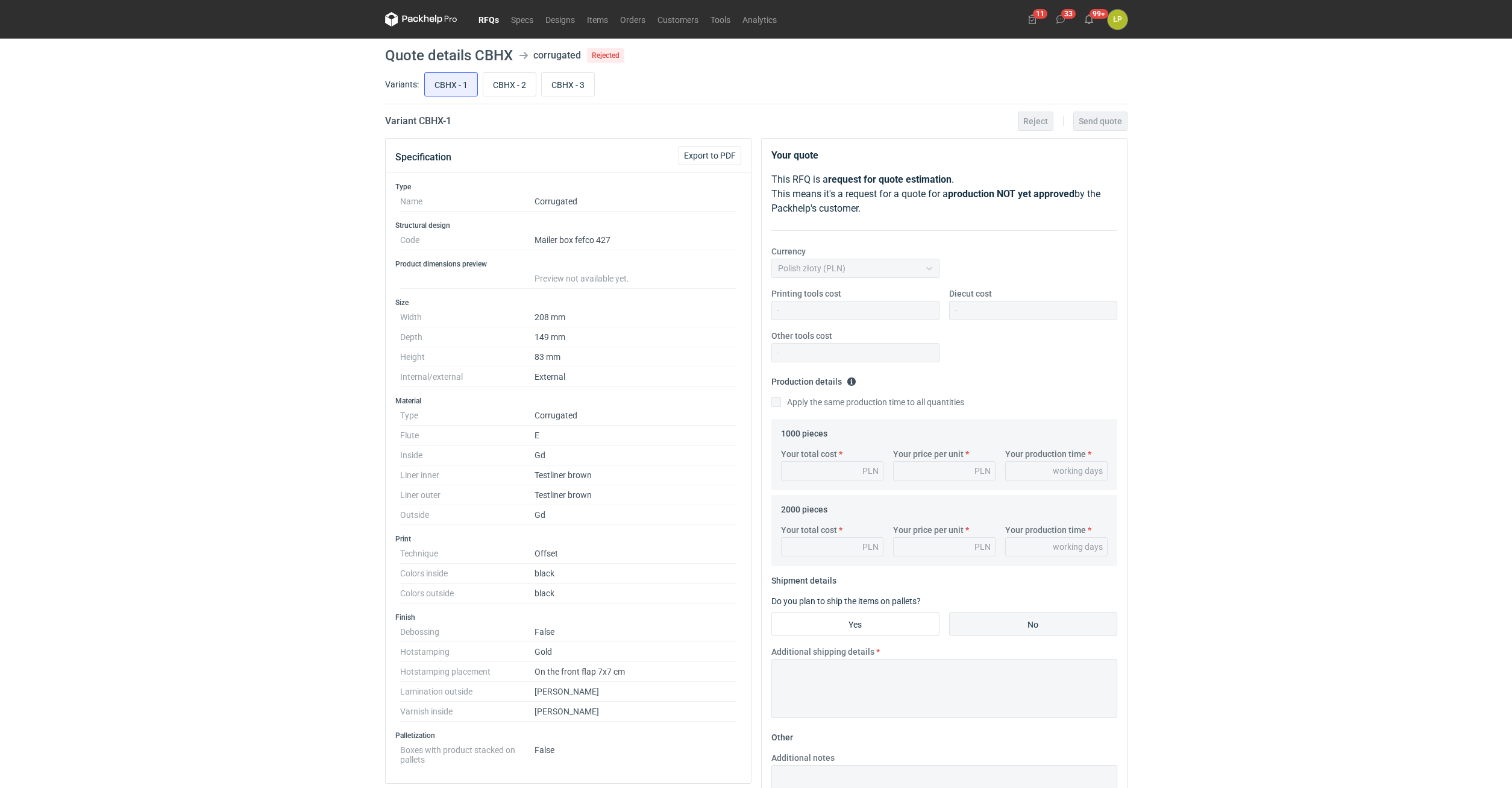
click at [506, 88] on input "CBHX - 2" at bounding box center [509, 84] width 52 height 23
radio input "true"
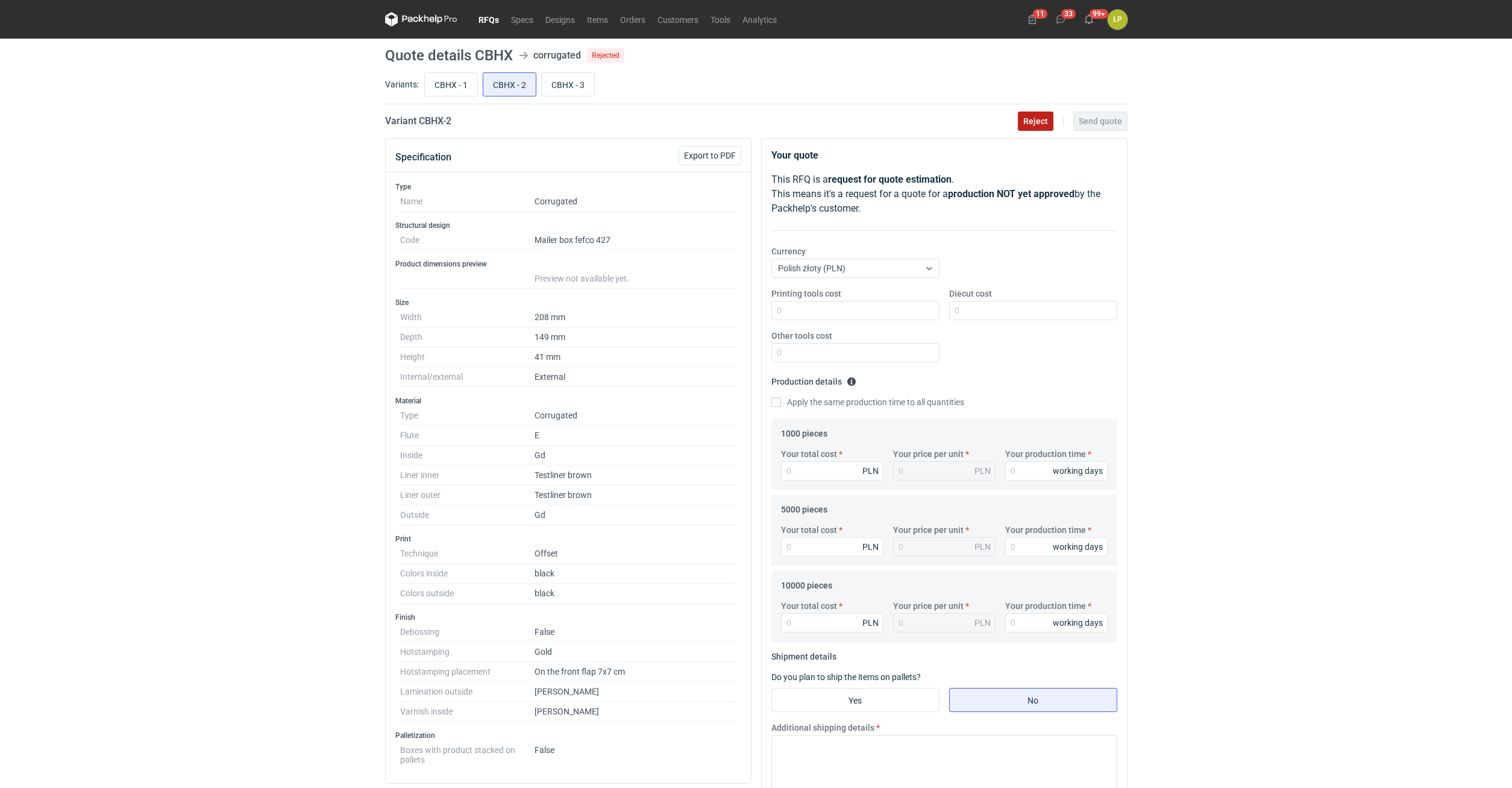
click at [1046, 120] on span "Reject" at bounding box center [1035, 121] width 24 height 8
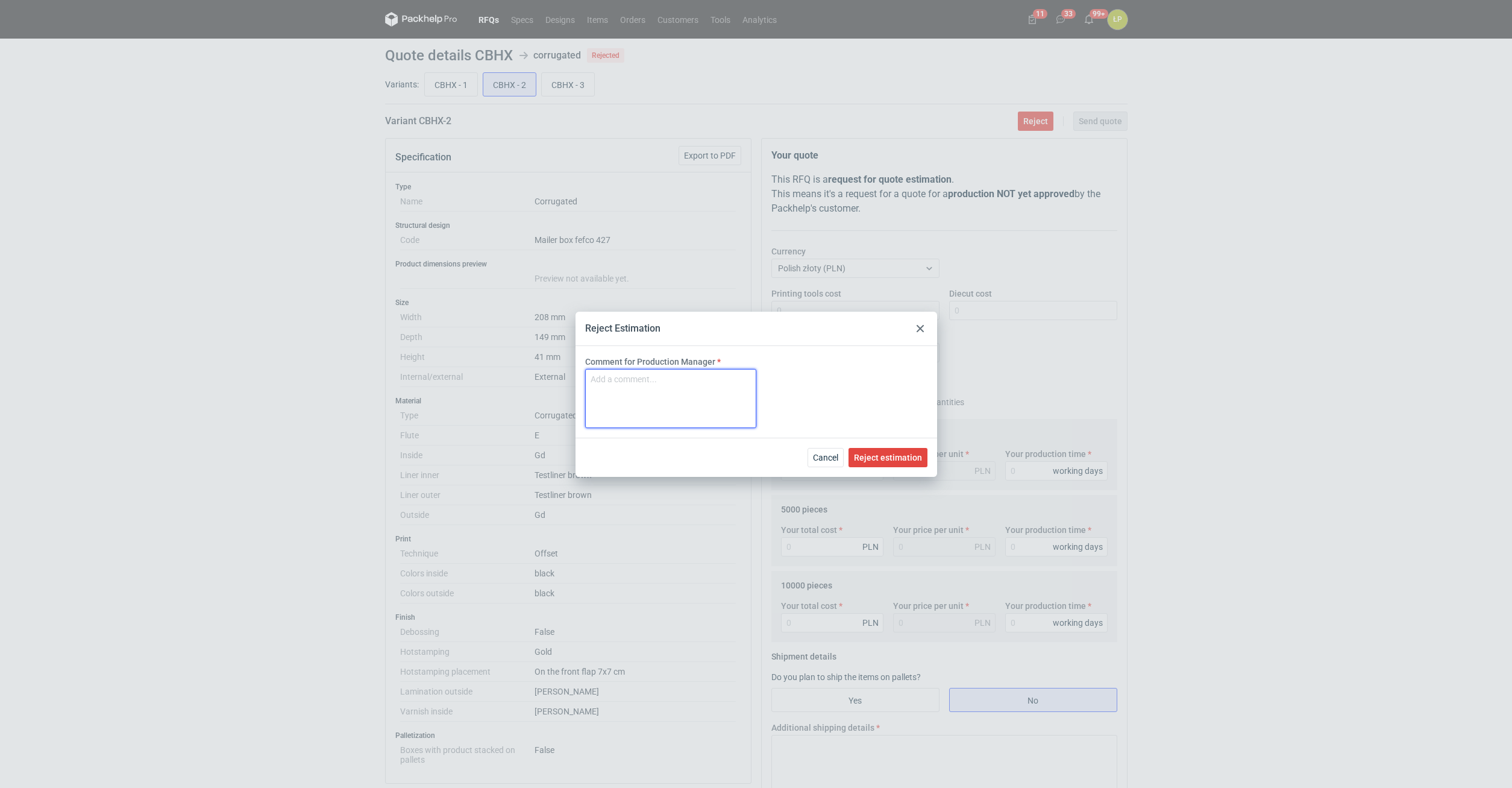
click at [721, 385] on textarea "Comment for Production Manager" at bounding box center [670, 399] width 171 height 59
paste textarea "Hotstamping"
type textarea "Hotstamping"
click at [889, 462] on span "Reject estimation" at bounding box center [888, 457] width 68 height 8
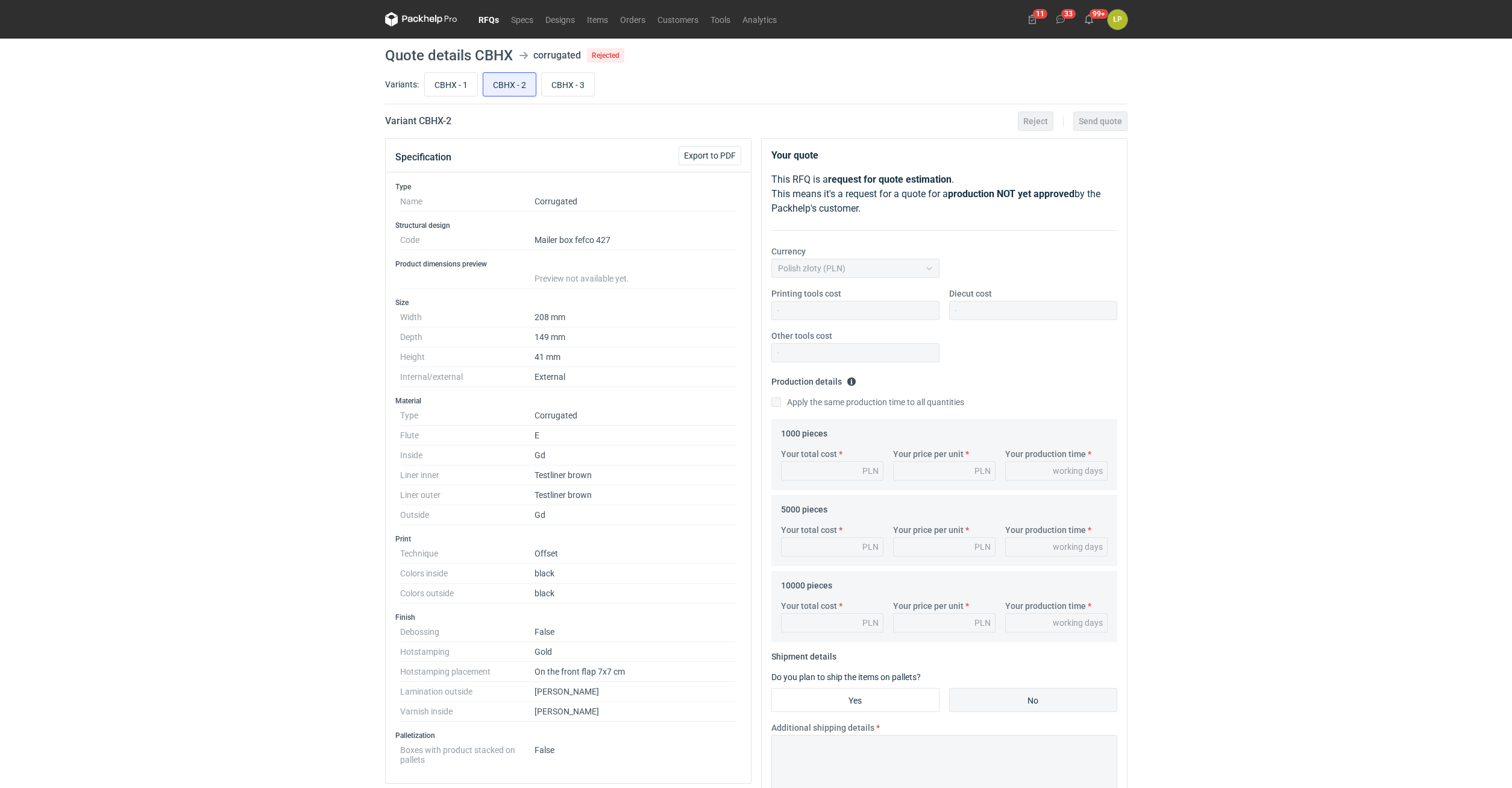
click at [575, 98] on div "CBHX - 1 CBHX - 2 CBHX - 3" at bounding box center [775, 85] width 706 height 29
click at [595, 91] on div "CBHX - 1 CBHX - 2 CBHX - 3" at bounding box center [775, 85] width 706 height 29
click at [583, 84] on input "CBHX - 3" at bounding box center [568, 84] width 52 height 23
radio input "true"
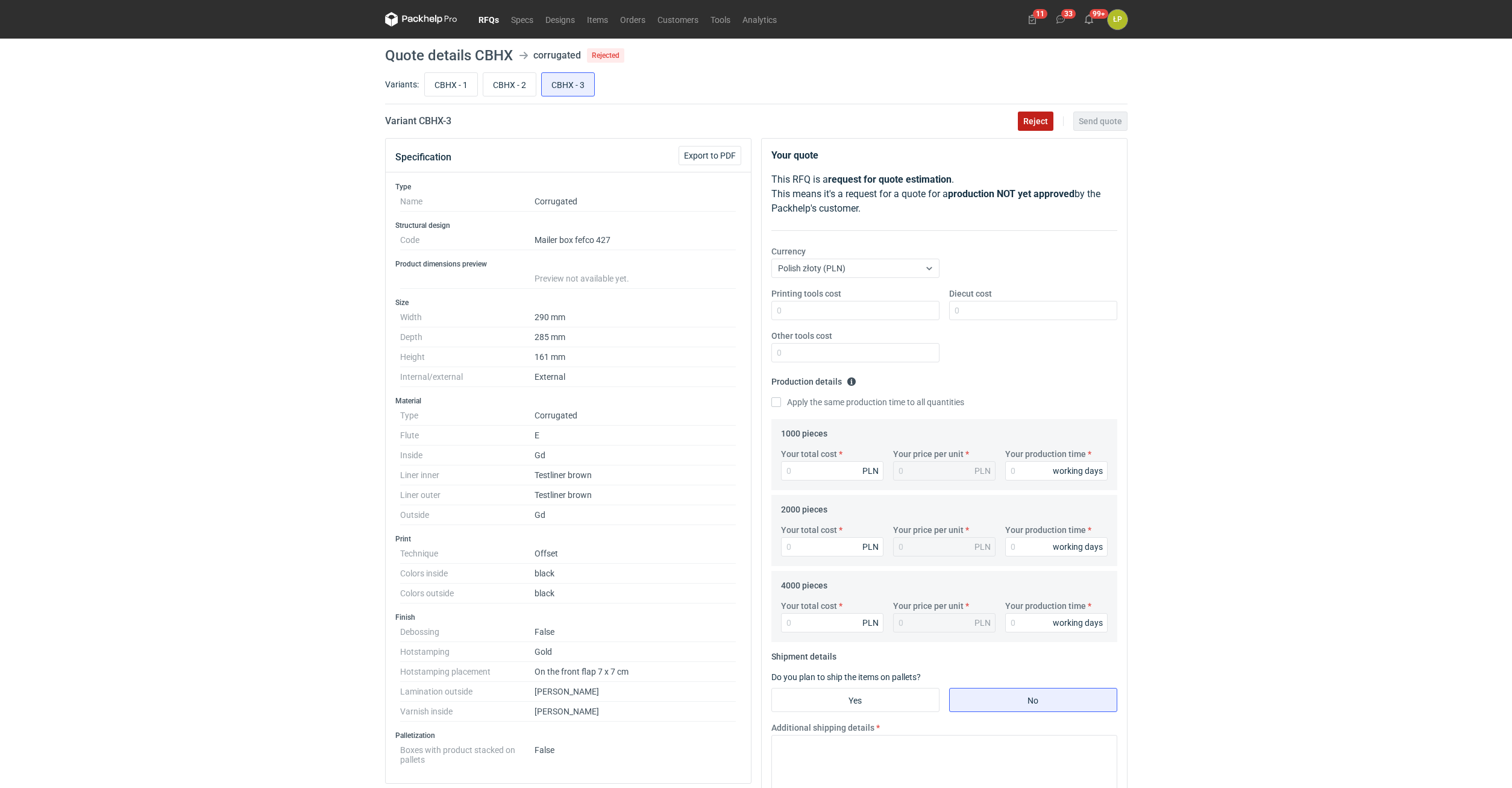
click at [1030, 117] on span "Reject" at bounding box center [1035, 121] width 24 height 8
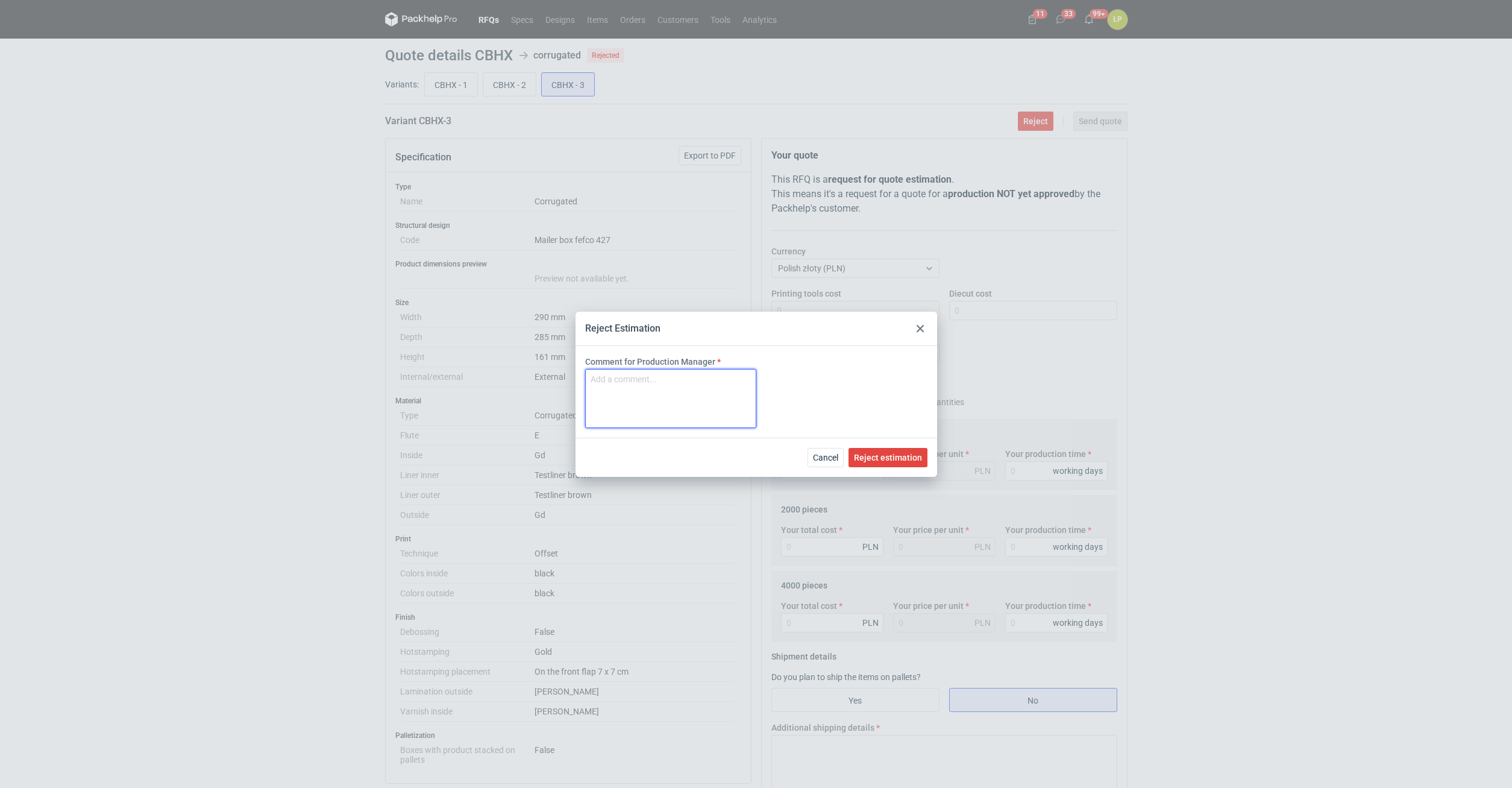
click at [733, 391] on textarea "Comment for Production Manager" at bounding box center [670, 399] width 171 height 59
paste textarea "Hotstamping"
type textarea "Hotstamping"
click at [900, 470] on div "Cancel Reject estimation" at bounding box center [756, 457] width 362 height 40
click at [899, 466] on div "Cancel Reject estimation" at bounding box center [756, 457] width 362 height 40
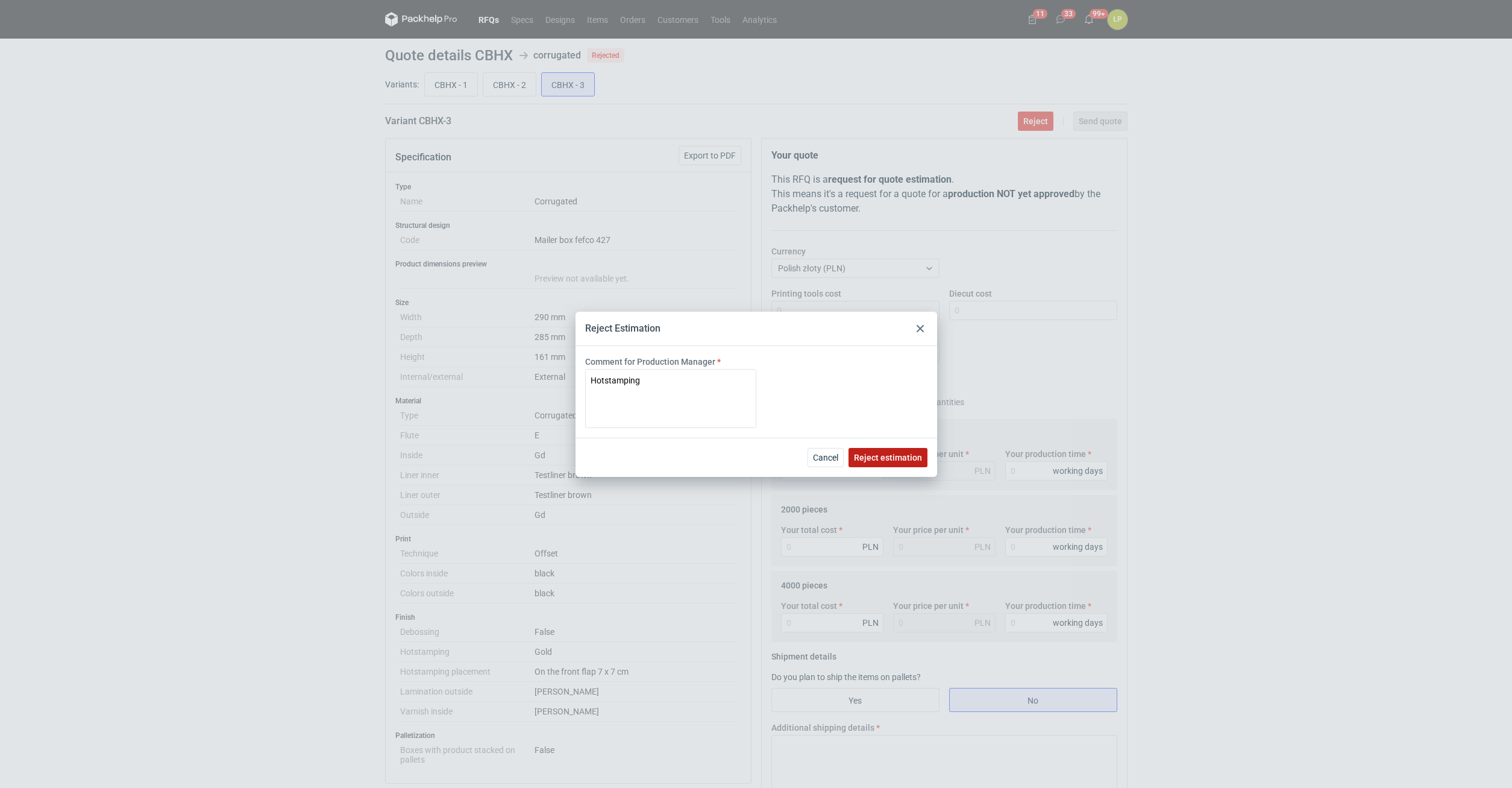
click at [900, 462] on button "Reject estimation" at bounding box center [888, 457] width 79 height 19
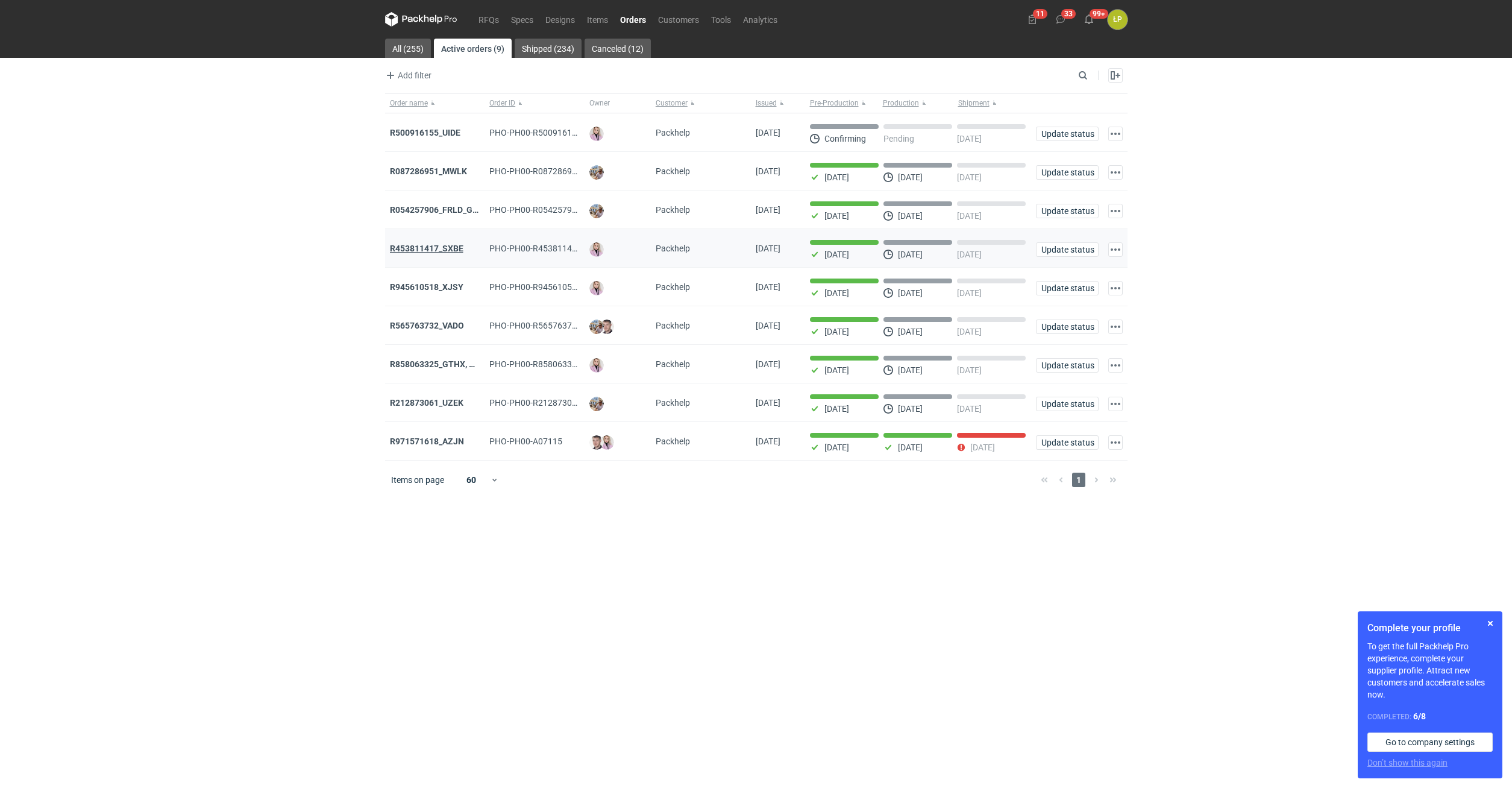
click at [451, 245] on strong "R453811417_SXBE" at bounding box center [427, 248] width 74 height 10
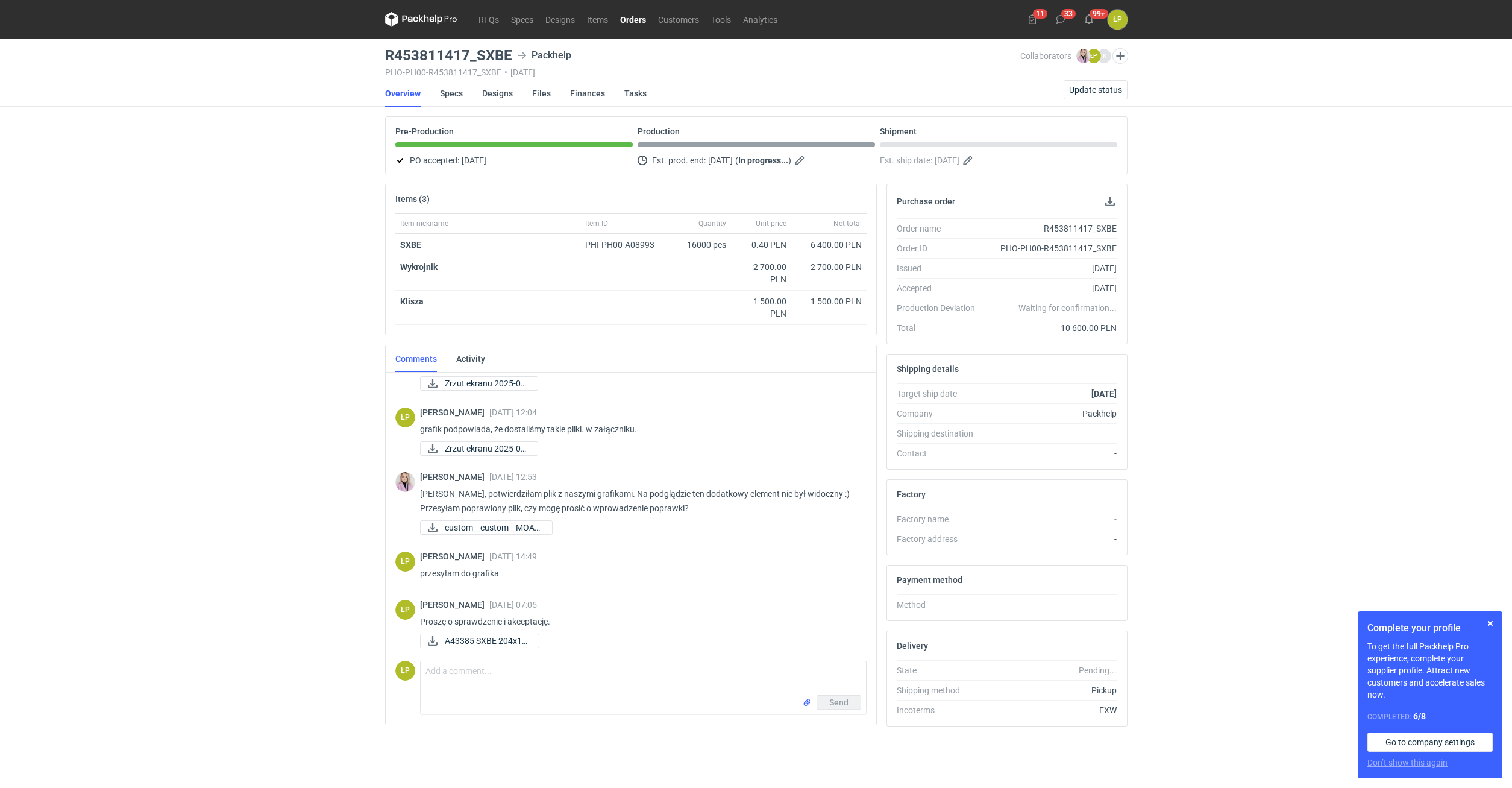
scroll to position [198, 0]
click at [518, 672] on textarea "Comment message" at bounding box center [643, 677] width 446 height 33
type textarea "Proszę o potwierdzenie."
click at [819, 699] on button "Send" at bounding box center [839, 702] width 45 height 14
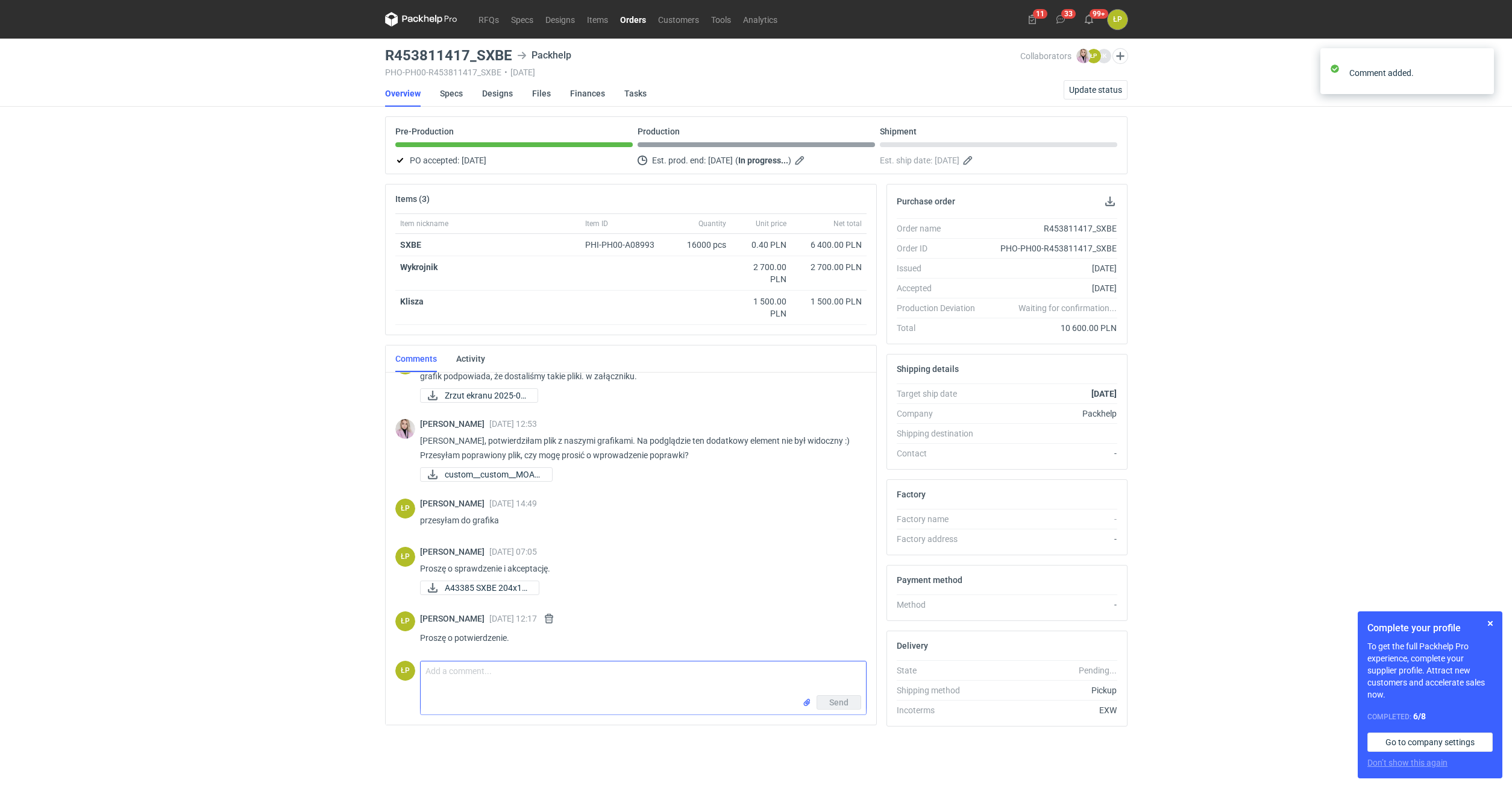
scroll to position [251, 0]
click at [1485, 623] on button "button" at bounding box center [1490, 623] width 14 height 14
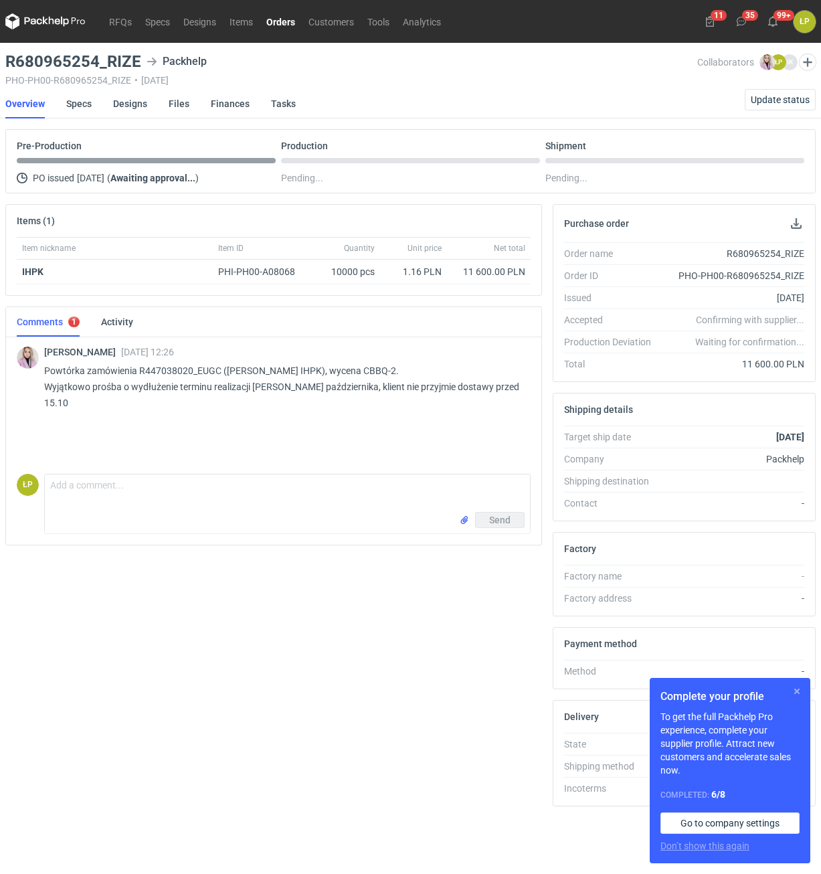
click at [796, 695] on button "button" at bounding box center [797, 692] width 16 height 16
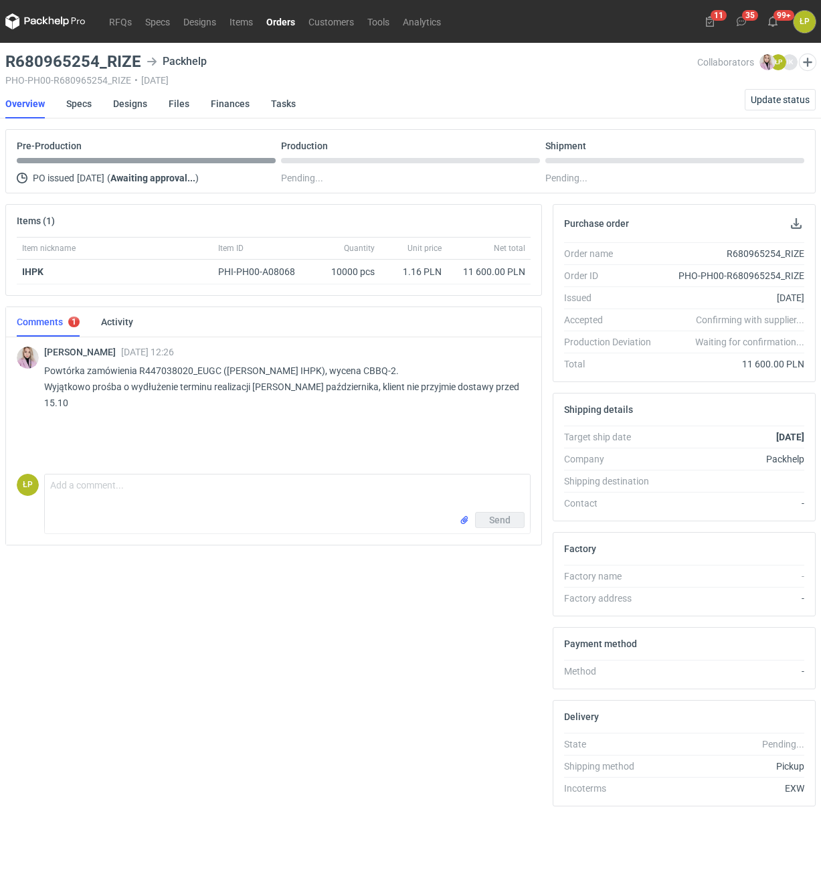
click at [220, 372] on p "Powtórka zamówienia R447038020_EUGC (dawne IHPK), wycena CBBQ-2. Wyjątkowo proś…" at bounding box center [282, 387] width 476 height 48
click at [218, 372] on p "Powtórka zamówienia R447038020_EUGC (dawne IHPK), wycena CBBQ-2. Wyjątkowo proś…" at bounding box center [282, 387] width 476 height 48
copy p "R447038020_EUGC"
click at [264, 370] on p "Powtórka zamówienia R447038020_EUGC (dawne IHPK), wycena CBBQ-2. Wyjątkowo proś…" at bounding box center [282, 387] width 476 height 48
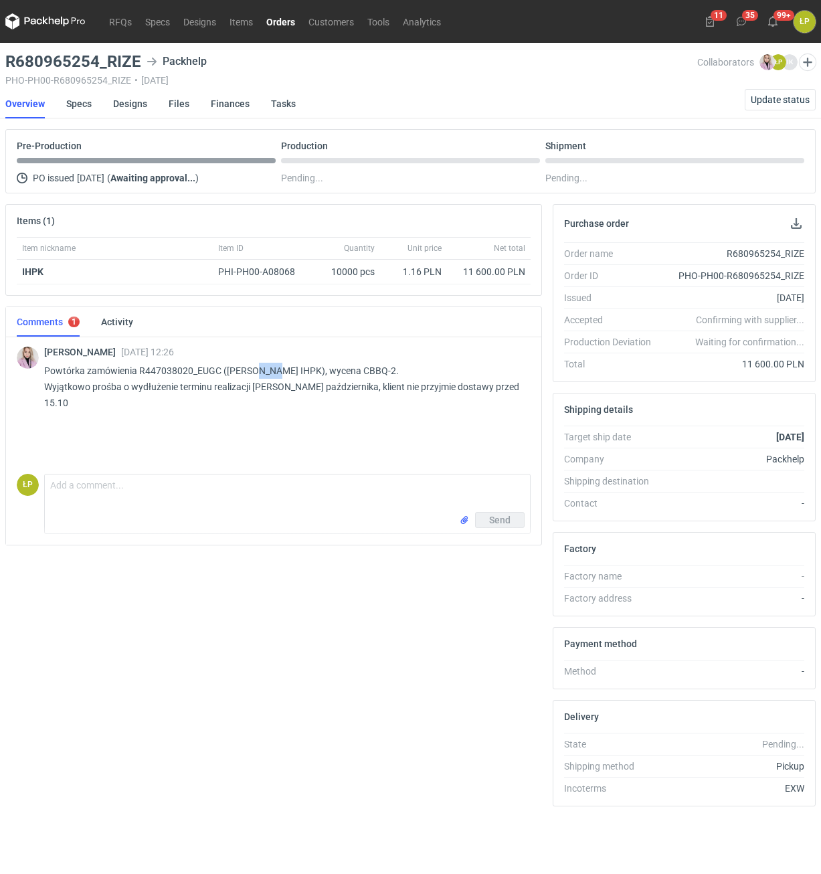
click at [264, 370] on p "Powtórka zamówienia R447038020_EUGC (dawne IHPK), wycena CBBQ-2. Wyjątkowo proś…" at bounding box center [282, 387] width 476 height 48
copy p "IHPK"
click at [212, 374] on p "Powtórka zamówienia R447038020_EUGC (dawne IHPK), wycena CBBQ-2. Wyjątkowo proś…" at bounding box center [282, 387] width 476 height 48
copy p "R447038020_EUGC"
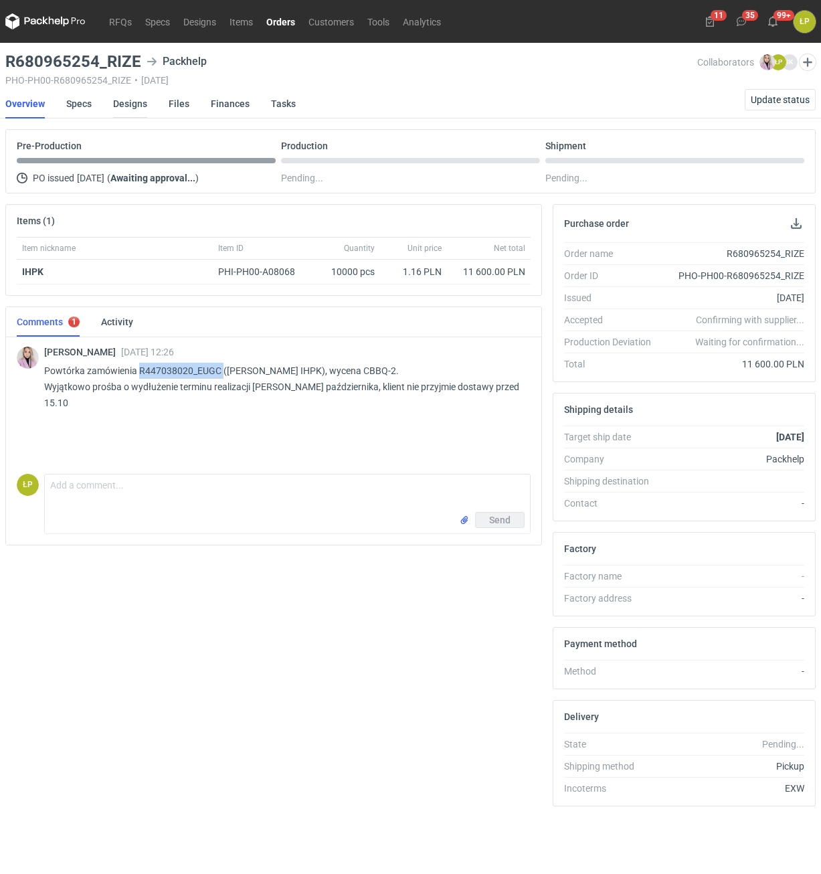
click at [121, 109] on link "Designs" at bounding box center [130, 103] width 34 height 29
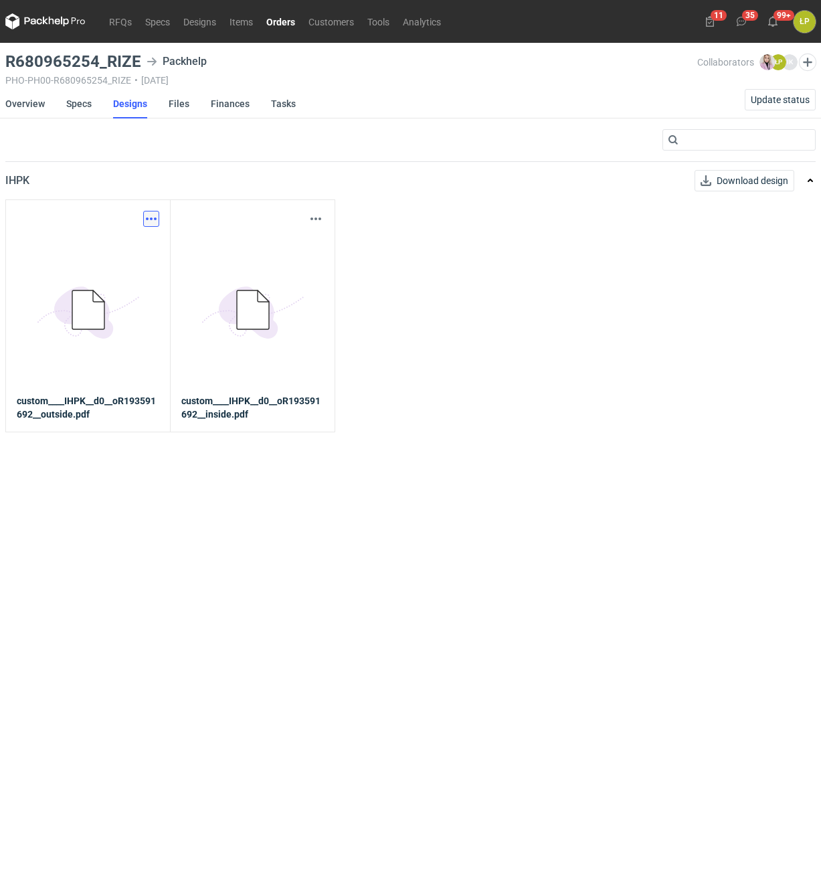
click at [151, 216] on button "button" at bounding box center [151, 219] width 16 height 16
click at [147, 250] on link "Download design part" at bounding box center [92, 248] width 123 height 21
click at [314, 212] on button "button" at bounding box center [316, 219] width 16 height 16
click at [301, 242] on link "Download design part" at bounding box center [256, 248] width 123 height 21
click at [144, 221] on button "button" at bounding box center [151, 219] width 16 height 16
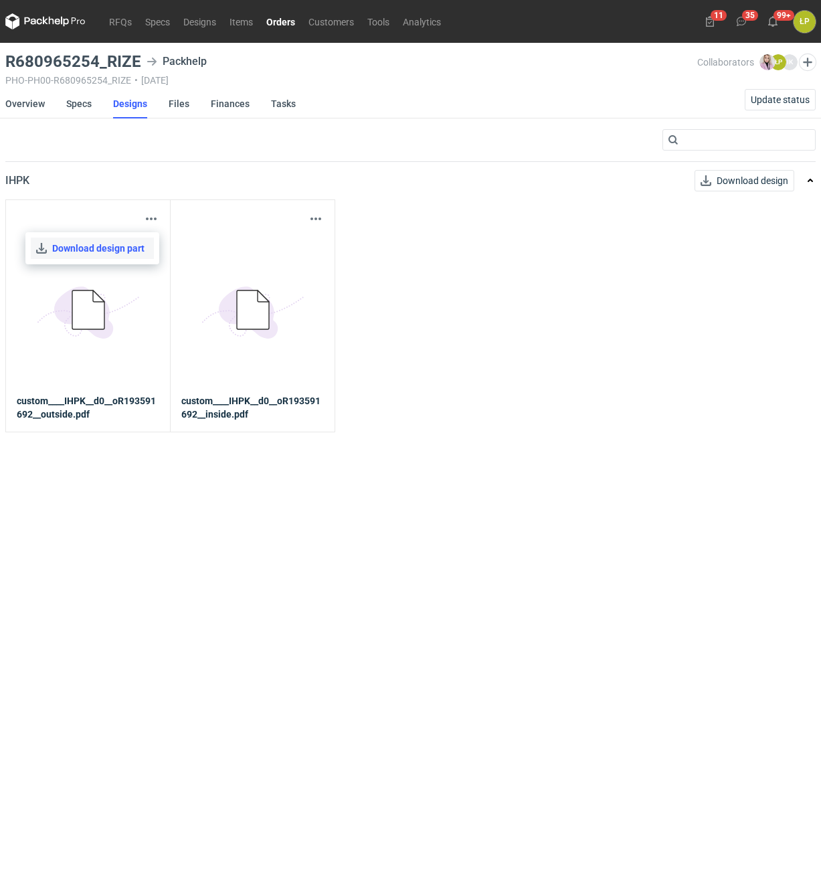
click at [131, 250] on link "Download design part" at bounding box center [92, 248] width 123 height 21
click at [38, 102] on link "Overview" at bounding box center [24, 103] width 39 height 29
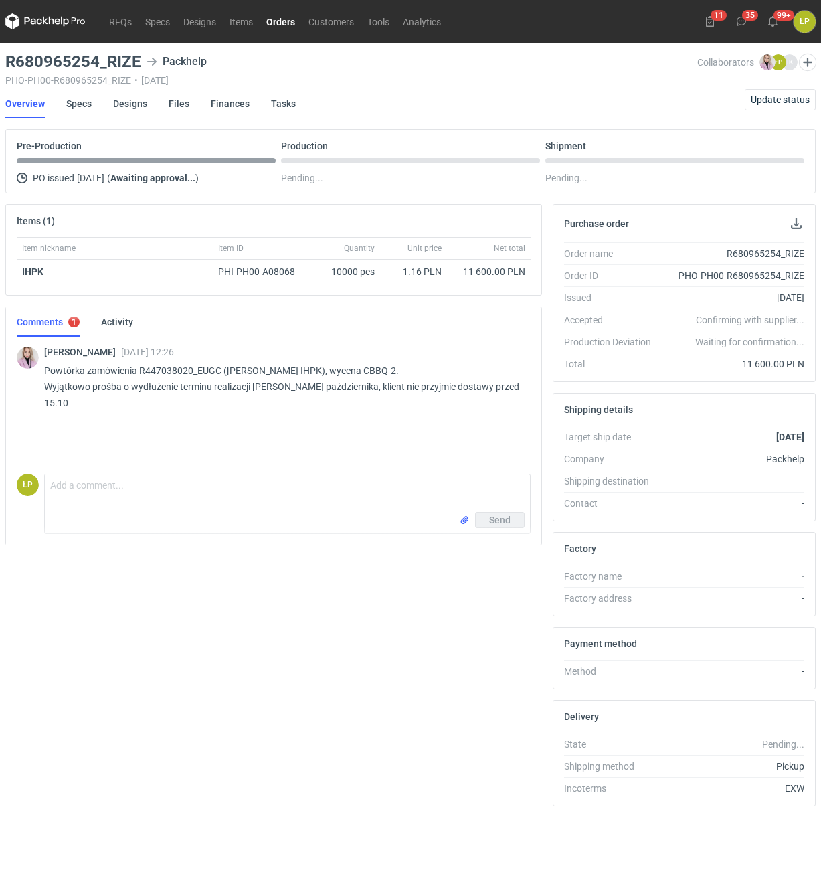
click at [334, 377] on p "Powtórka zamówienia R447038020_EUGC (dawne IHPK), wycena CBBQ-2. Wyjątkowo proś…" at bounding box center [282, 387] width 476 height 48
click at [333, 374] on p "Powtórka zamówienia R447038020_EUGC (dawne IHPK), wycena CBBQ-2. Wyjątkowo proś…" at bounding box center [282, 387] width 476 height 48
copy p "CBBQ"
click at [143, 65] on div "R680965254_RIZE Packhelp" at bounding box center [351, 62] width 692 height 16
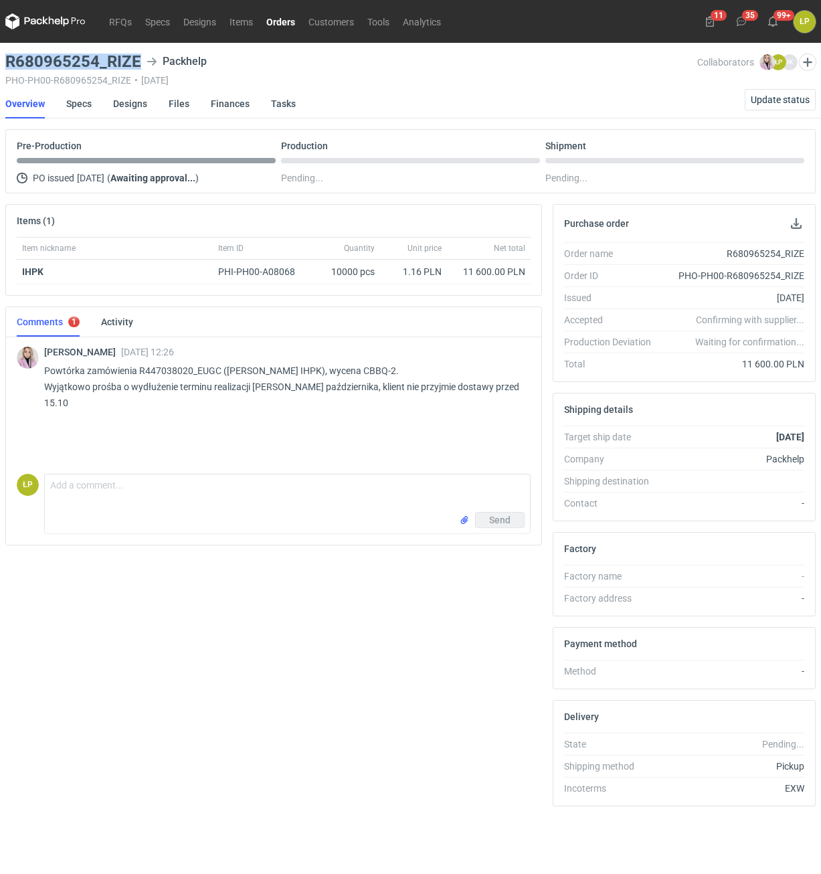
drag, startPoint x: 139, startPoint y: 65, endPoint x: 6, endPoint y: 66, distance: 133.2
click at [6, 66] on h3 "R680965254_RIZE" at bounding box center [73, 62] width 136 height 16
copy h3 "R680965254_RIZE"
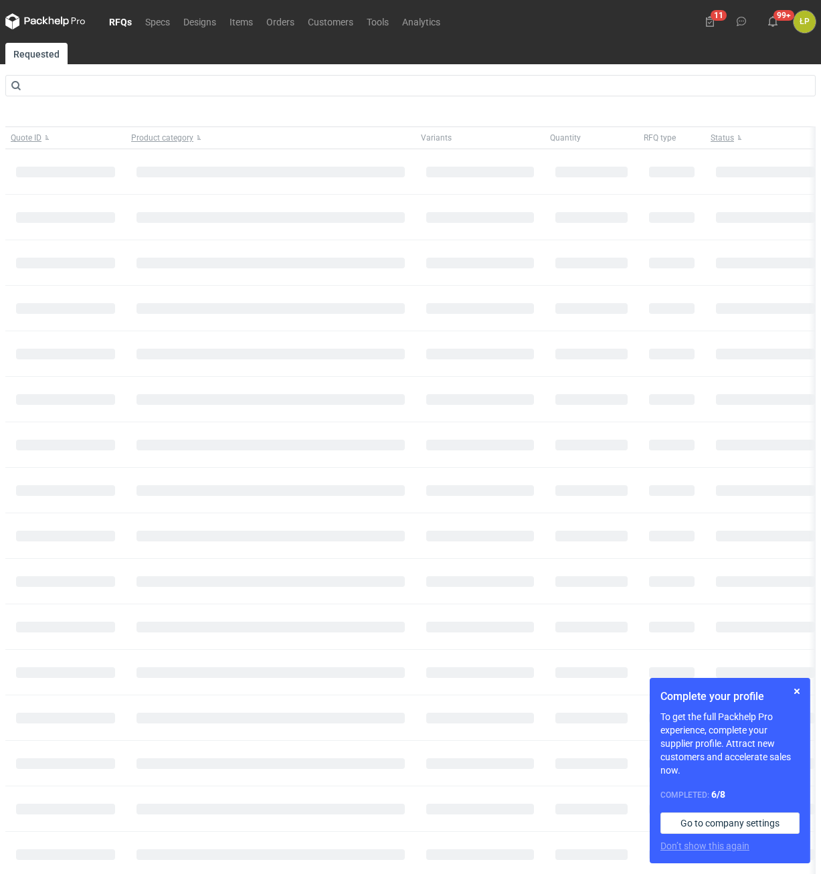
click at [127, 18] on link "RFQs" at bounding box center [120, 21] width 36 height 16
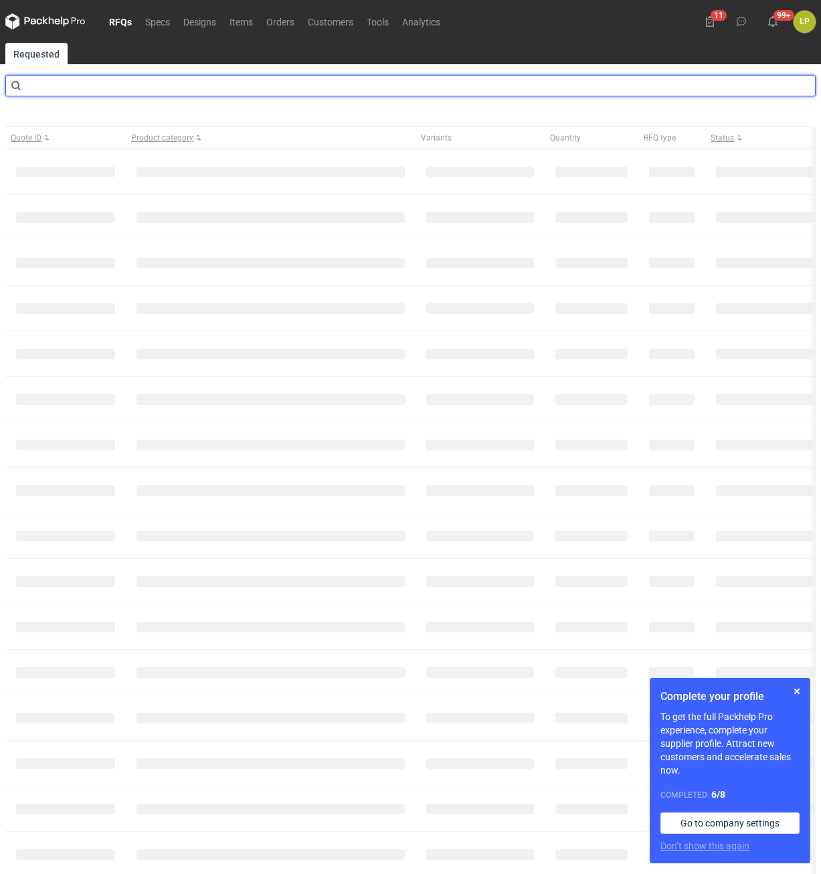
click at [121, 87] on input "text" at bounding box center [410, 85] width 811 height 21
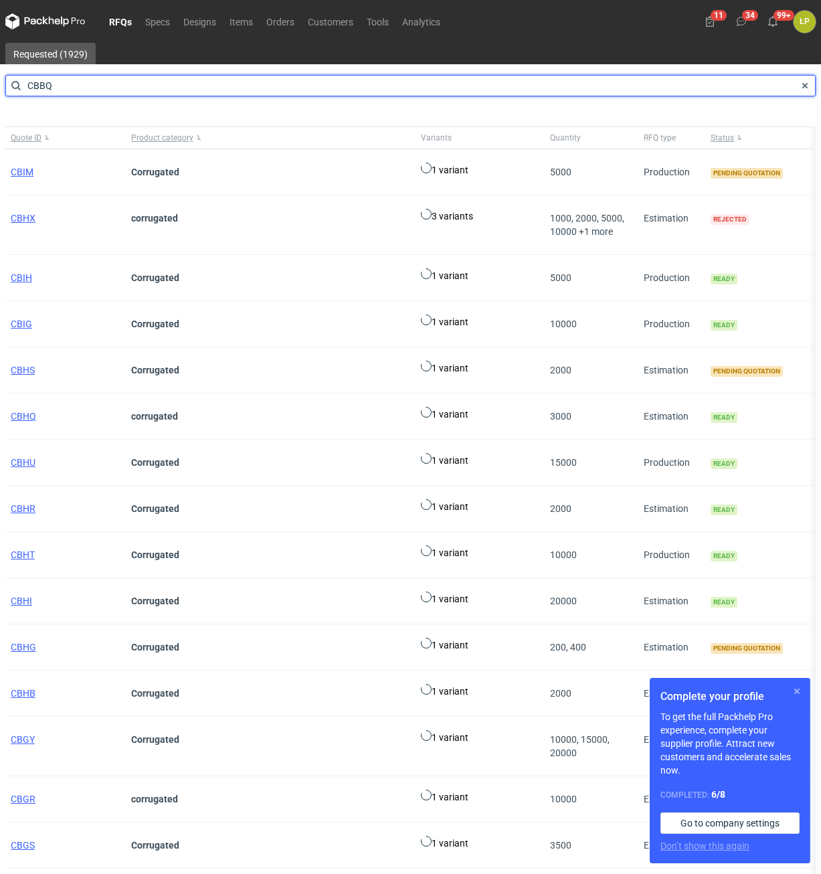
type input "CBBQ"
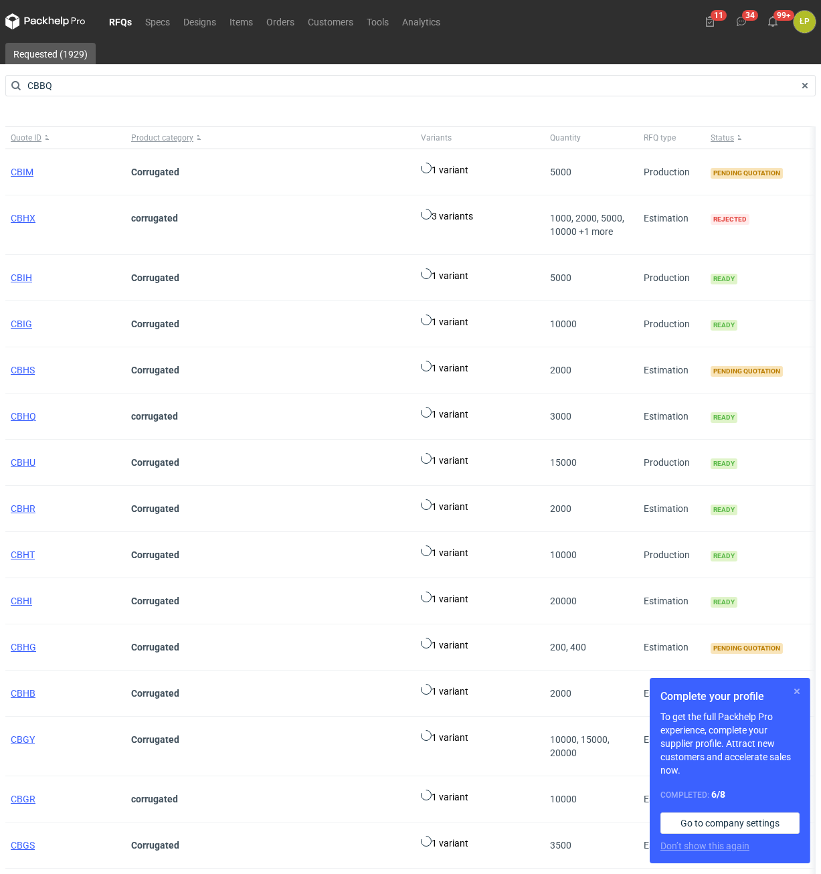
click at [797, 687] on button "button" at bounding box center [797, 692] width 16 height 16
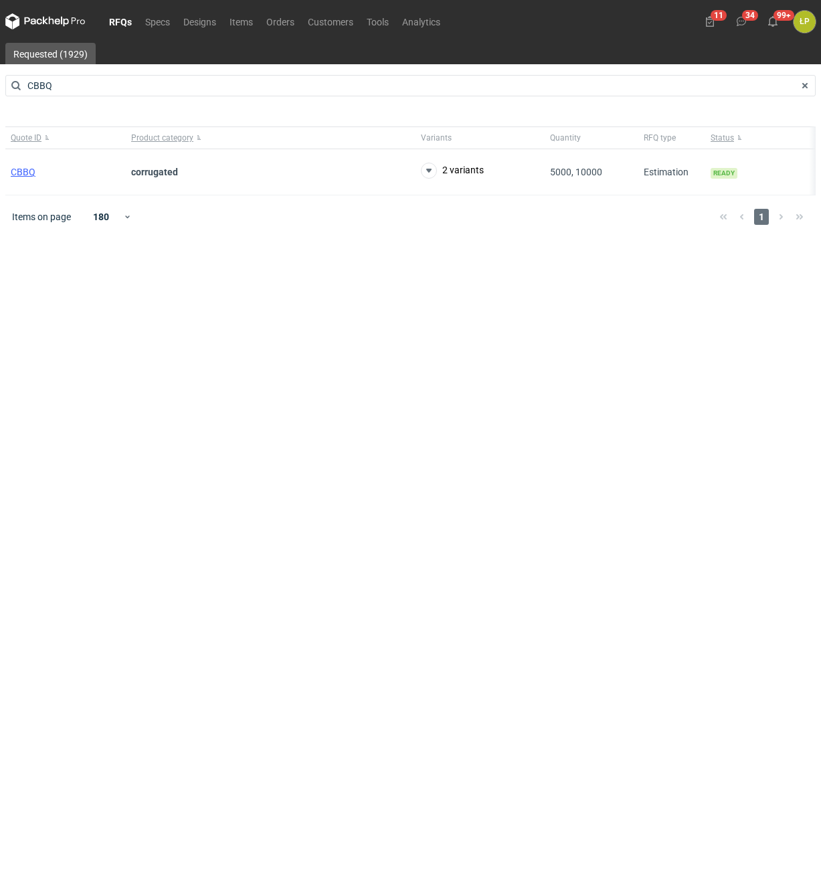
click at [788, 695] on main "Requested (1929) CBBQ Quote ID Product category Variants Quantity RFQ type Stat…" at bounding box center [410, 458] width 821 height 831
click at [35, 169] on span "CBBQ" at bounding box center [23, 172] width 25 height 11
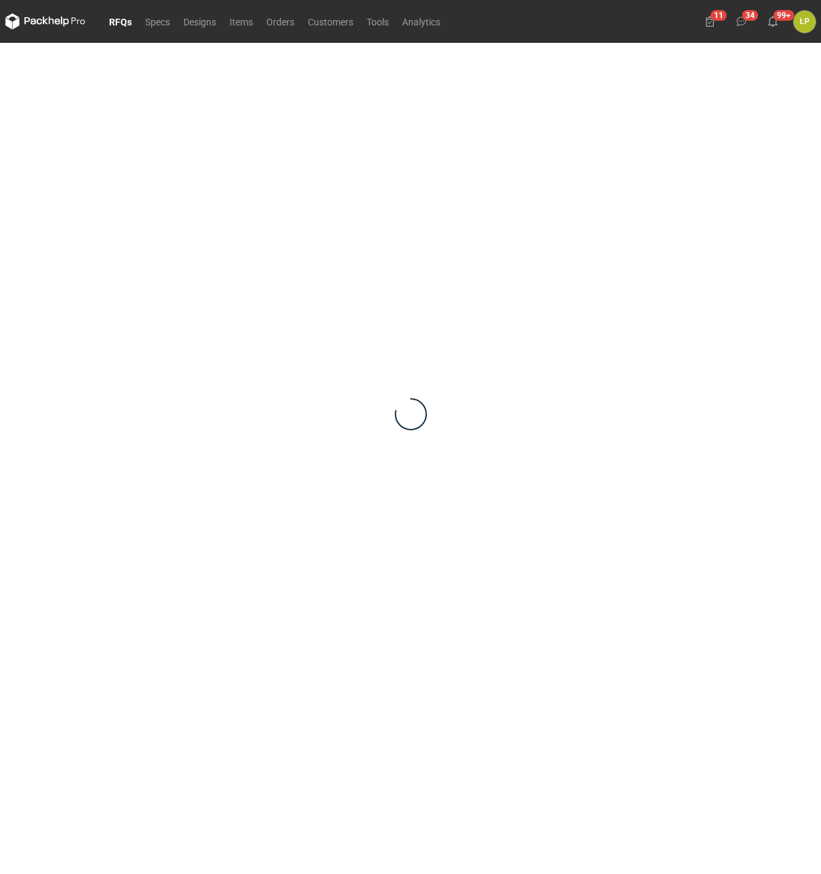
click at [31, 172] on div at bounding box center [410, 414] width 811 height 743
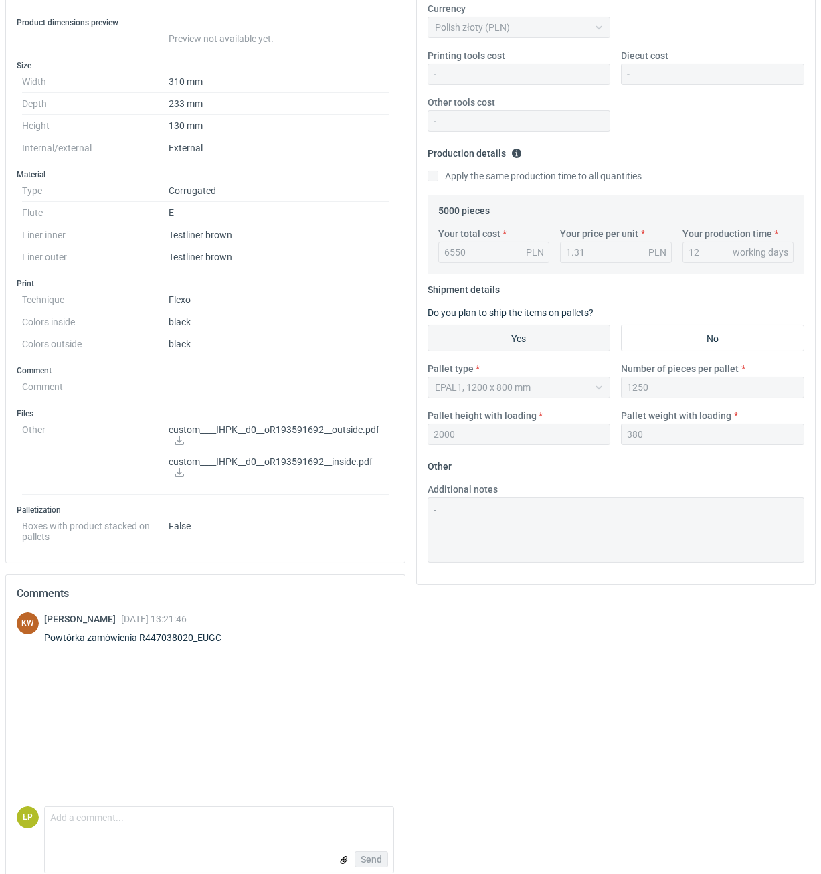
scroll to position [291, 0]
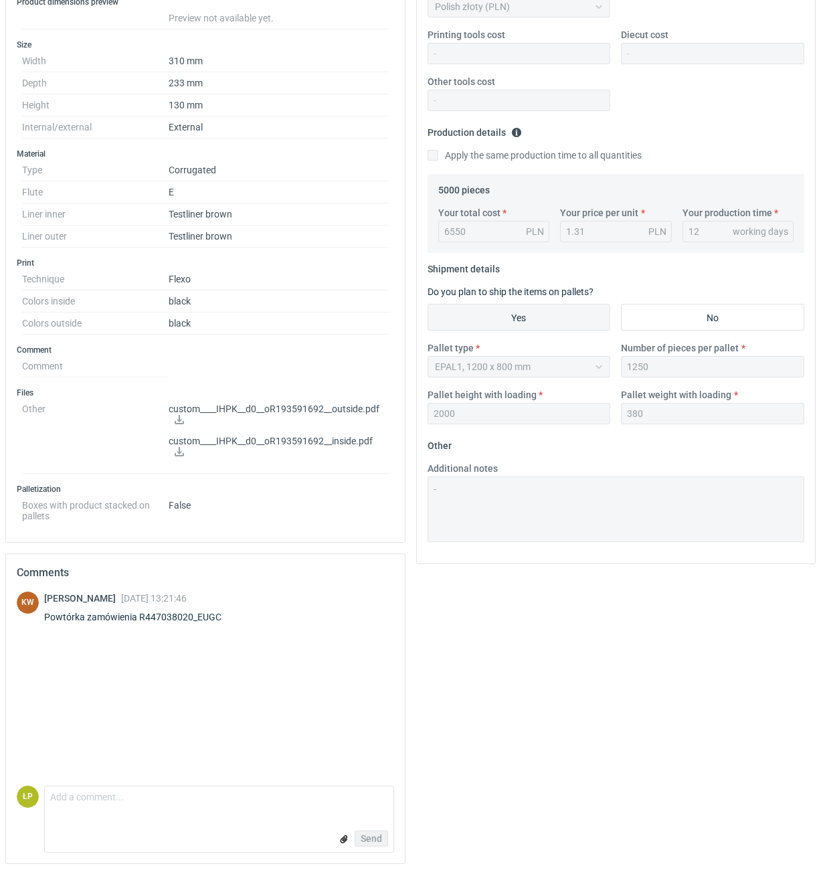
click at [199, 623] on div "Klaudia Wiśniewska 18 Aug 2025 13:21:46 Powtórka zamówienia R447038020_EUGC" at bounding box center [140, 610] width 193 height 37
copy div "R447038020_EUGC"
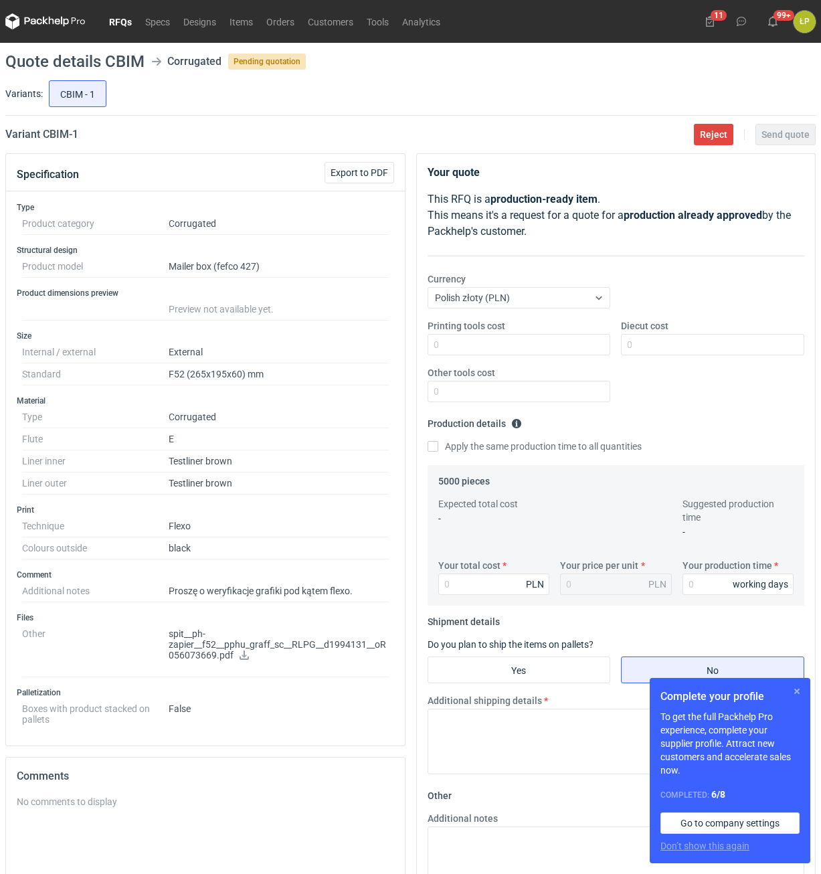
click at [795, 694] on button "button" at bounding box center [797, 692] width 16 height 16
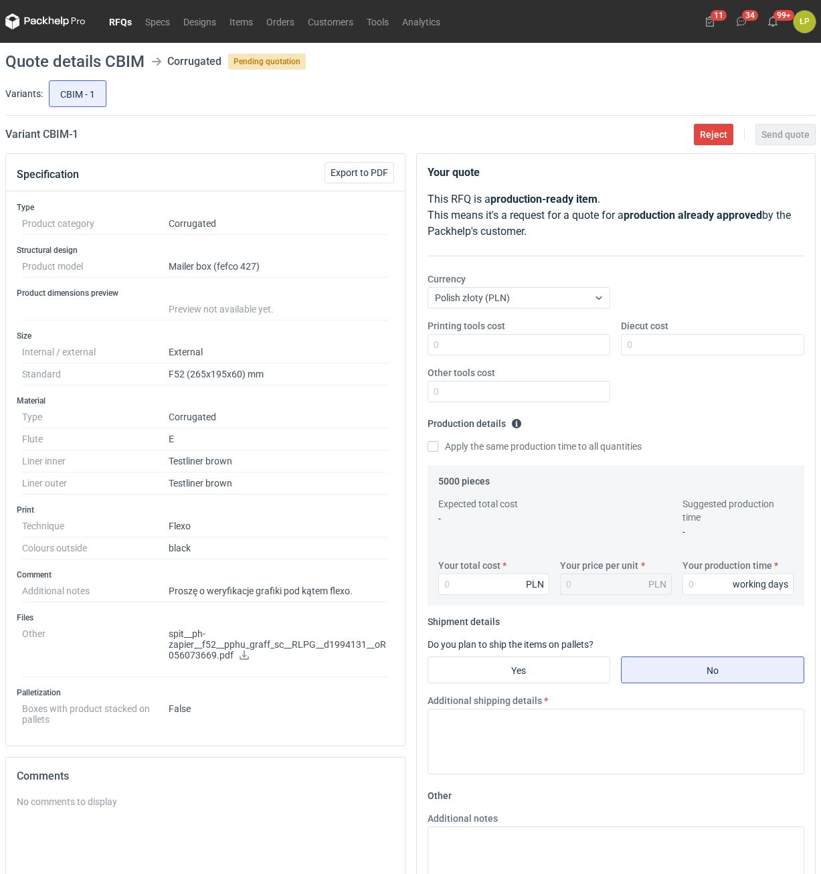
click at [242, 657] on icon at bounding box center [244, 655] width 11 height 9
click at [297, 20] on link "Orders" at bounding box center [281, 21] width 42 height 16
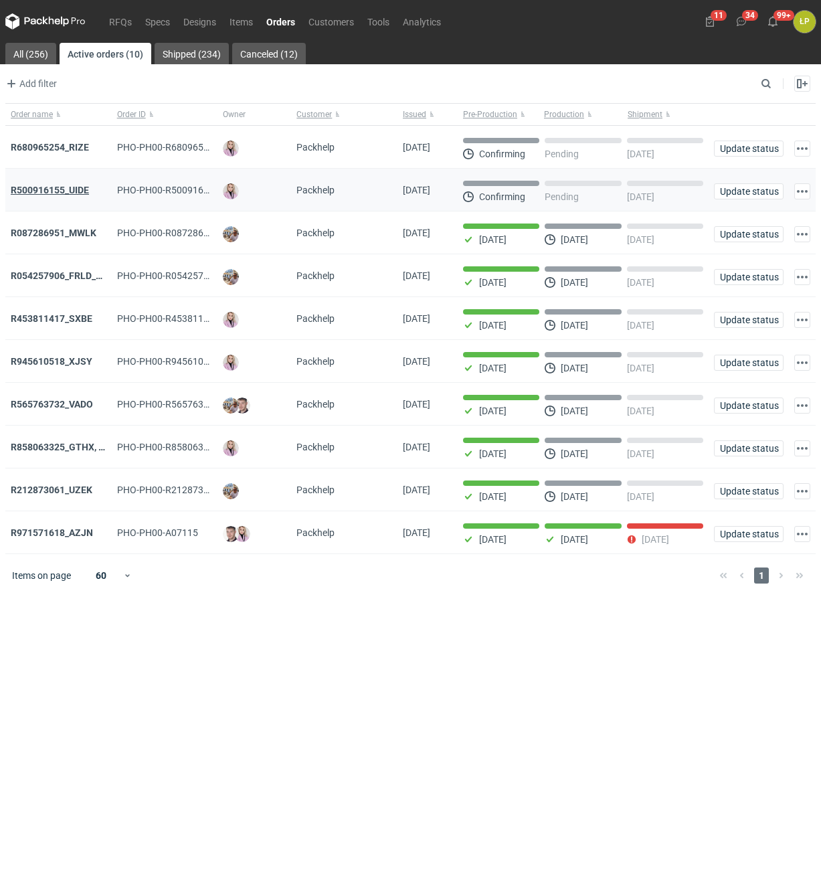
click at [74, 190] on strong "R500916155_UIDE" at bounding box center [50, 190] width 78 height 11
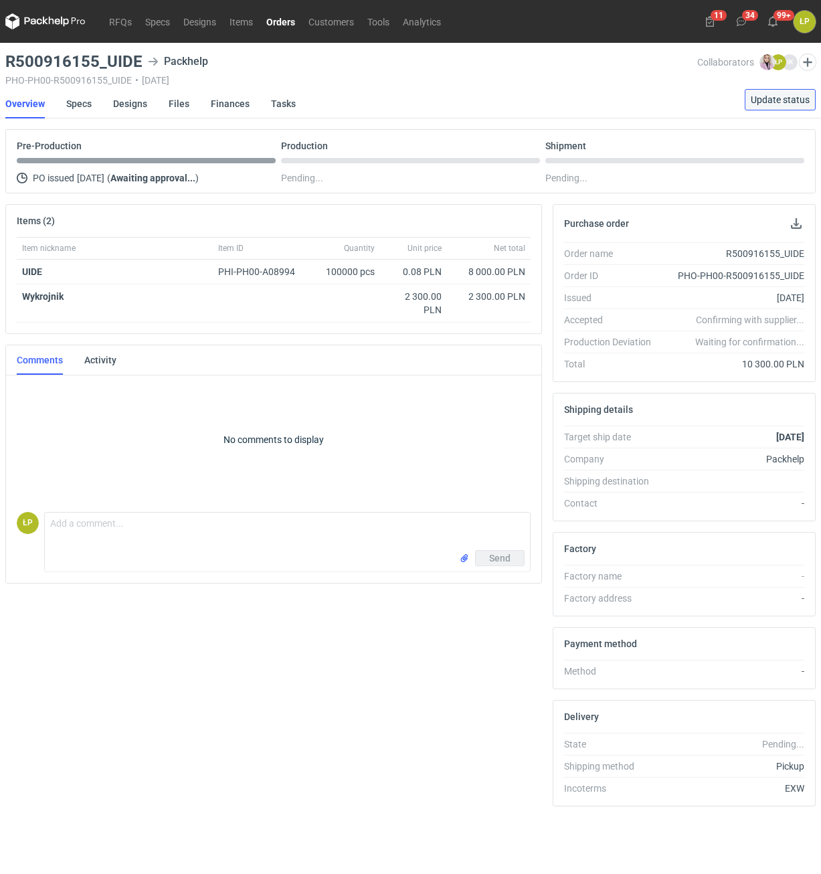
click at [759, 106] on button "Update status" at bounding box center [780, 99] width 71 height 21
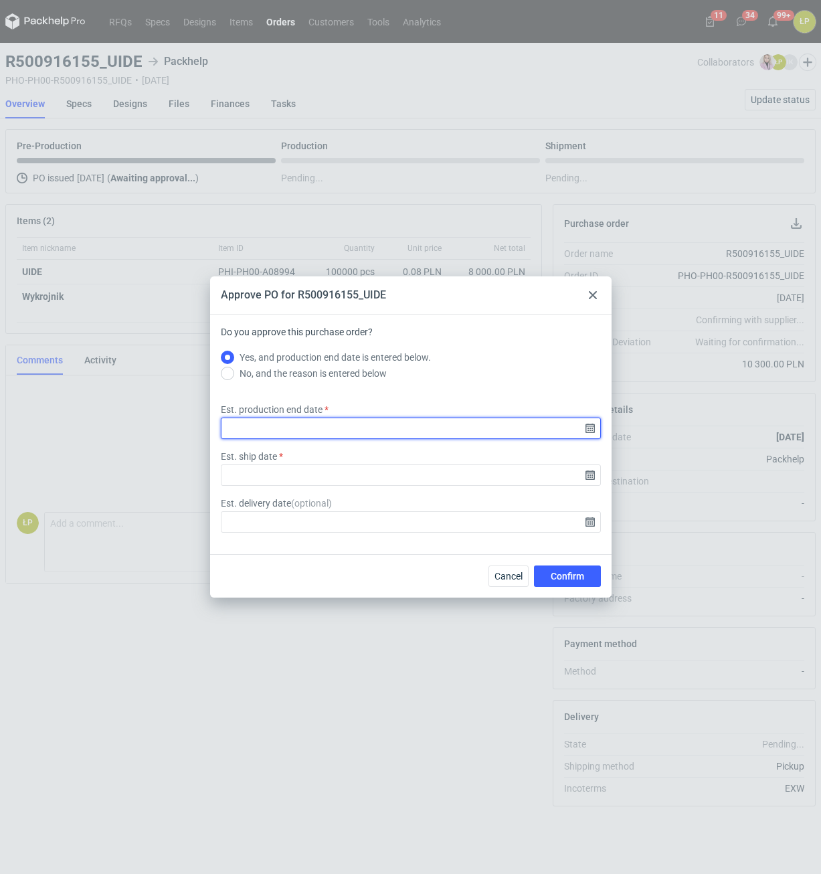
click at [590, 424] on input "Est. production end date" at bounding box center [411, 428] width 380 height 21
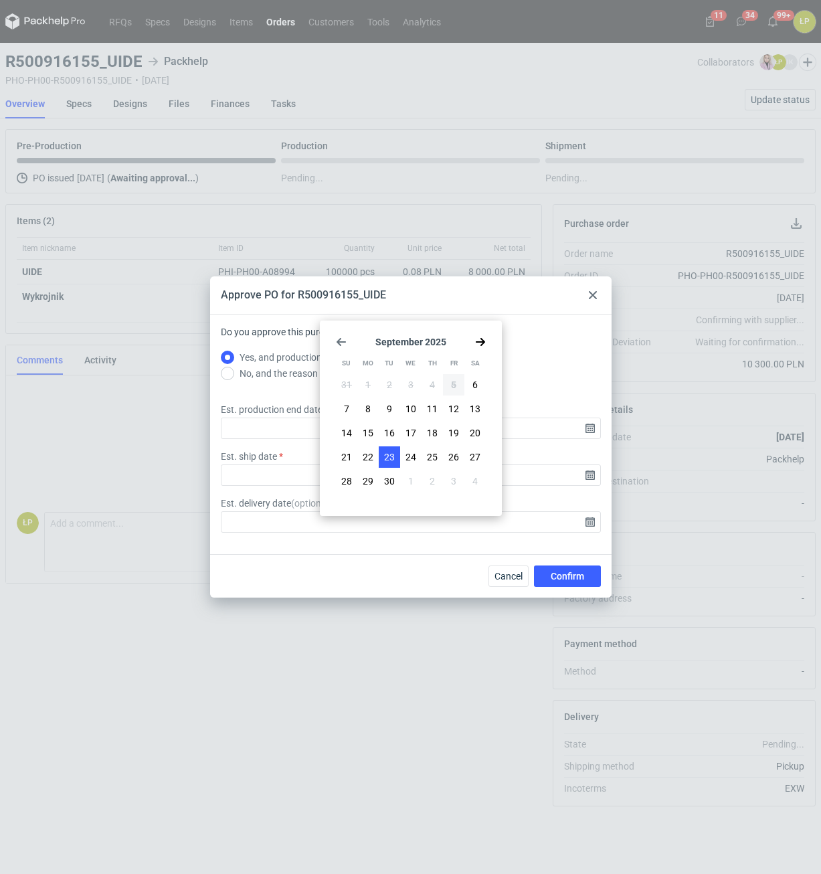
click at [386, 459] on span "23" at bounding box center [389, 457] width 11 height 13
type input "2025-09-23"
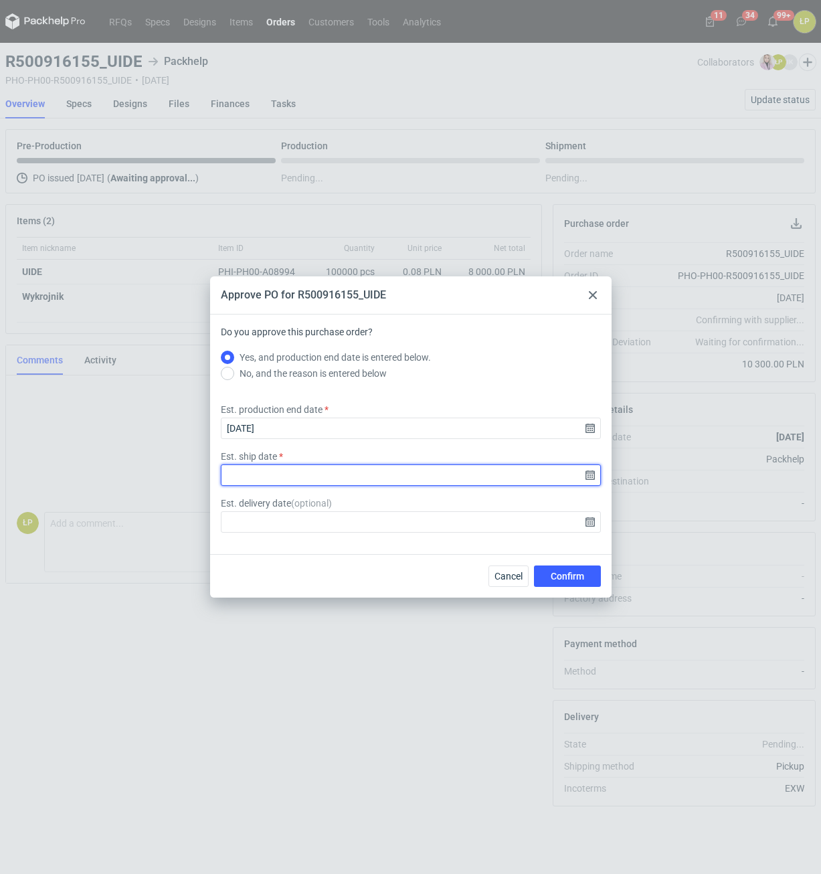
click at [589, 475] on input "Est. ship date" at bounding box center [411, 475] width 380 height 21
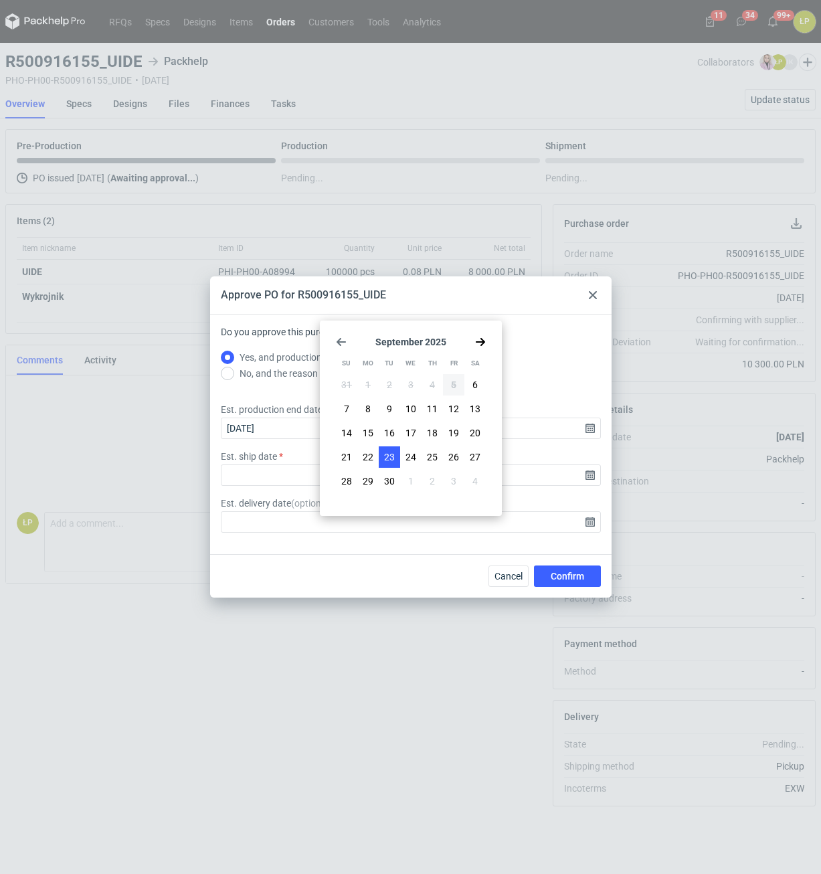
click at [392, 459] on span "23" at bounding box center [389, 457] width 11 height 13
type input "2025-09-23"
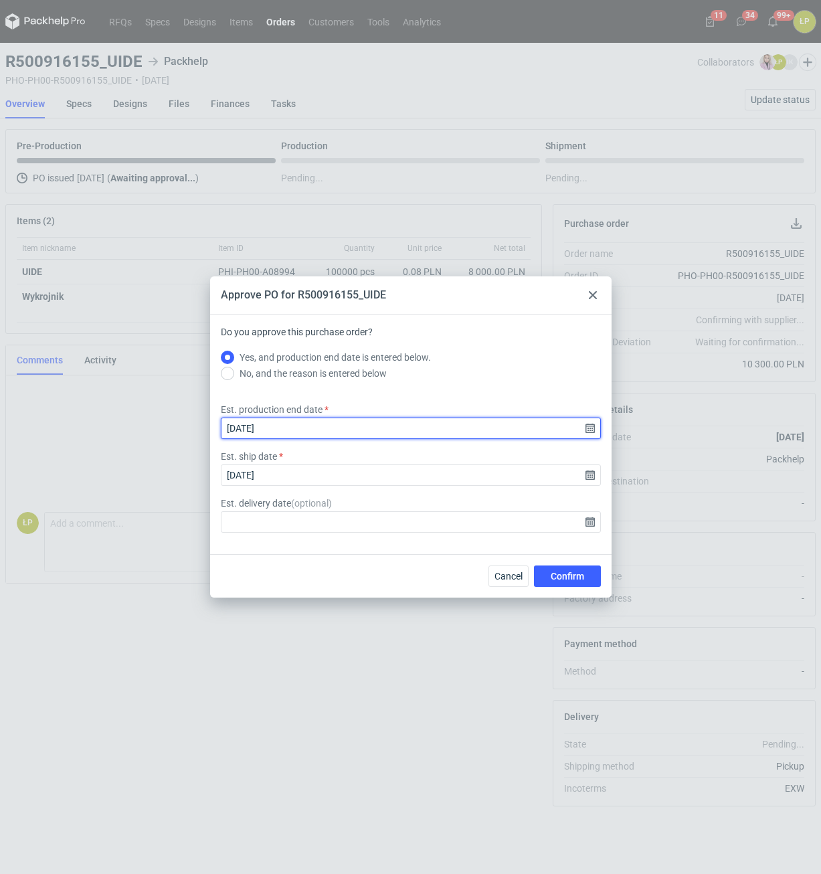
click at [594, 430] on input "2025-09-23" at bounding box center [411, 428] width 380 height 21
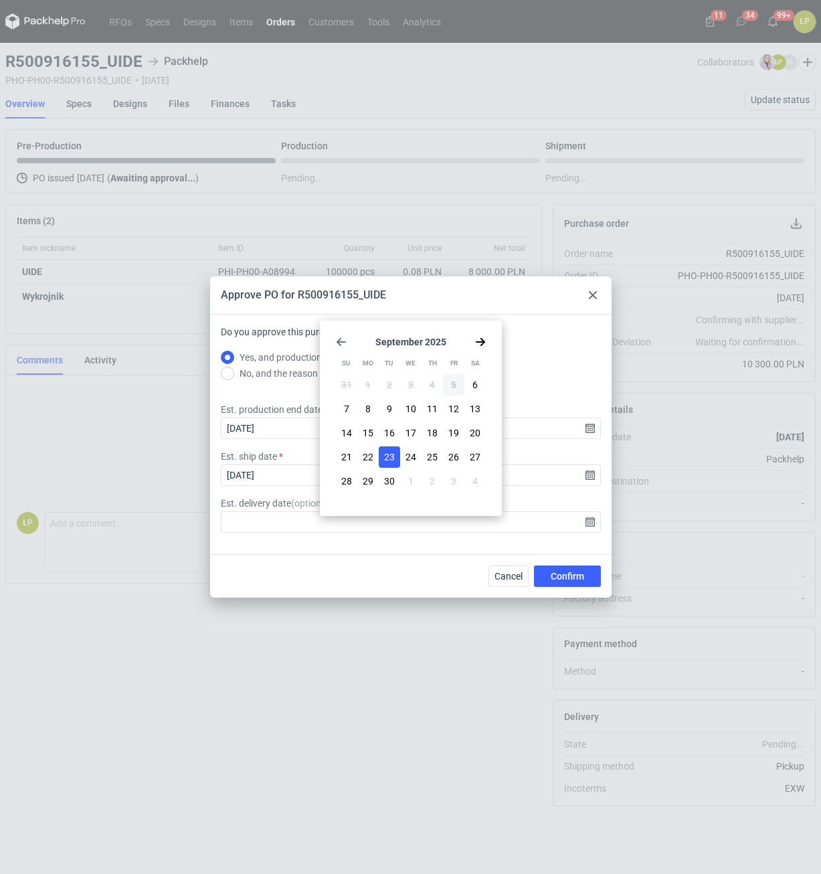
click at [385, 456] on span "23" at bounding box center [389, 457] width 11 height 13
click at [543, 576] on button "Confirm" at bounding box center [567, 576] width 67 height 21
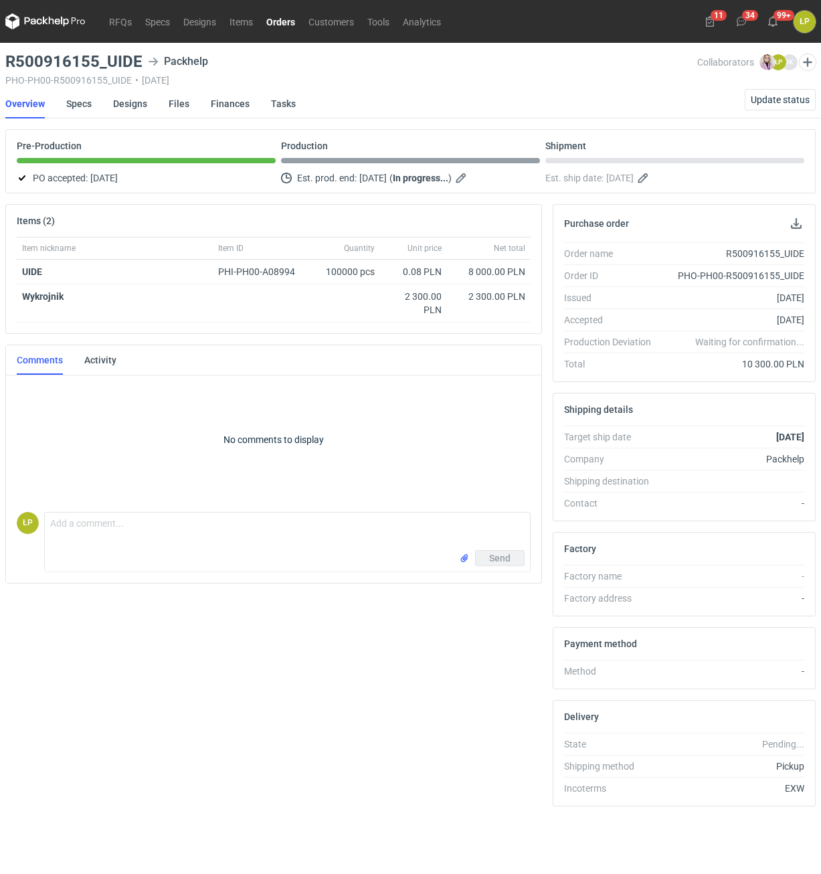
click at [287, 23] on link "Orders" at bounding box center [281, 21] width 42 height 16
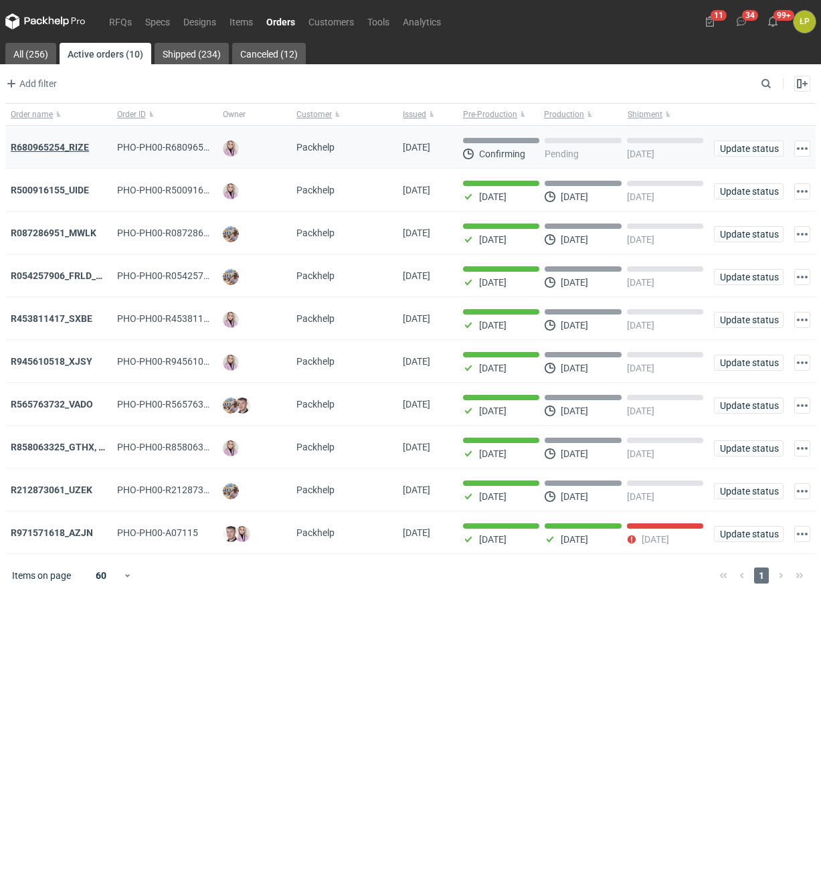
click at [80, 149] on strong "R680965254_RIZE" at bounding box center [50, 147] width 78 height 11
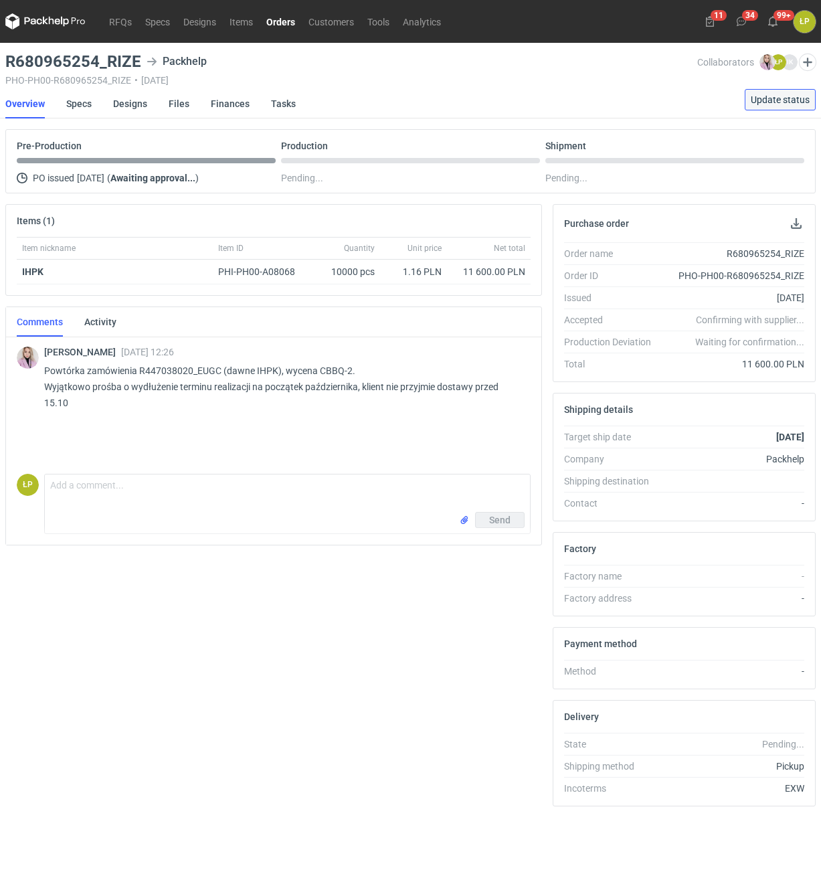
click at [765, 98] on span "Update status" at bounding box center [780, 99] width 59 height 9
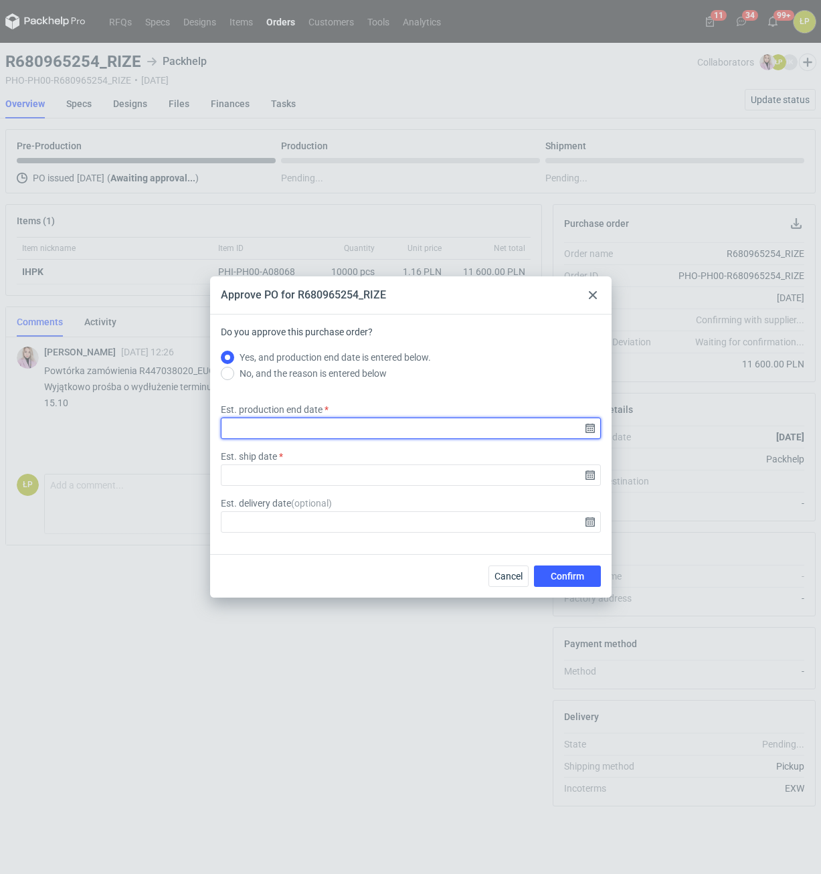
click at [590, 425] on input "Est. production end date" at bounding box center [411, 428] width 380 height 21
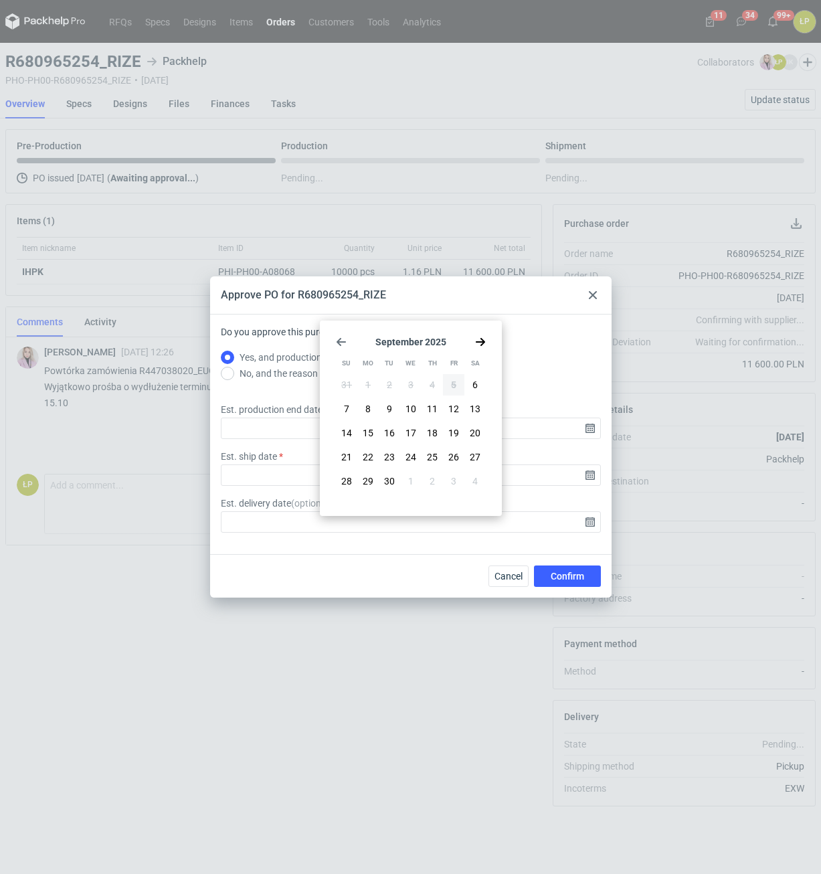
click at [479, 348] on div "September 2025 Su Mo Tu We Th Fr Sa 31 1 2 3 4 5 6 7 8 9 10 11 12 13 14 15 16 1…" at bounding box center [410, 418] width 171 height 185
click at [479, 345] on icon "Go forward 1 month" at bounding box center [480, 342] width 11 height 11
click at [388, 412] on span "7" at bounding box center [389, 408] width 5 height 13
type input "2025-10-07"
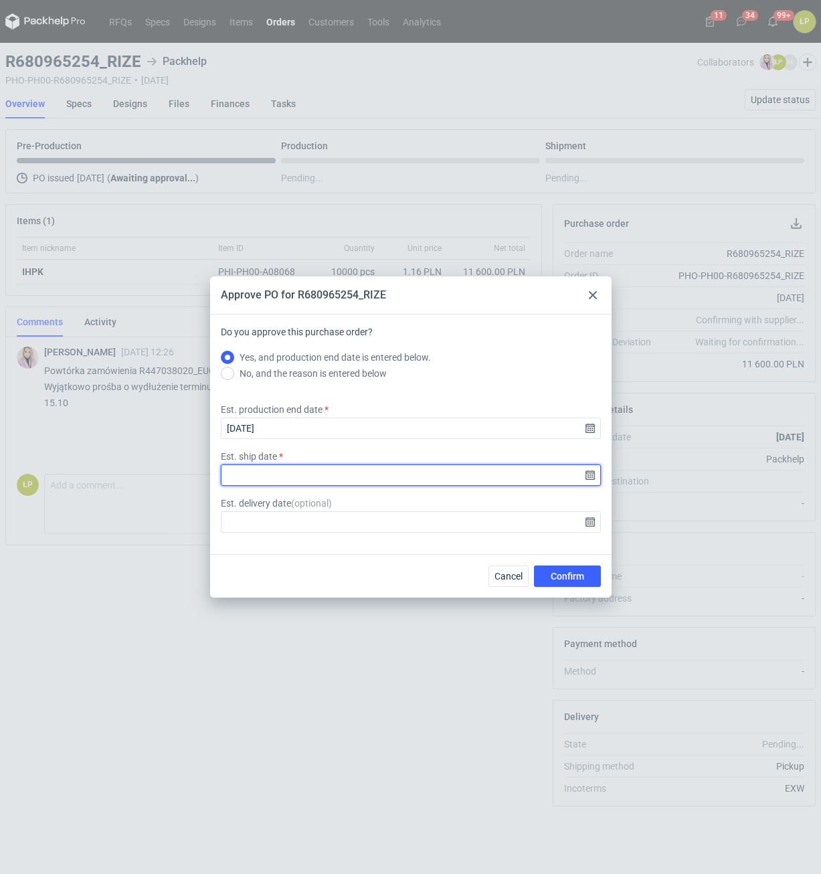
click at [590, 471] on input "Est. ship date" at bounding box center [411, 475] width 380 height 21
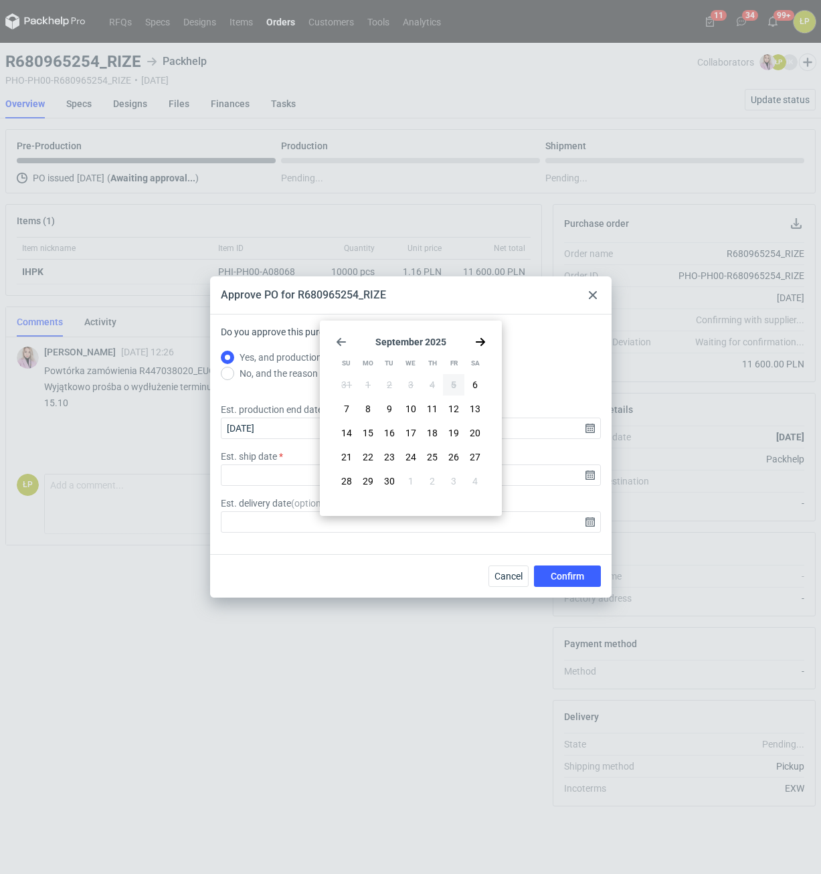
click at [480, 341] on use "Go forward 1 month" at bounding box center [480, 342] width 9 height 8
click at [394, 410] on button "7" at bounding box center [389, 408] width 21 height 21
type input "2025-10-07"
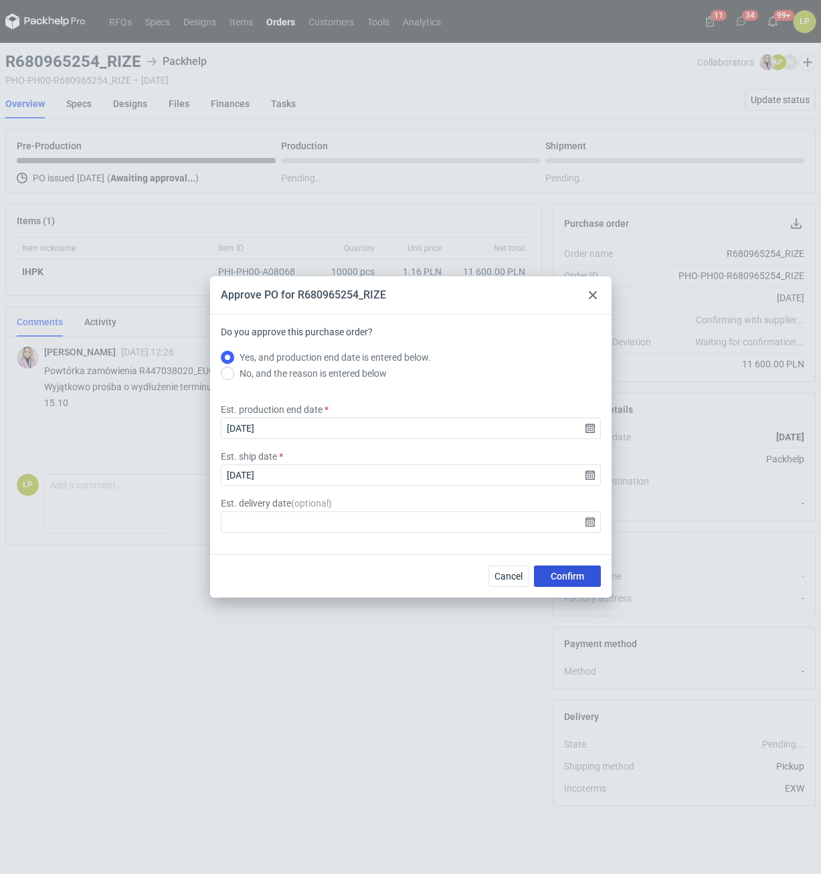
click at [549, 570] on button "Confirm" at bounding box center [567, 576] width 67 height 21
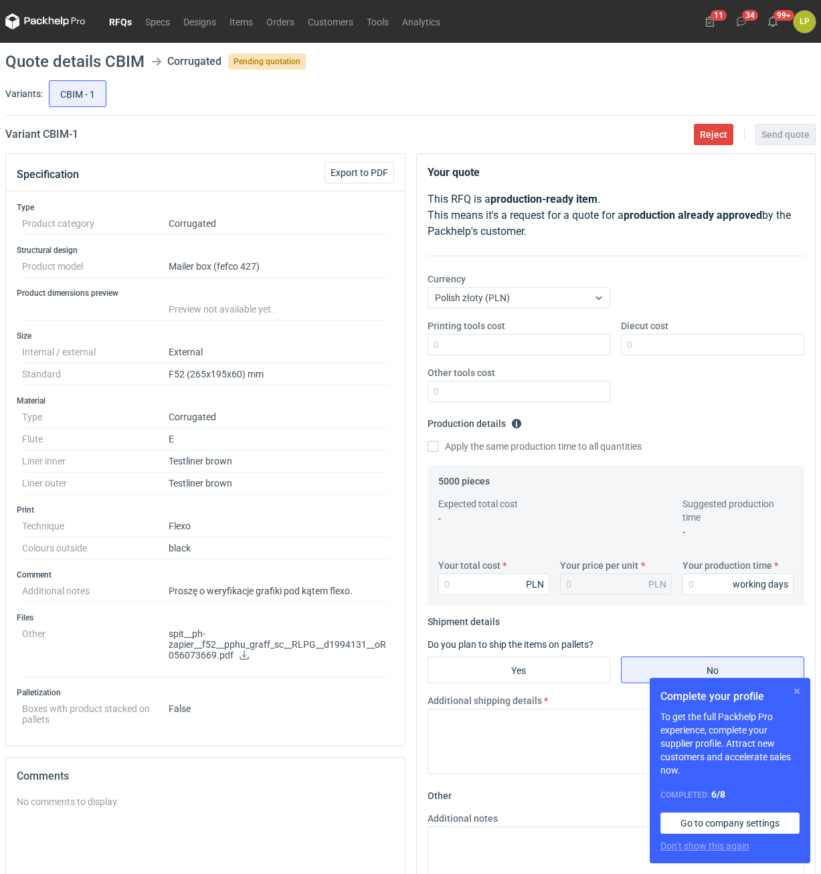
click at [790, 691] on button "button" at bounding box center [797, 692] width 16 height 16
